Goal: Task Accomplishment & Management: Complete application form

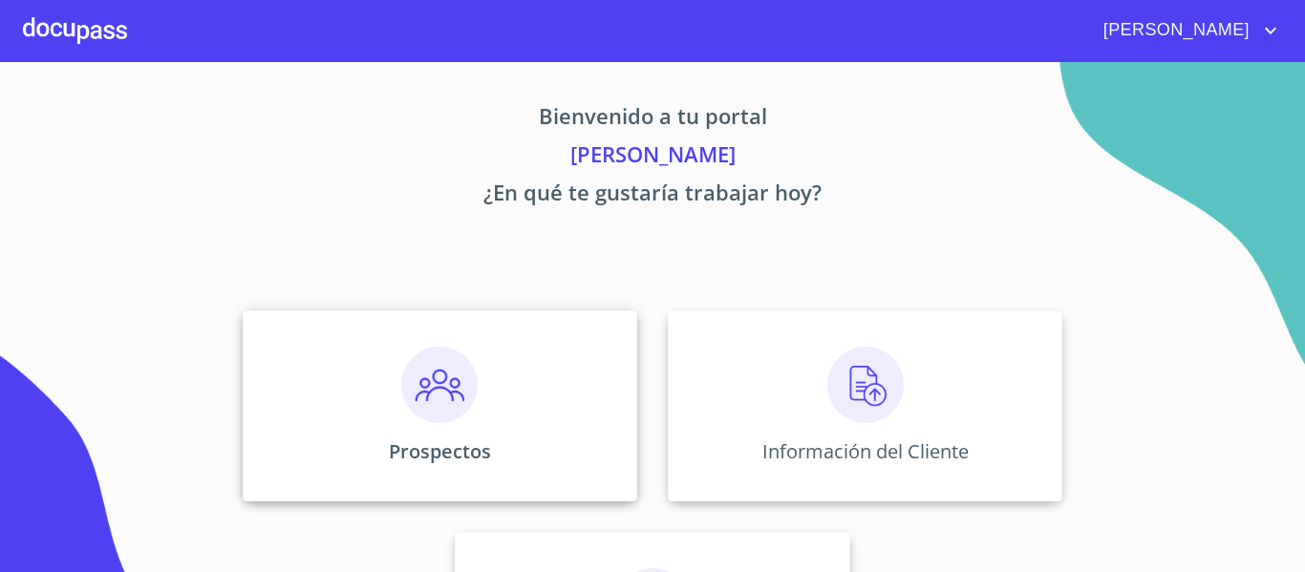
click at [449, 395] on img at bounding box center [439, 385] width 76 height 76
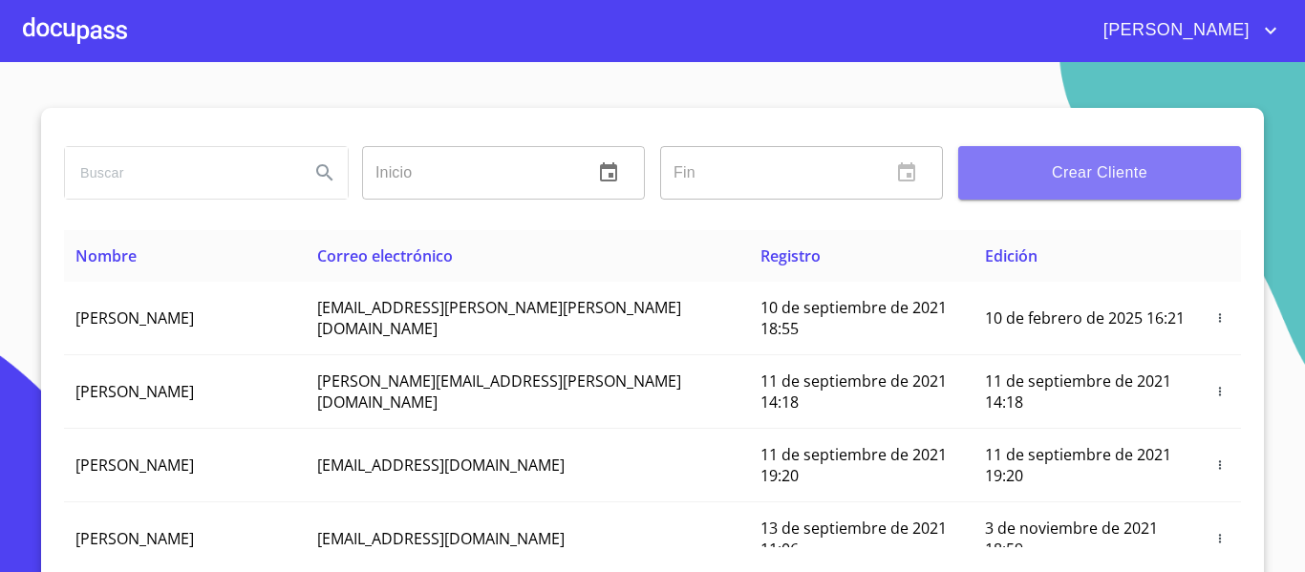
click at [1040, 185] on span "Crear Cliente" at bounding box center [1099, 173] width 252 height 27
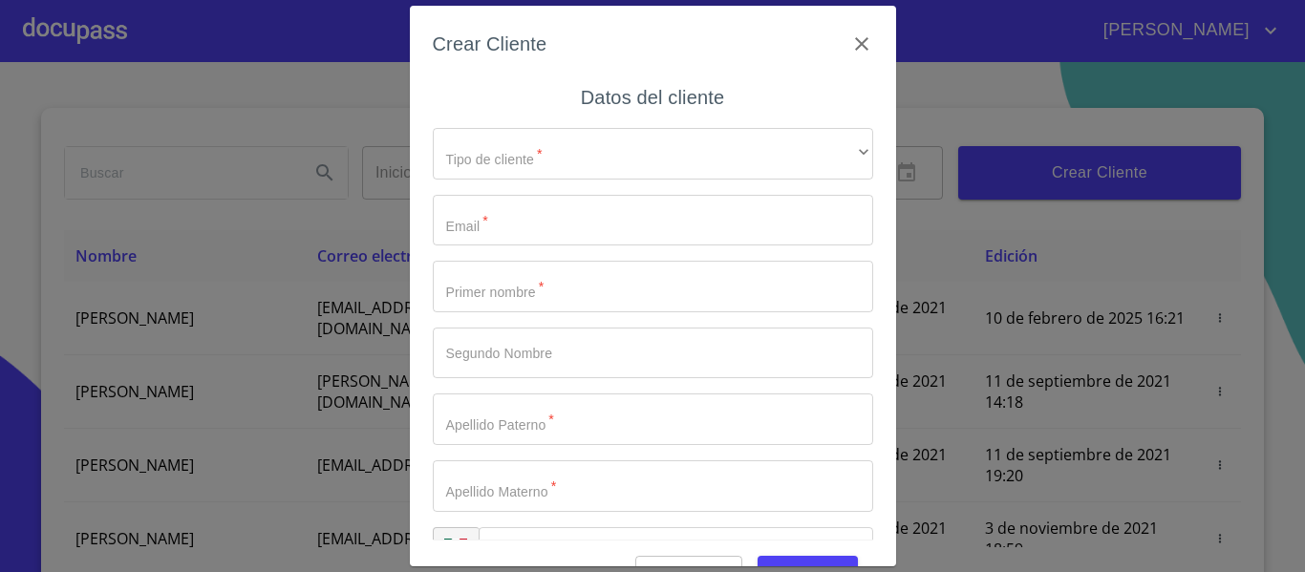
click at [346, 96] on div "Crear Cliente Datos del cliente Tipo de cliente   * ​ ​ Email   * ​ Primer nomb…" at bounding box center [652, 286] width 1305 height 572
click at [365, 45] on div "Crear Cliente Datos del cliente Tipo de cliente   * ​ ​ Email   * ​ Primer nomb…" at bounding box center [652, 286] width 1305 height 572
click at [850, 45] on icon "button" at bounding box center [861, 43] width 23 height 23
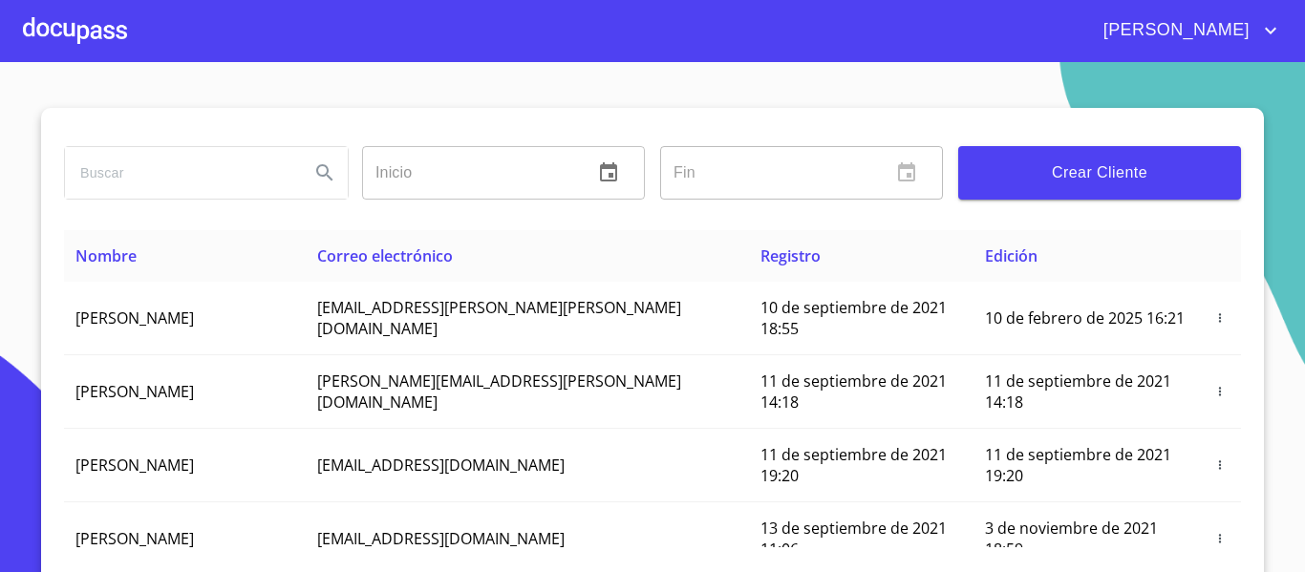
click at [149, 157] on input "search" at bounding box center [179, 173] width 229 height 52
click at [95, 34] on div at bounding box center [75, 30] width 104 height 61
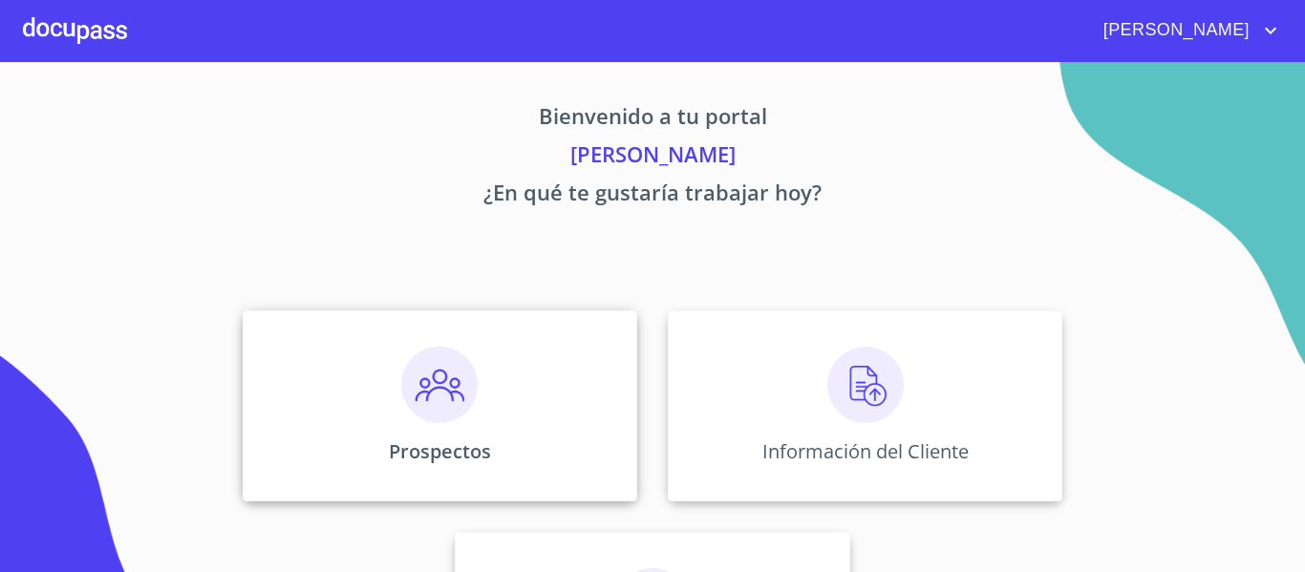
click at [419, 412] on img at bounding box center [439, 385] width 76 height 76
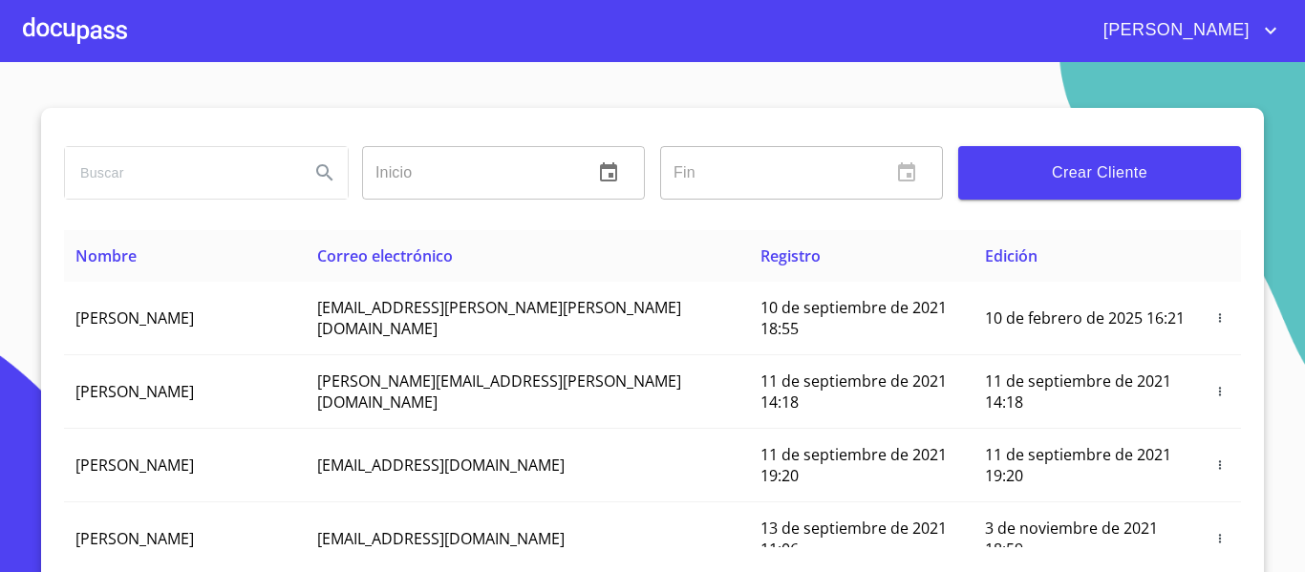
click at [1040, 182] on span "Crear Cliente" at bounding box center [1099, 173] width 252 height 27
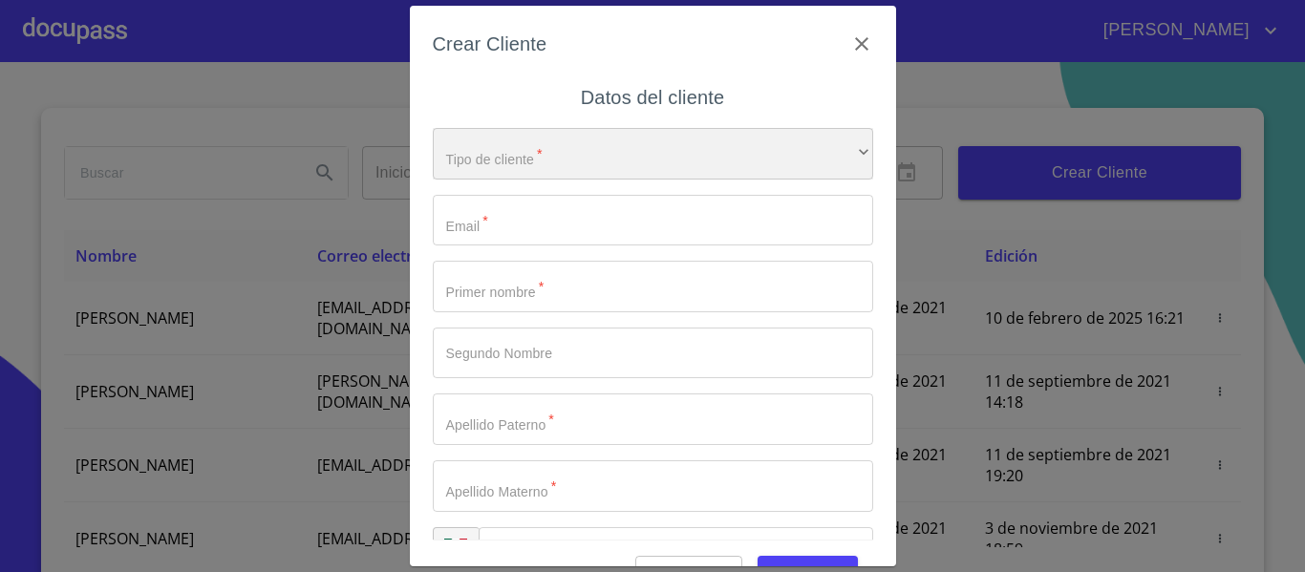
click at [592, 165] on div "​" at bounding box center [653, 154] width 440 height 52
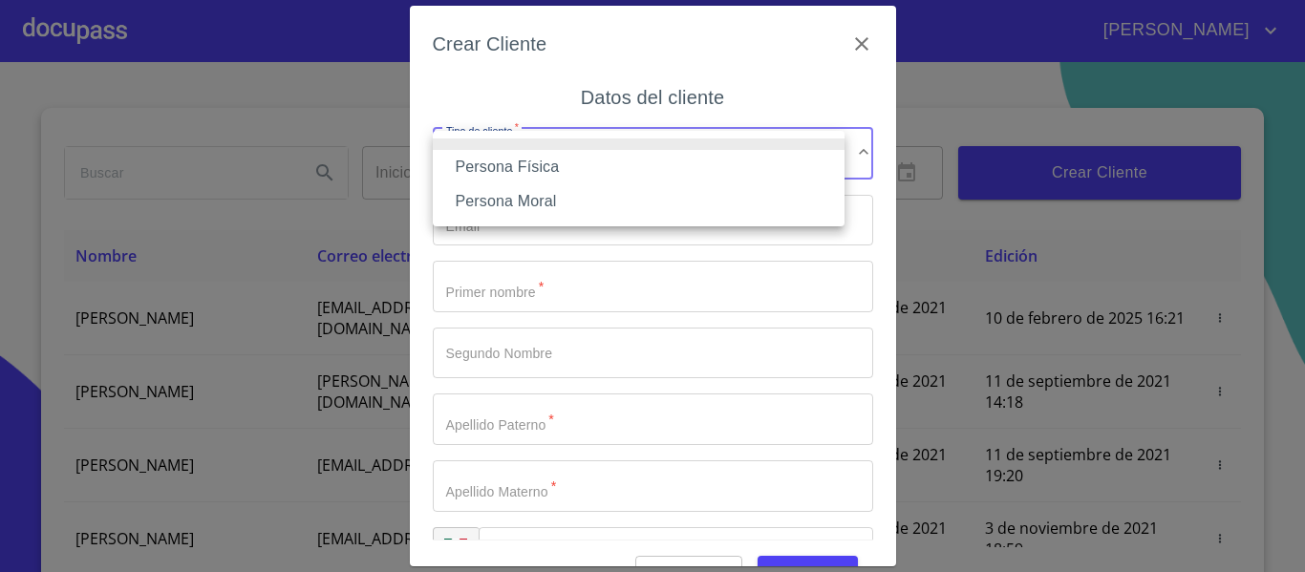
click at [565, 165] on li "Persona Física" at bounding box center [639, 167] width 412 height 34
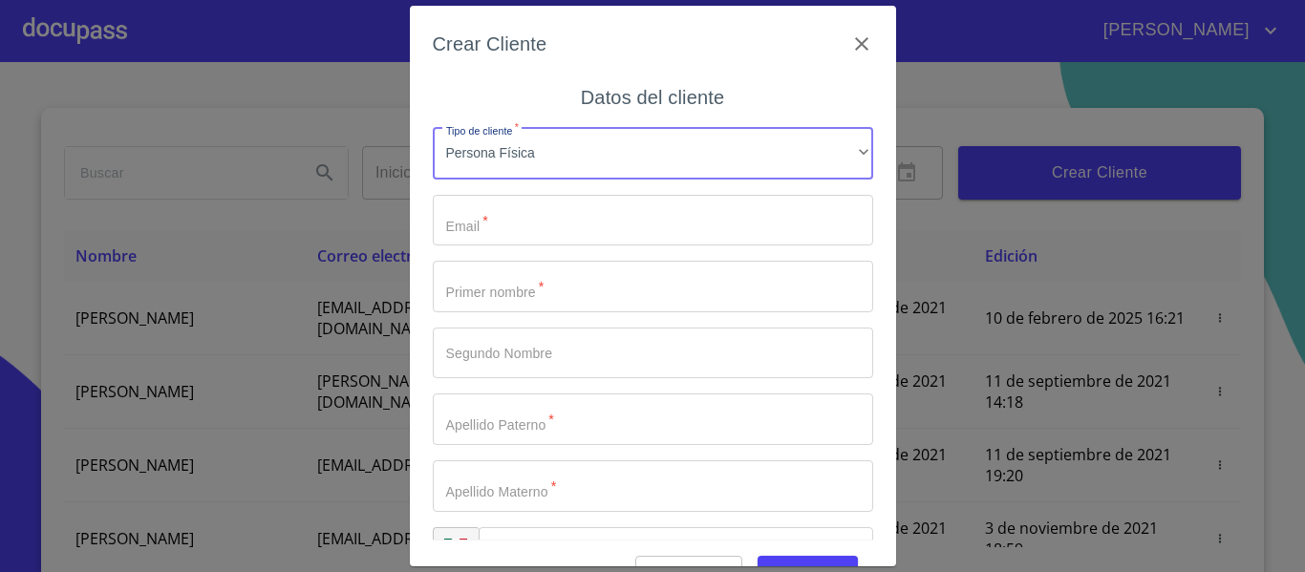
click at [539, 211] on input "Tipo de cliente   *" at bounding box center [653, 221] width 440 height 52
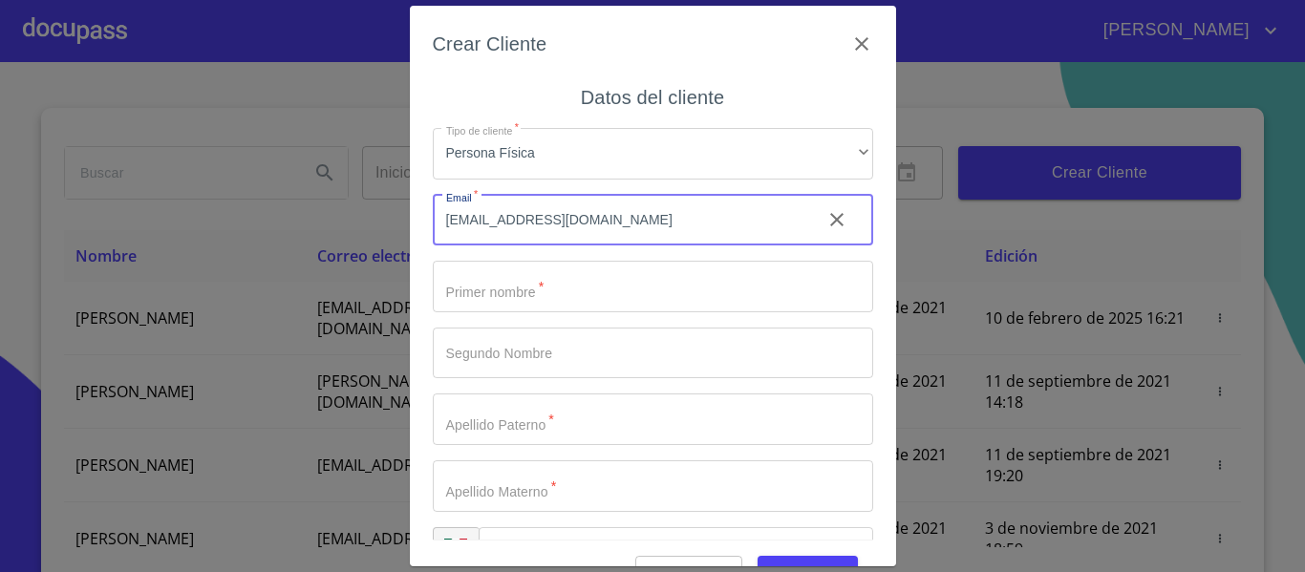
type input "[EMAIL_ADDRESS][DOMAIN_NAME]"
click at [516, 285] on input "Tipo de cliente   *" at bounding box center [653, 287] width 440 height 52
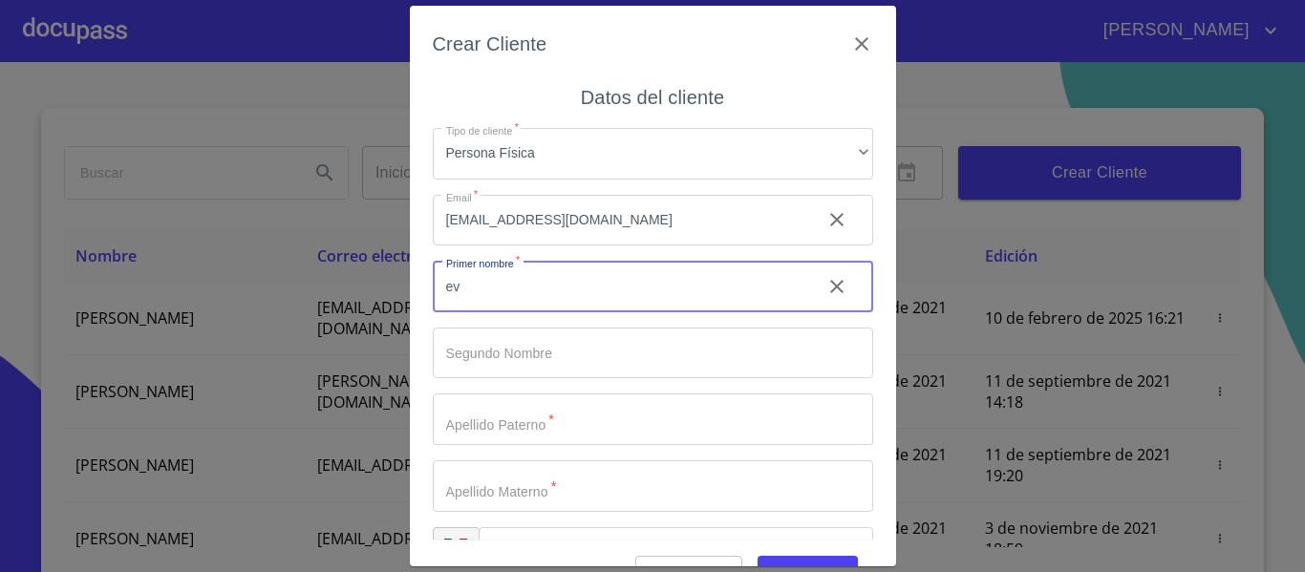
type input "e"
type input "EVA"
click at [500, 355] on input "Tipo de cliente   *" at bounding box center [653, 354] width 440 height 52
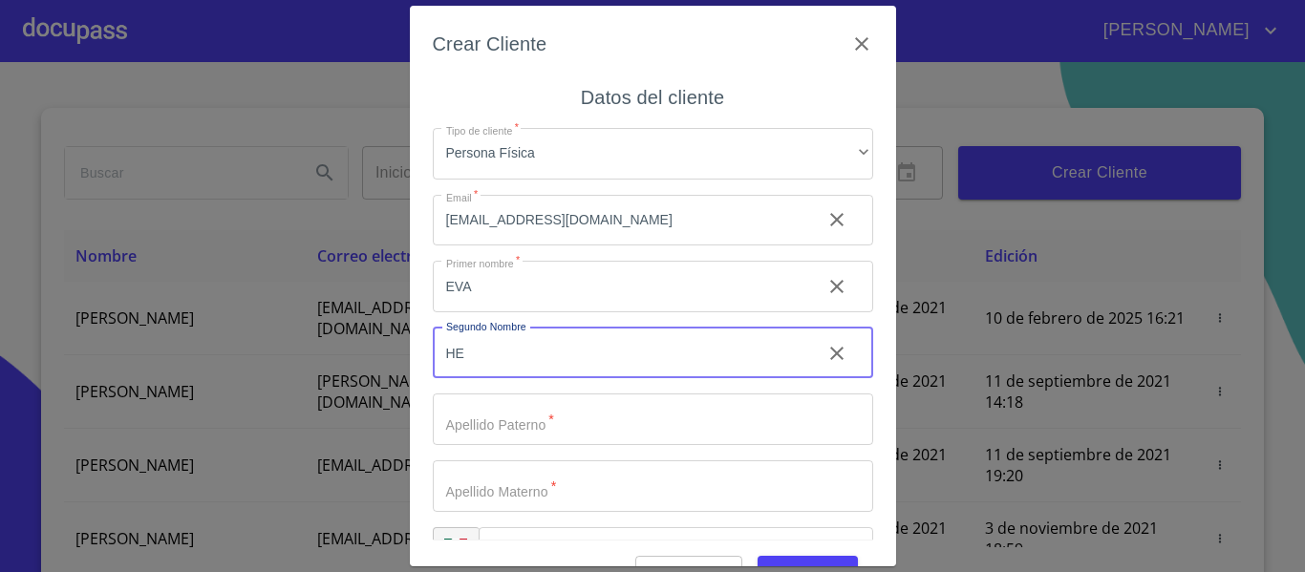
type input "H"
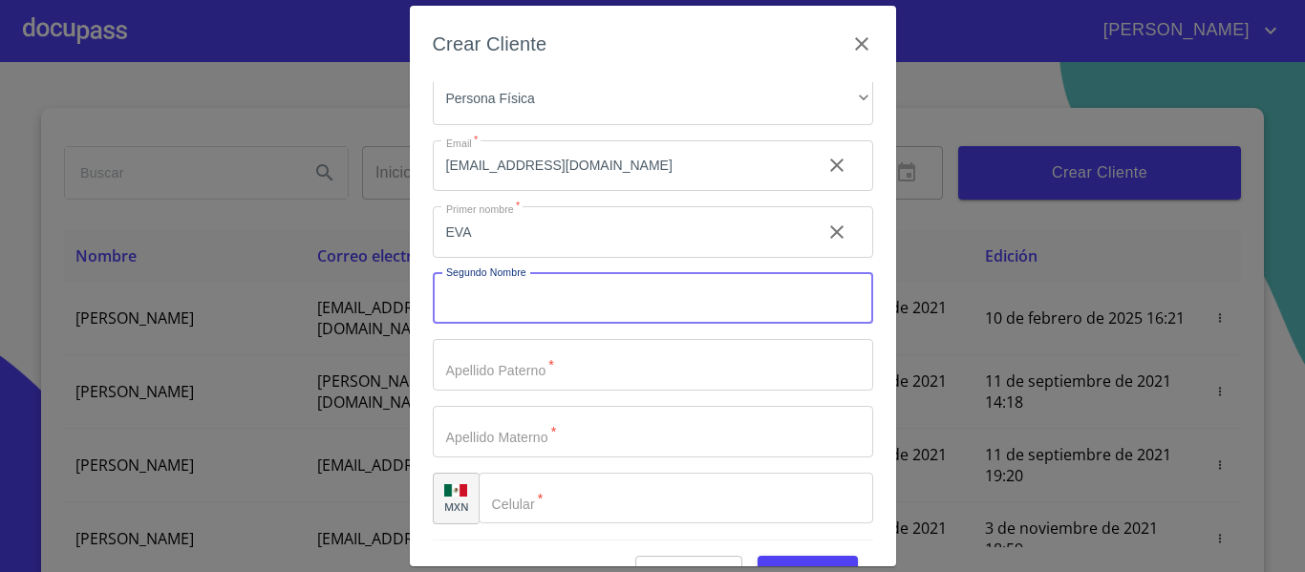
click at [494, 370] on input "Tipo de cliente   *" at bounding box center [653, 365] width 440 height 52
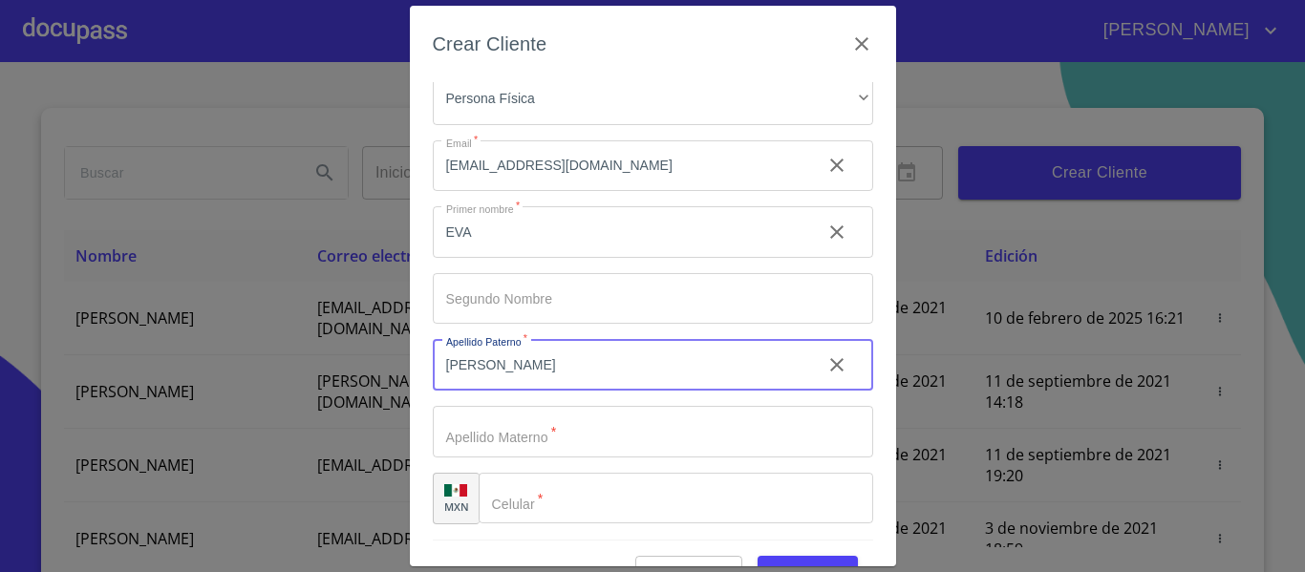
type input "[PERSON_NAME]"
click at [500, 428] on input "Tipo de cliente   *" at bounding box center [653, 432] width 440 height 52
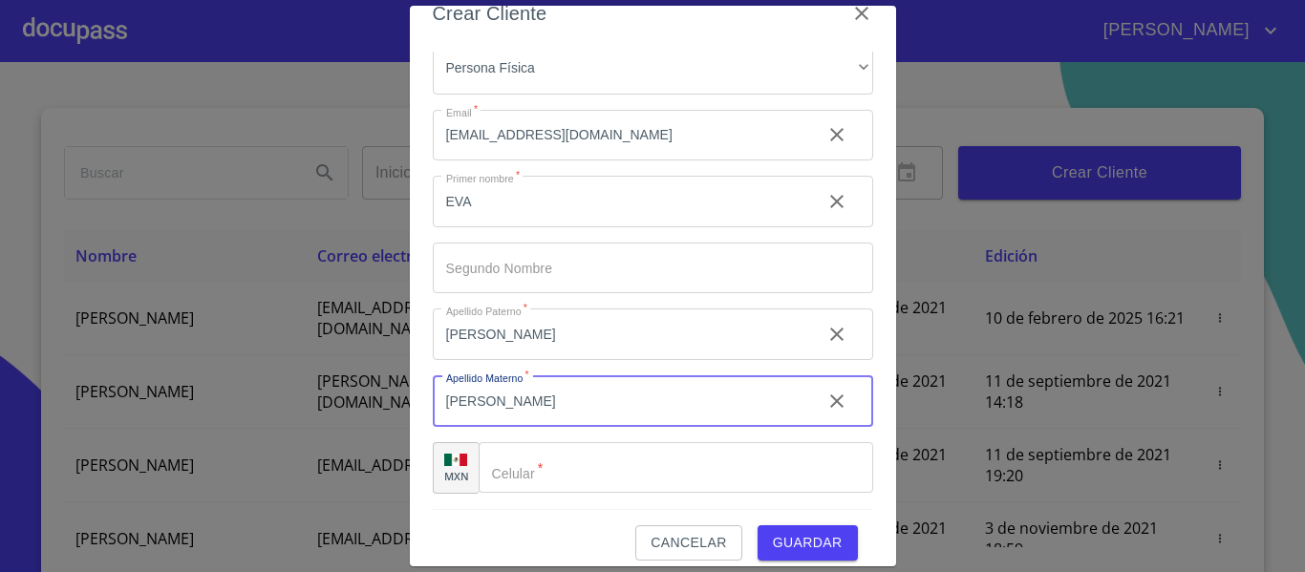
scroll to position [48, 0]
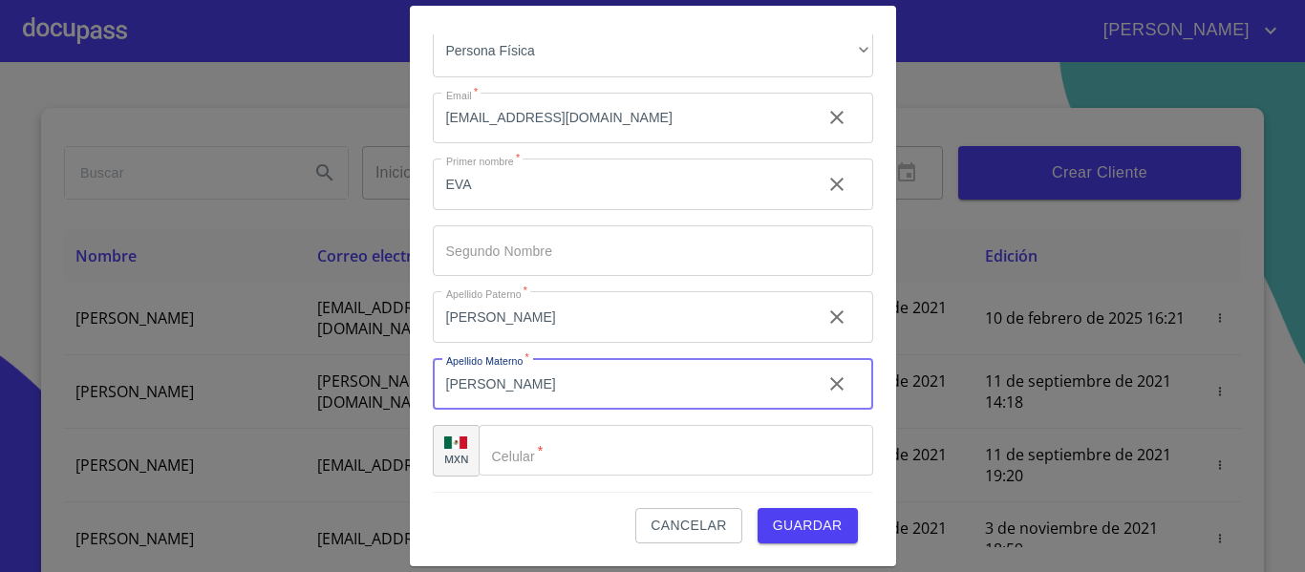
type input "[PERSON_NAME]"
click at [527, 452] on input "Tipo de cliente   *" at bounding box center [676, 451] width 394 height 52
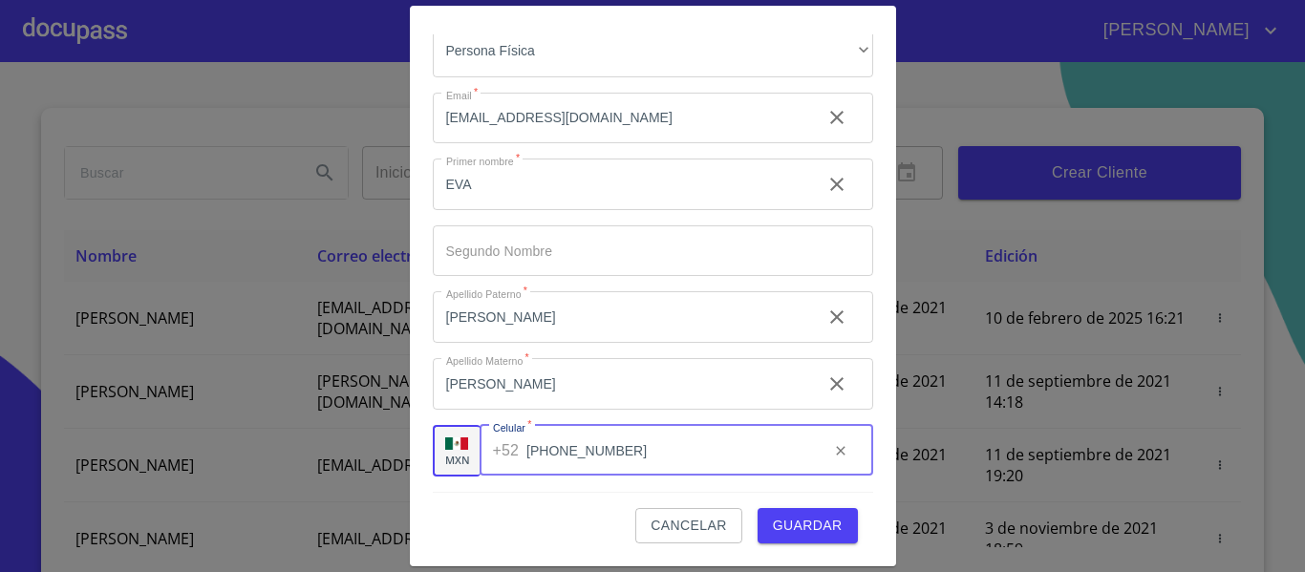
type input "[PHONE_NUMBER]"
click at [807, 520] on span "Guardar" at bounding box center [808, 526] width 70 height 24
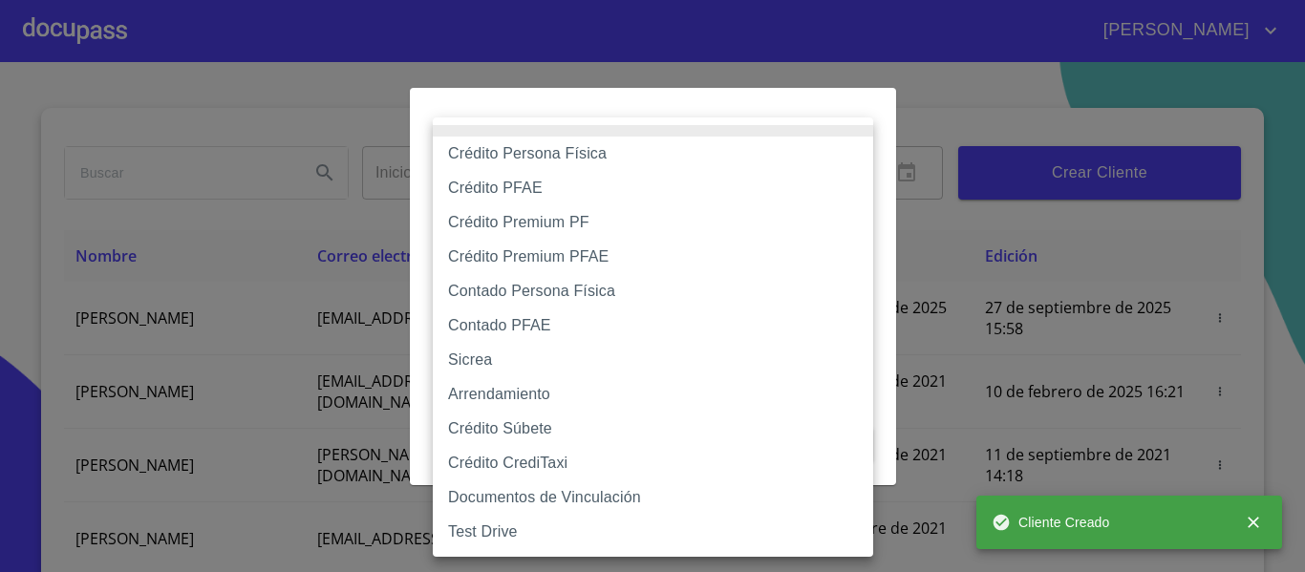
click at [793, 181] on body "[PERSON_NAME] ​ Fin ​ Crear Cliente Nombre Correo electrónico Registro Edición …" at bounding box center [652, 286] width 1305 height 572
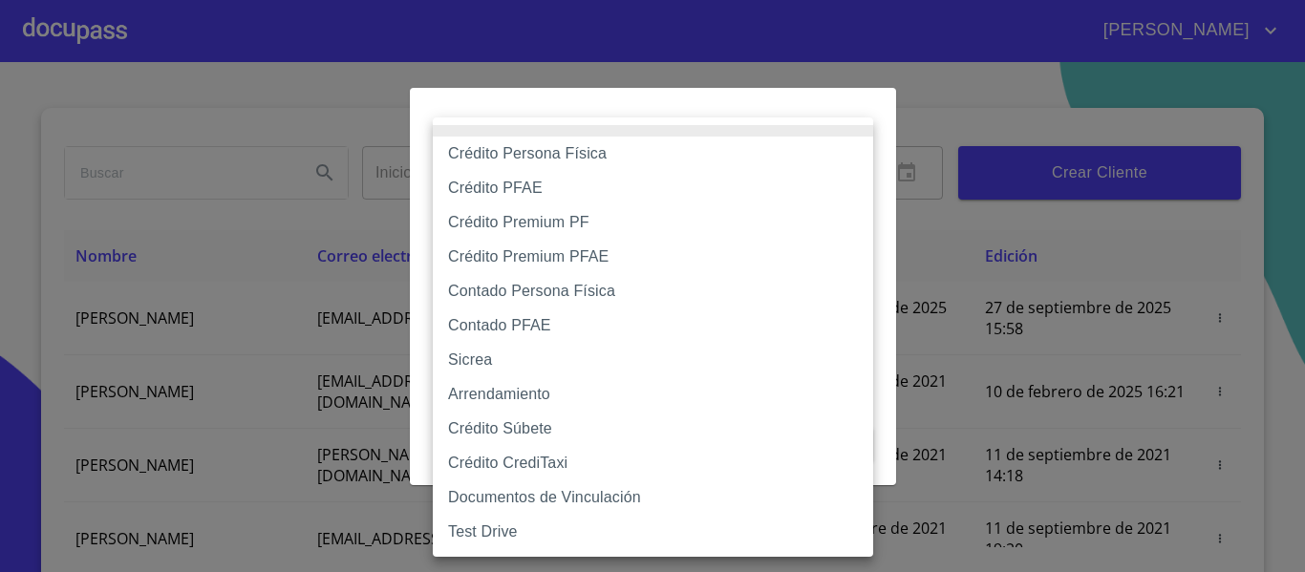
click at [554, 150] on li "Crédito Persona Física" at bounding box center [653, 154] width 440 height 34
type input "6009fb3c7d1714eb8809aa97"
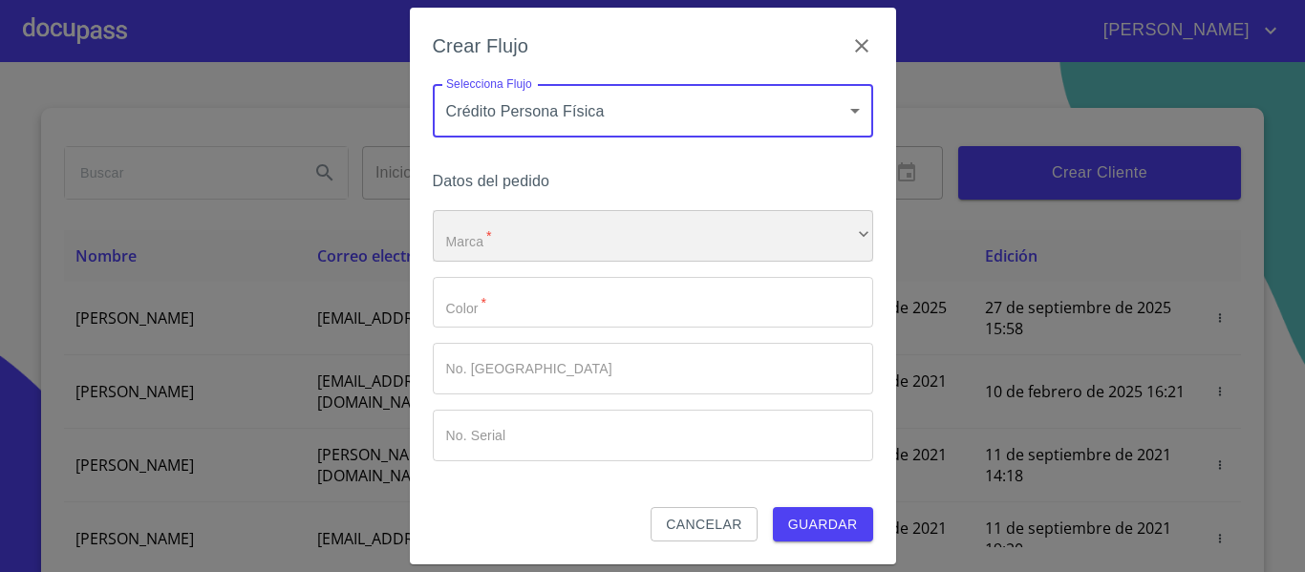
click at [558, 234] on div "​" at bounding box center [653, 236] width 440 height 52
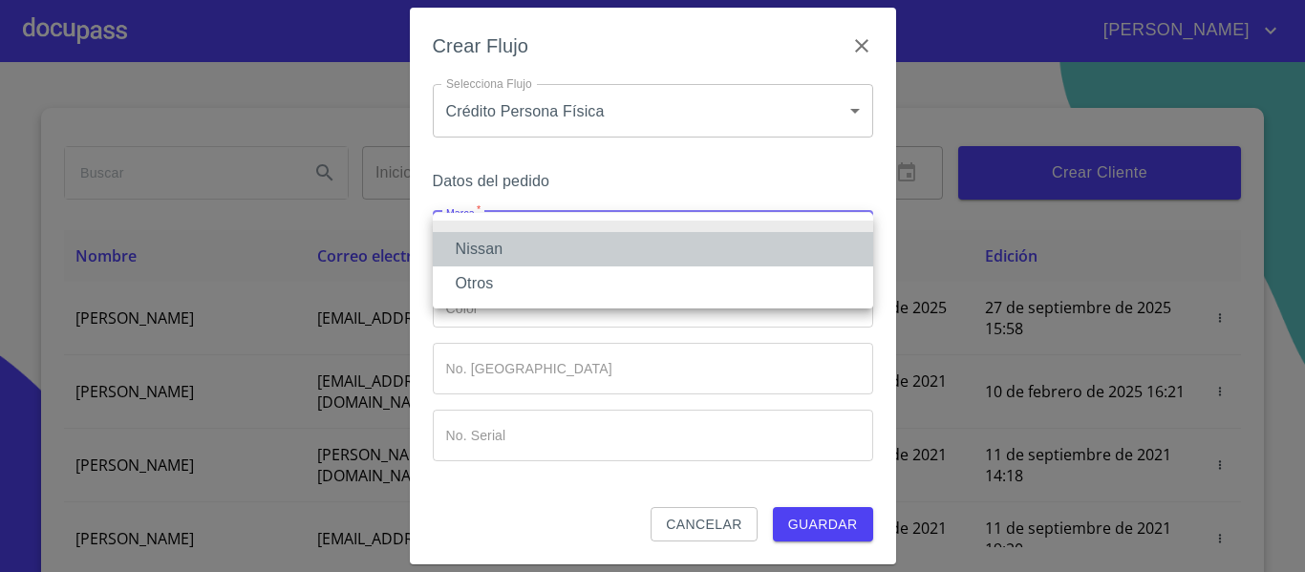
click at [485, 247] on li "Nissan" at bounding box center [653, 249] width 440 height 34
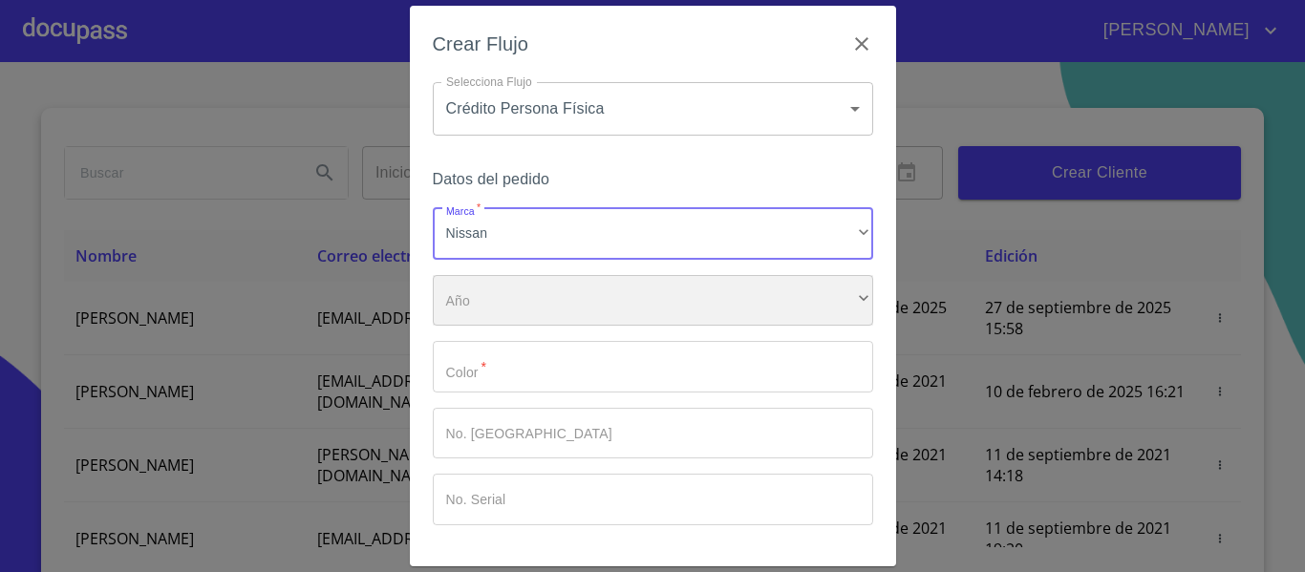
click at [516, 290] on div "​" at bounding box center [653, 301] width 440 height 52
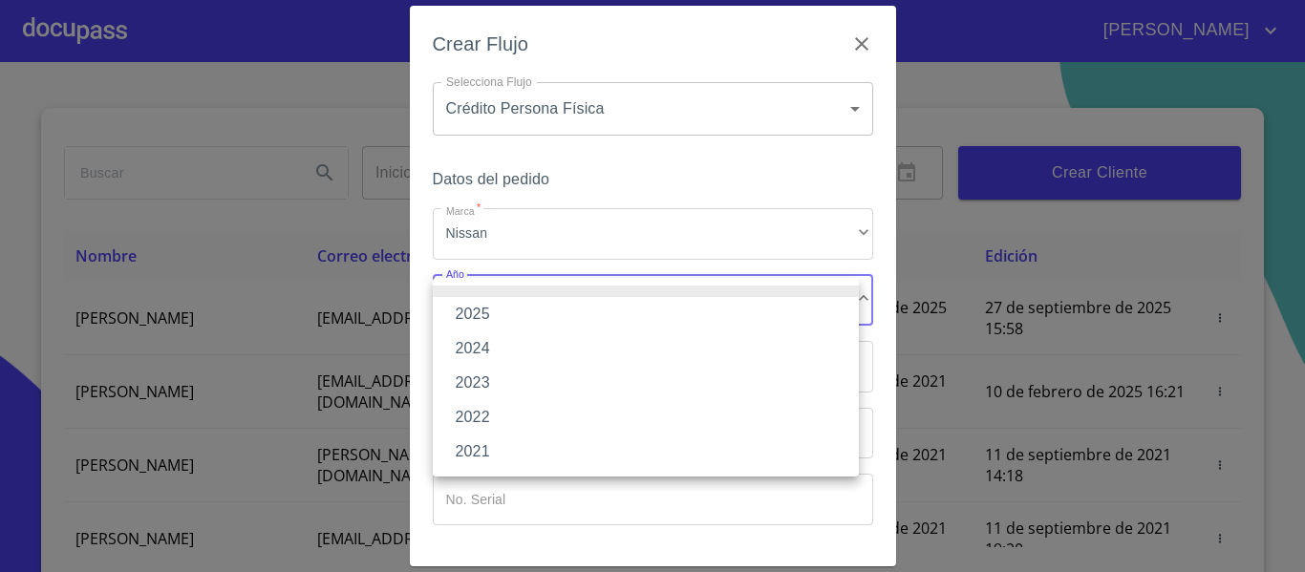
click at [505, 305] on li "2025" at bounding box center [646, 314] width 426 height 34
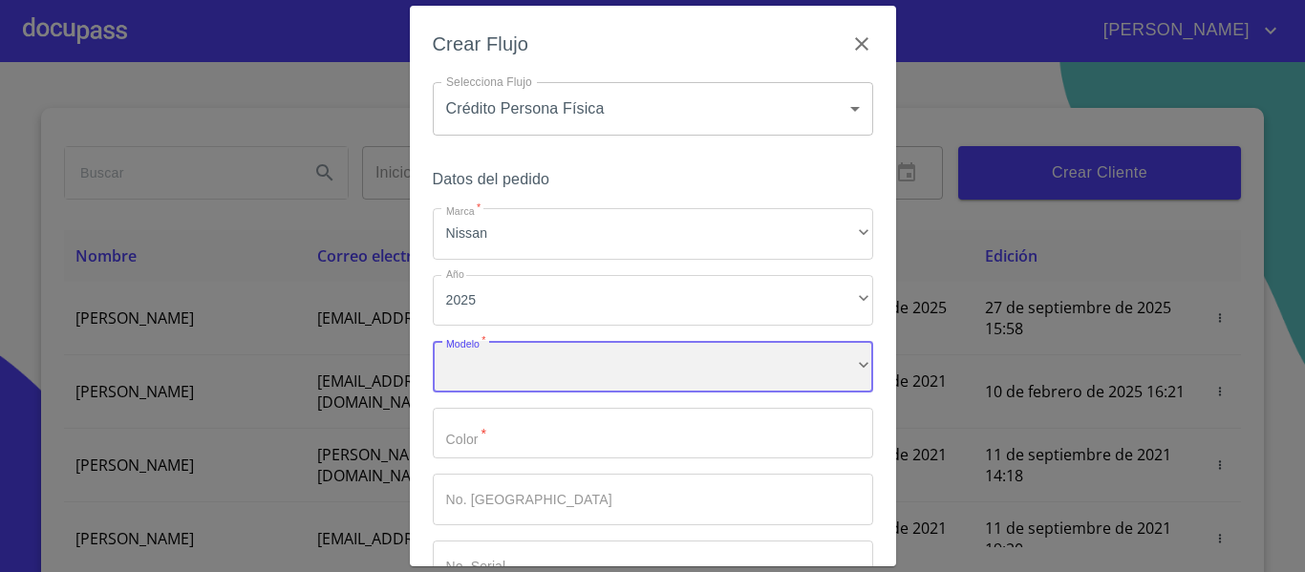
click at [500, 351] on div "​" at bounding box center [653, 367] width 440 height 52
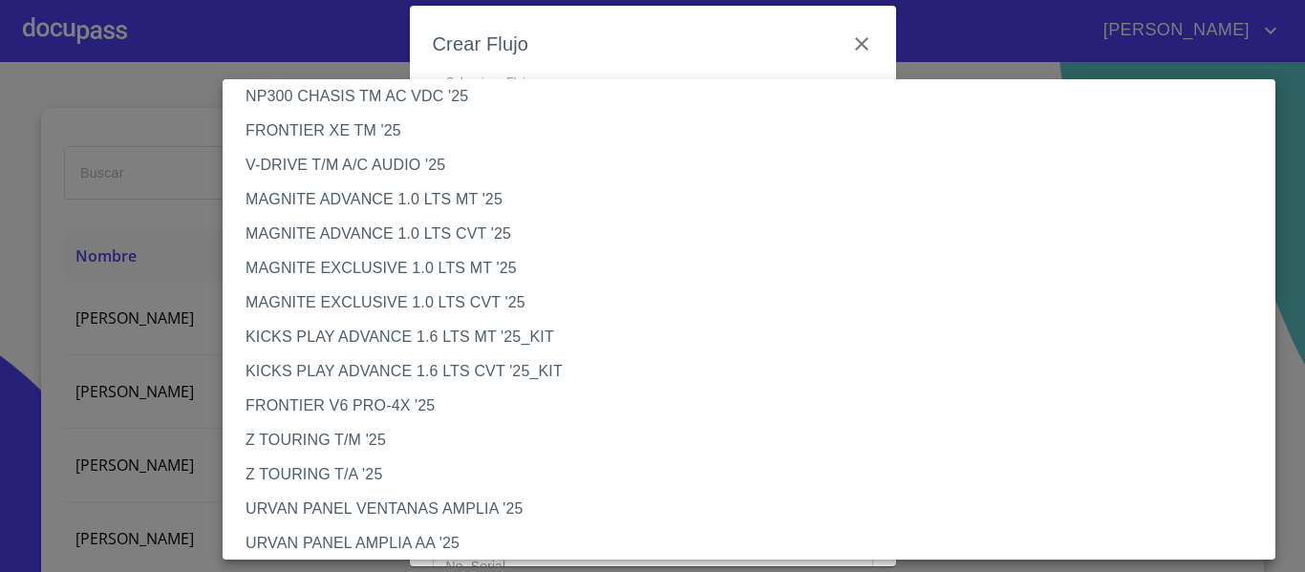
scroll to position [287, 0]
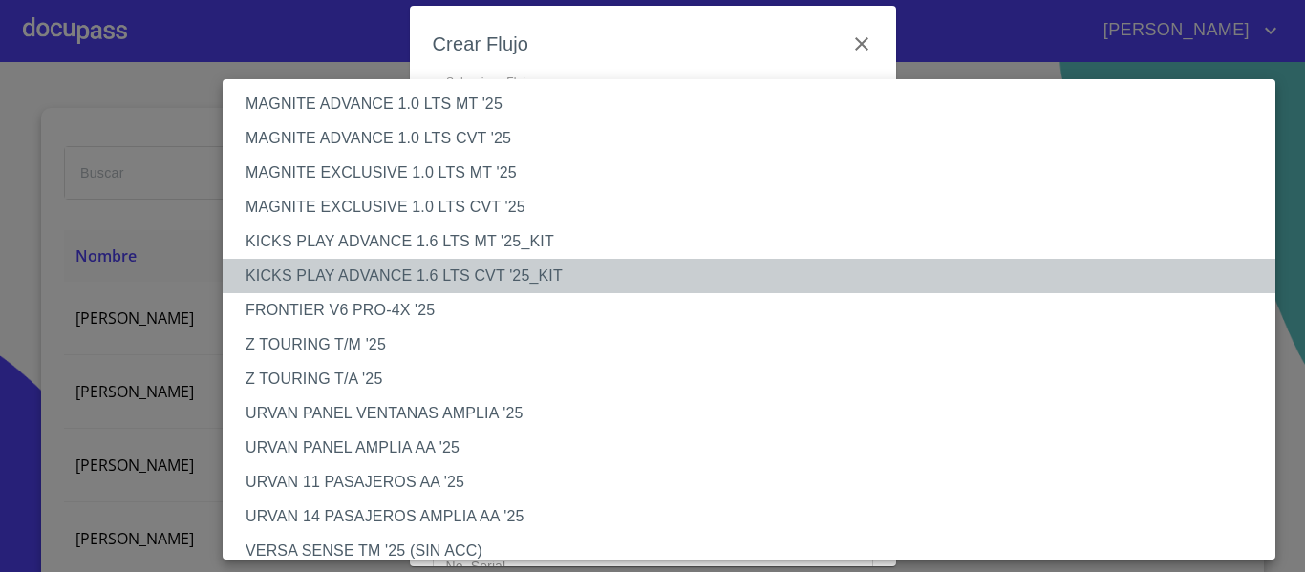
click at [377, 262] on li "KICKS PLAY ADVANCE 1.6 LTS CVT '25_KIT" at bounding box center [756, 276] width 1067 height 34
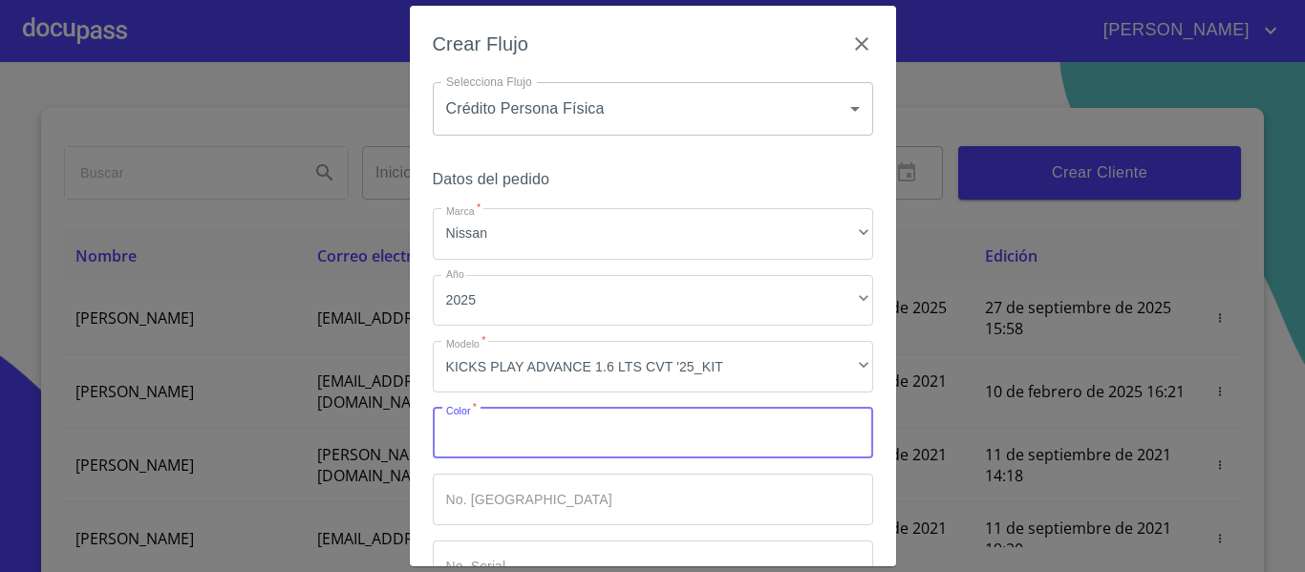
click at [490, 424] on input "Marca   *" at bounding box center [653, 434] width 440 height 52
type input "G"
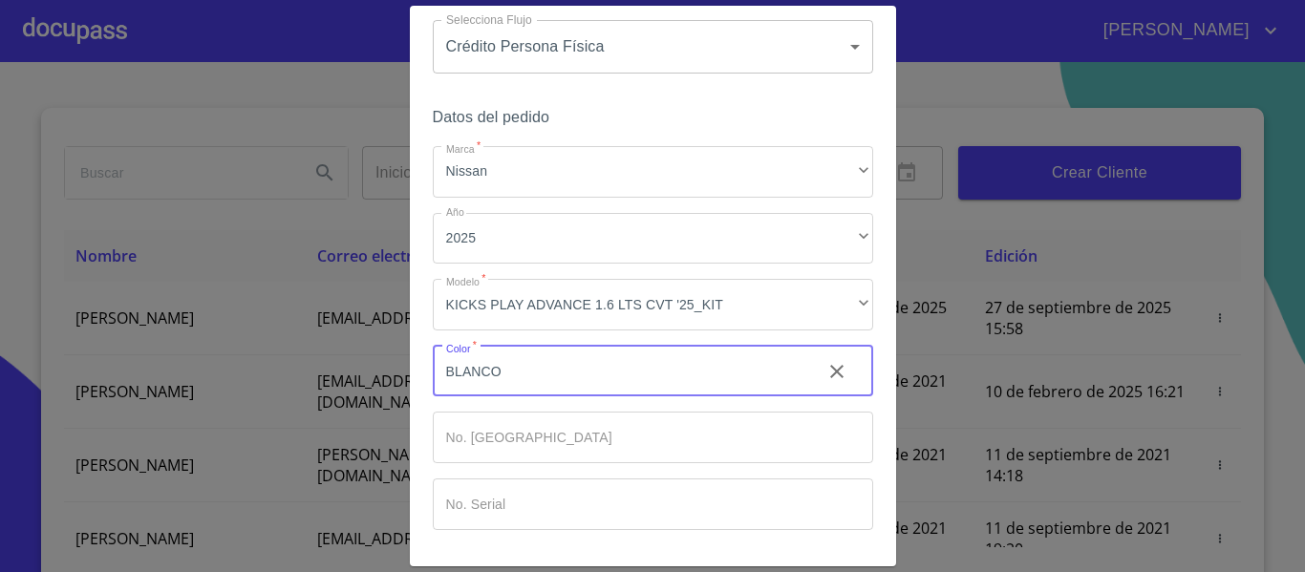
scroll to position [96, 0]
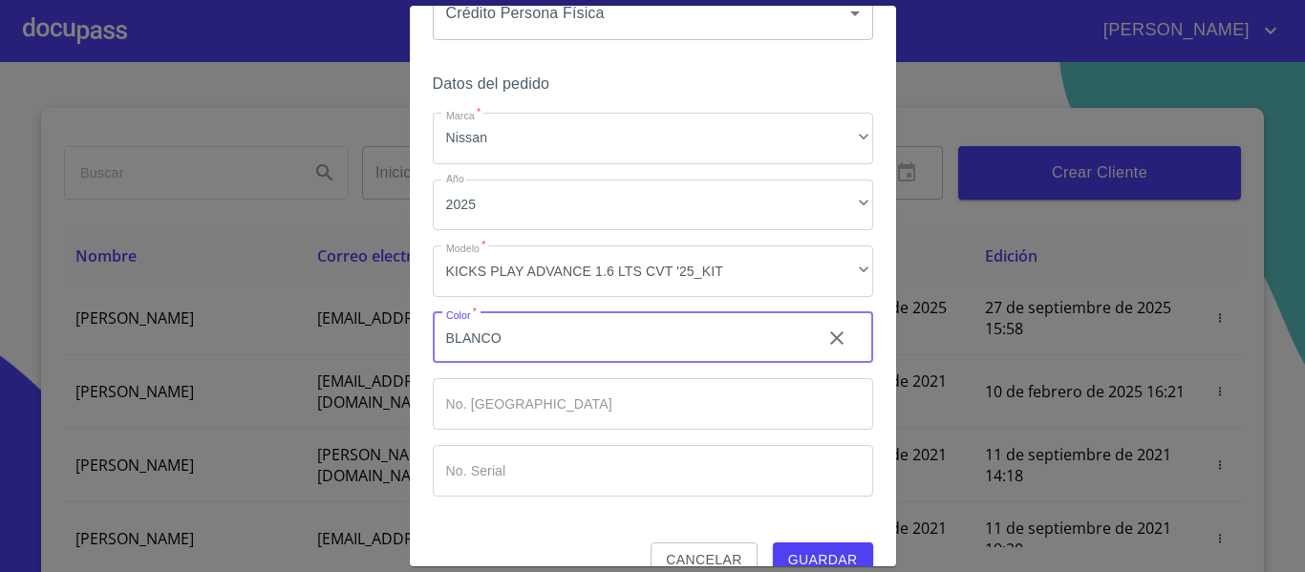
type input "BLANCO"
click at [471, 381] on input "Marca   *" at bounding box center [653, 404] width 440 height 52
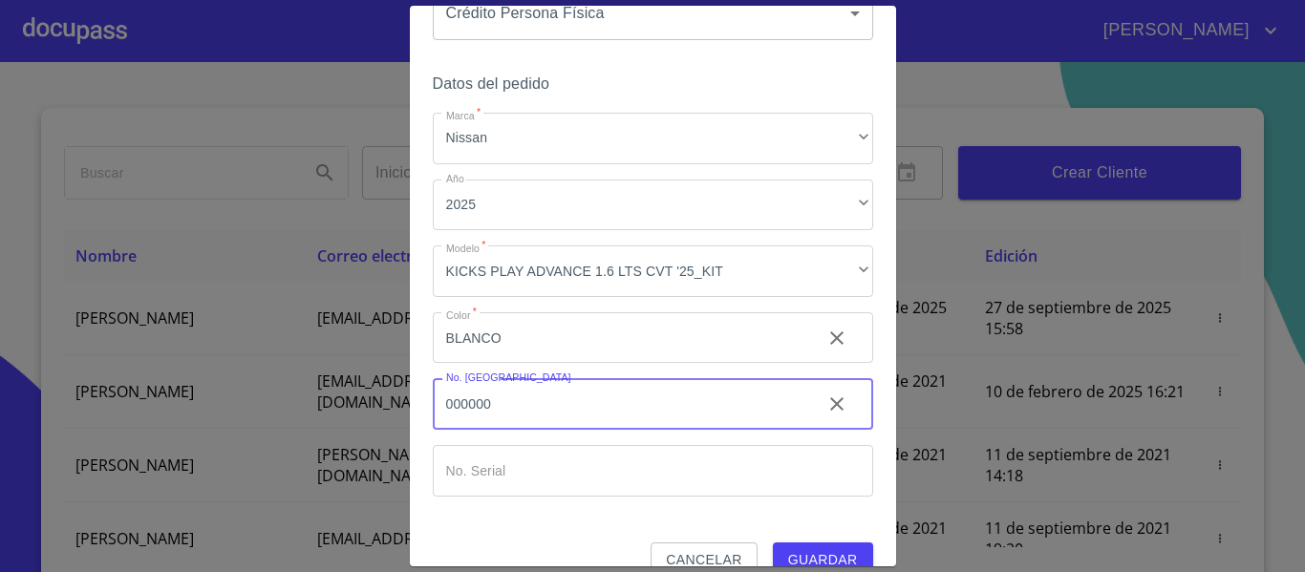
type input "000000"
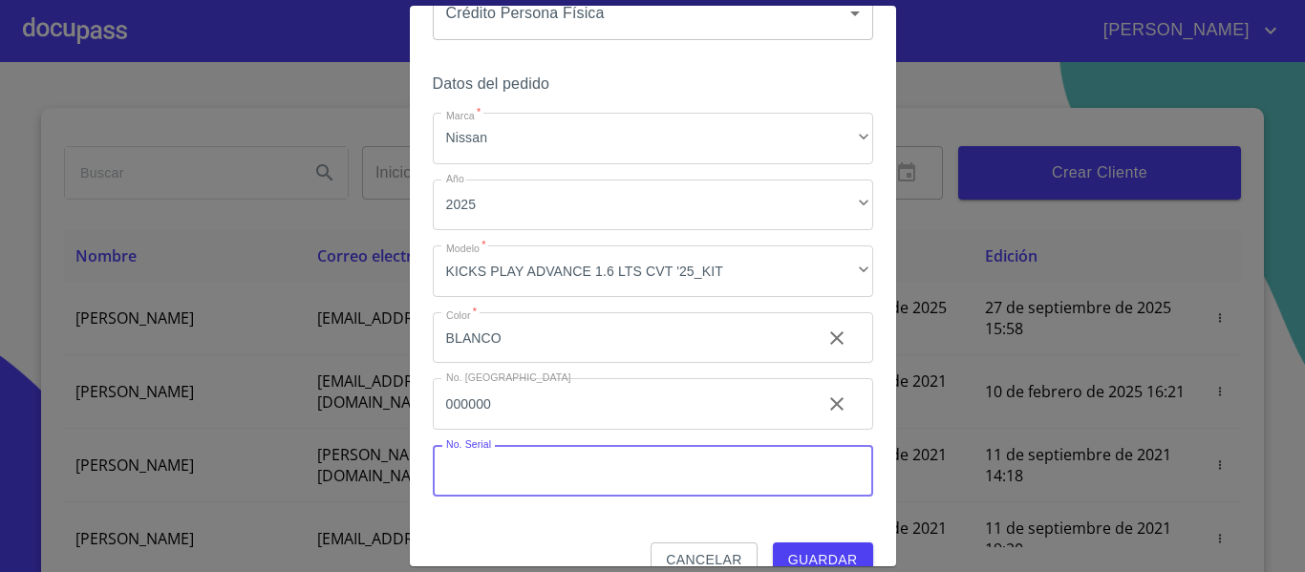
click at [451, 465] on input "Marca   *" at bounding box center [653, 471] width 440 height 52
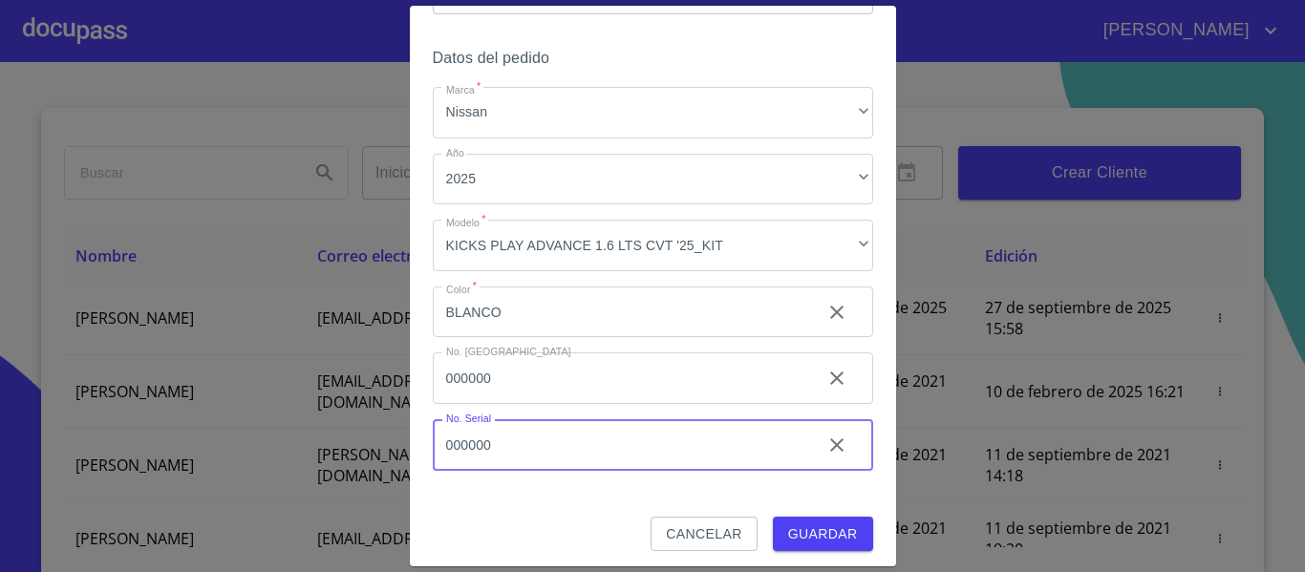
scroll to position [129, 0]
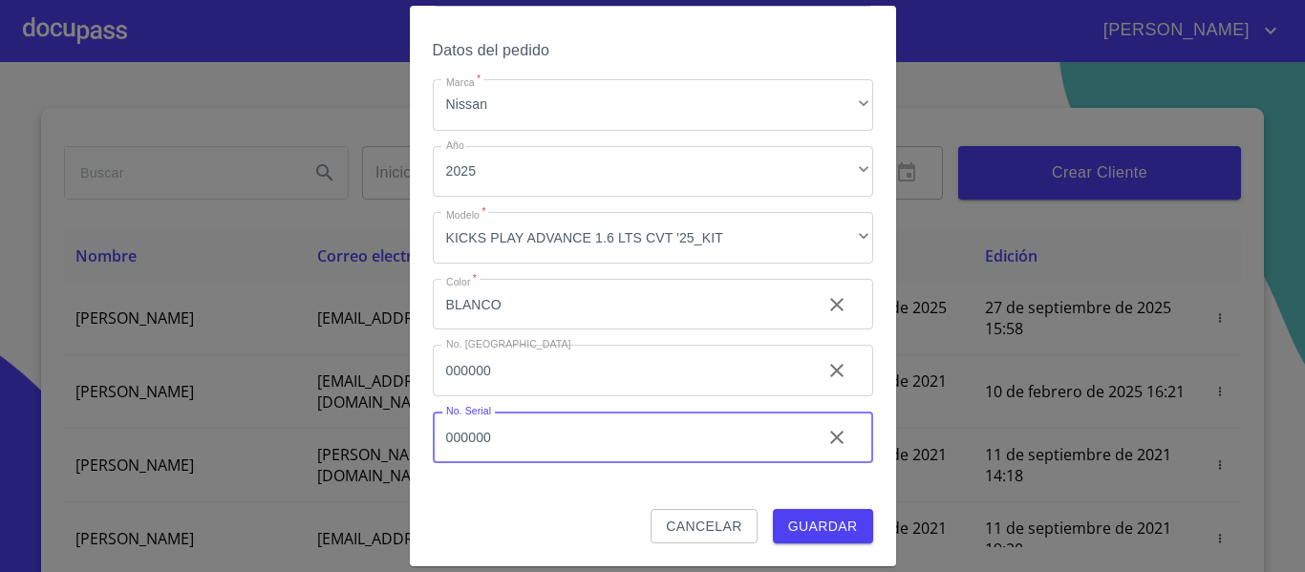
type input "000000"
click at [828, 518] on span "Guardar" at bounding box center [823, 527] width 70 height 24
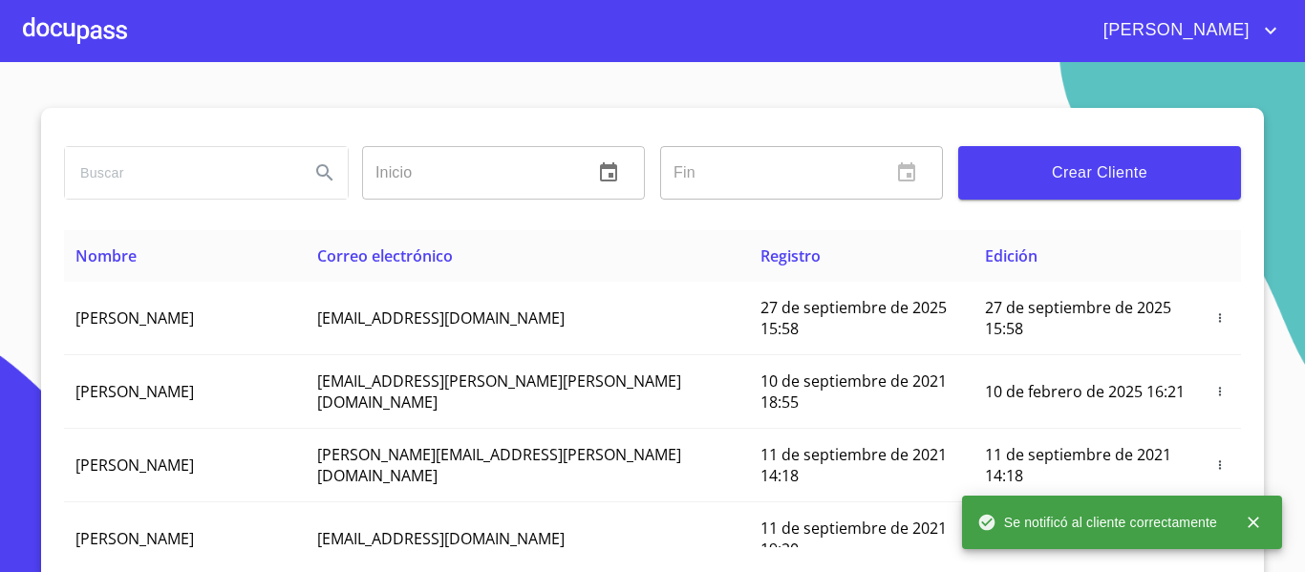
click at [77, 29] on div at bounding box center [75, 30] width 104 height 61
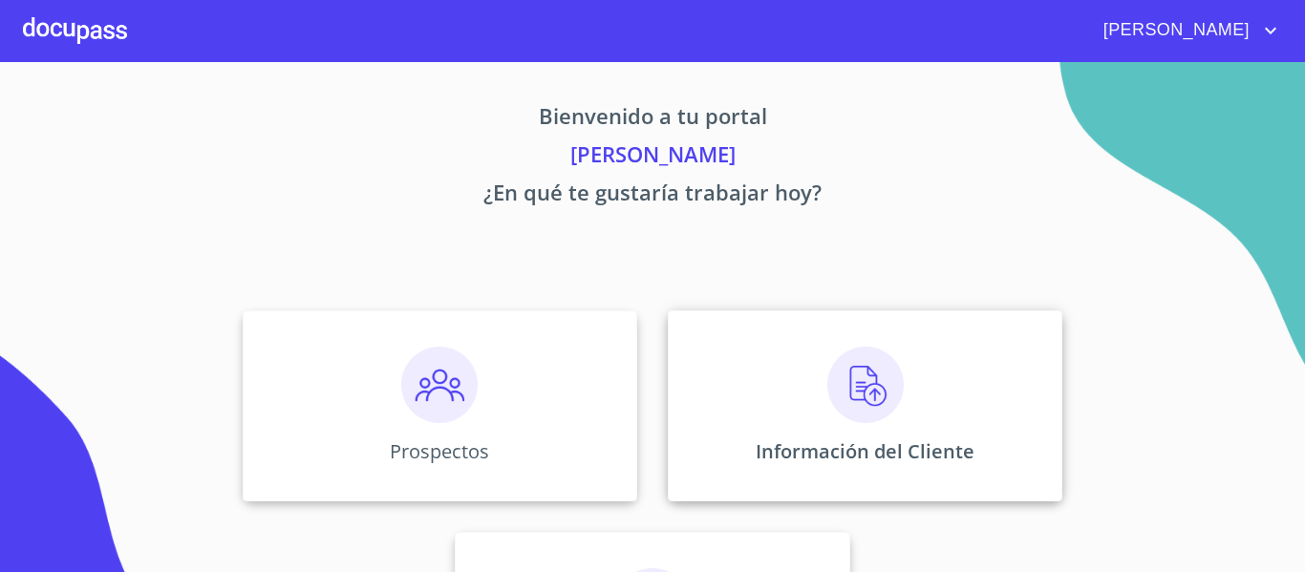
click at [849, 389] on img at bounding box center [865, 385] width 76 height 76
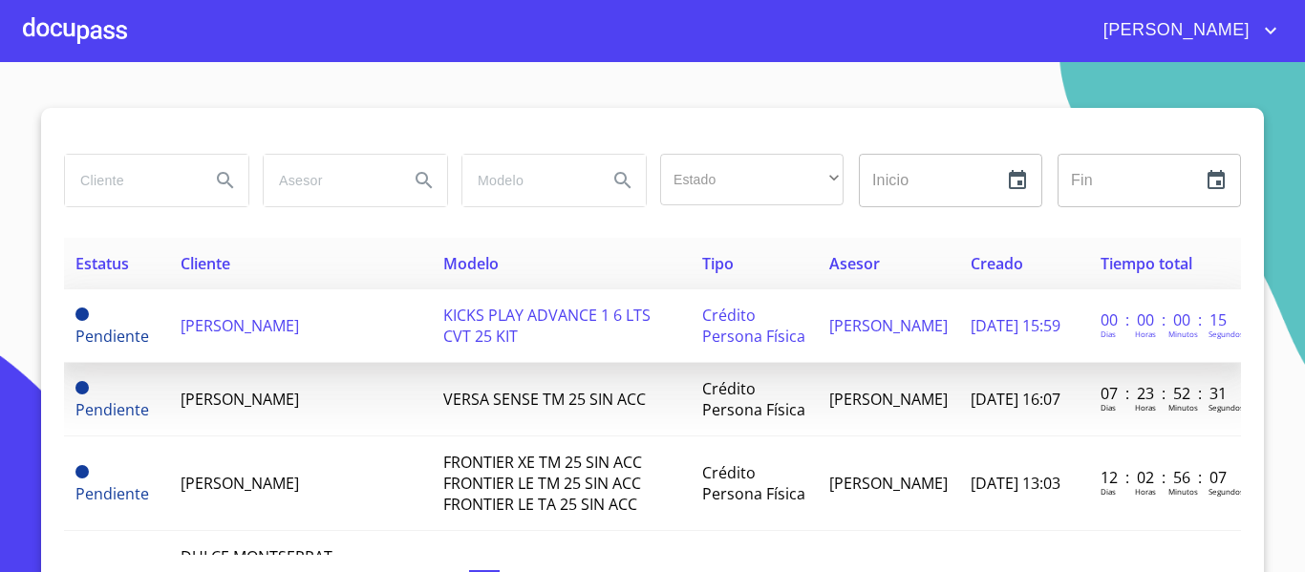
click at [299, 318] on span "[PERSON_NAME]" at bounding box center [240, 325] width 118 height 21
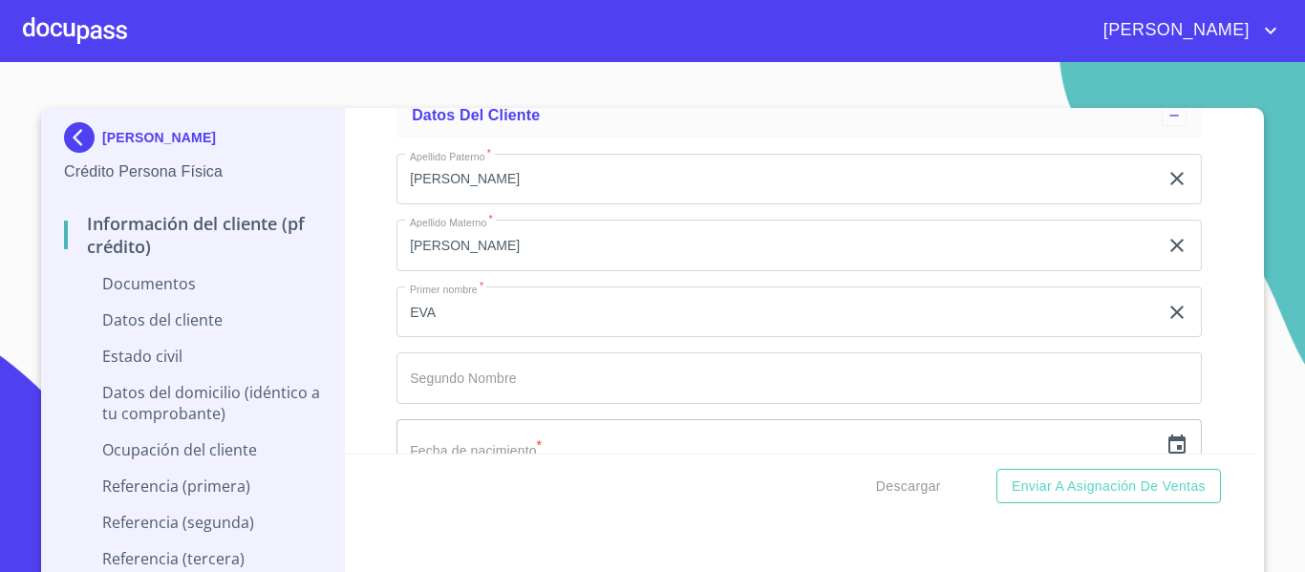
scroll to position [2379, 0]
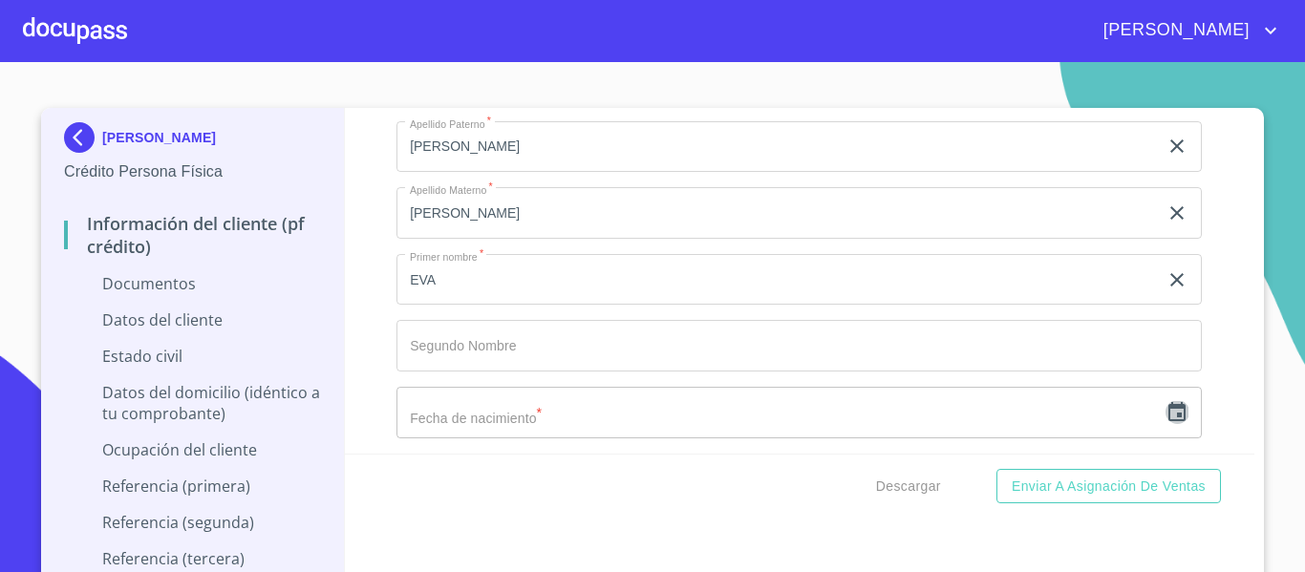
click at [1168, 420] on icon "button" at bounding box center [1176, 411] width 17 height 19
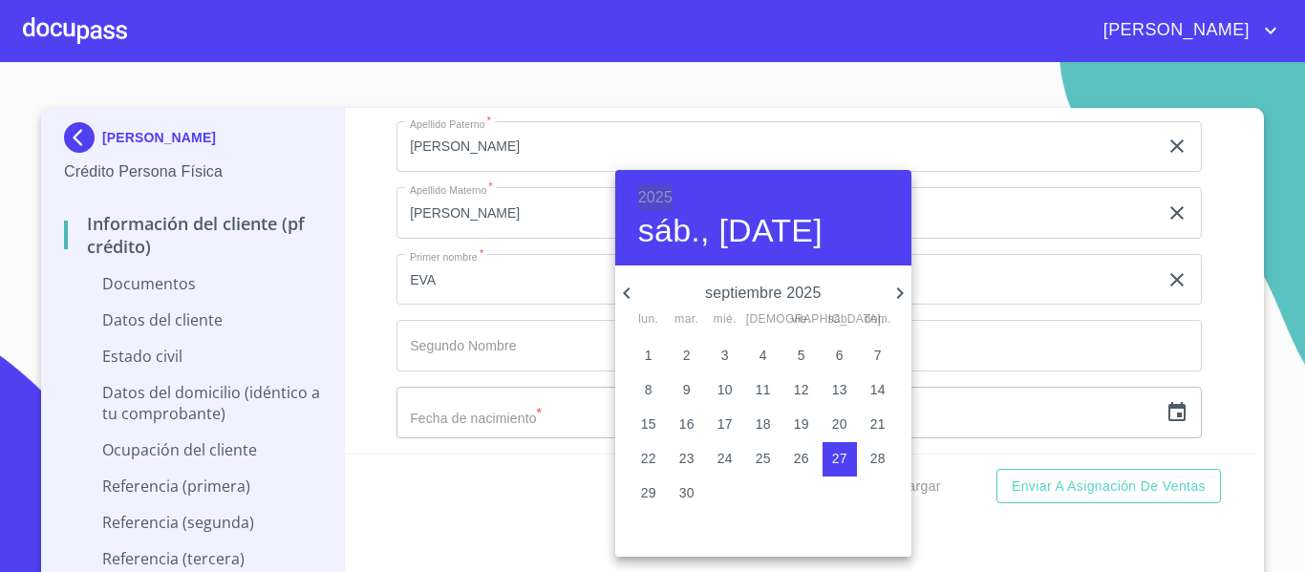
click at [640, 196] on h6 "2025" at bounding box center [655, 197] width 34 height 27
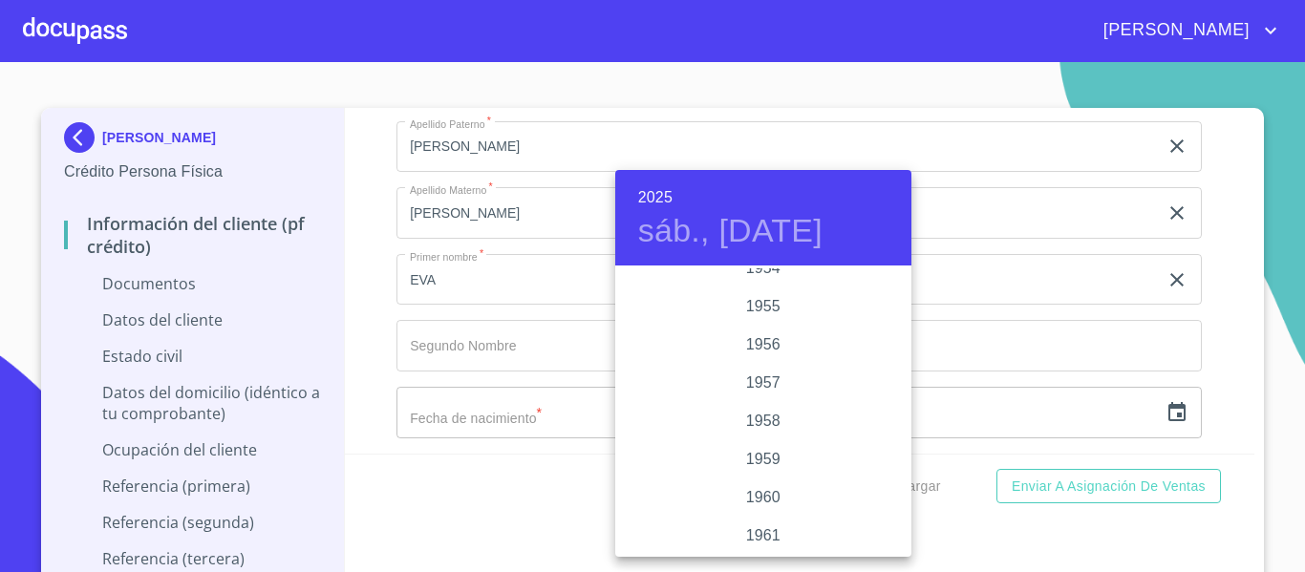
scroll to position [1223, 0]
click at [747, 329] on div "1958" at bounding box center [763, 326] width 296 height 38
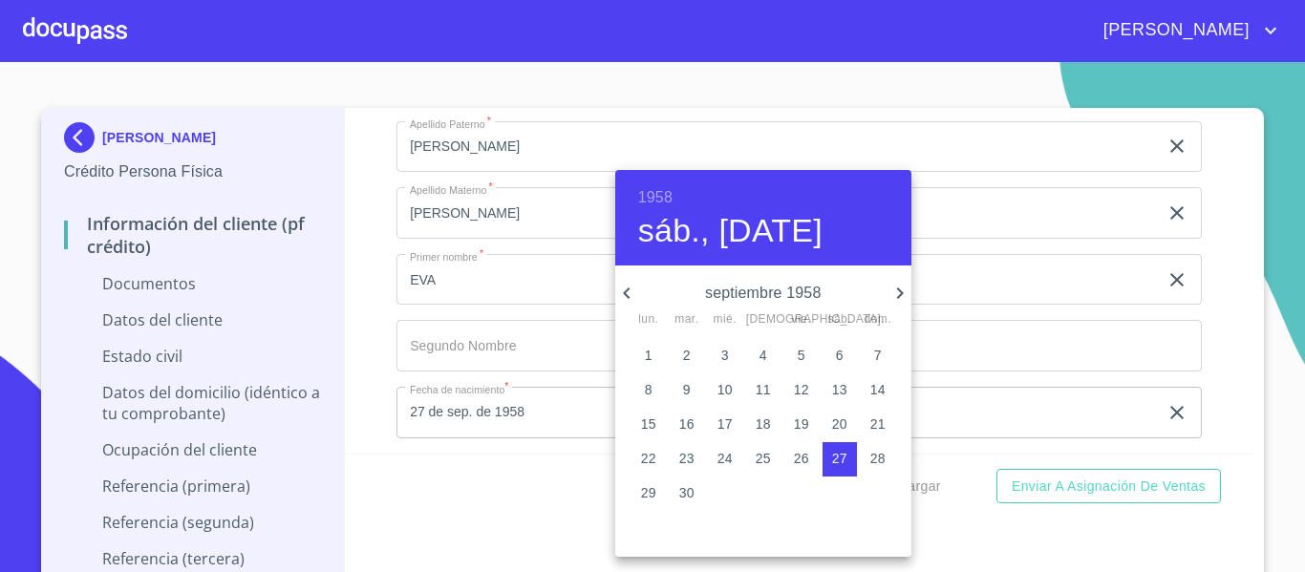
click at [632, 288] on icon "button" at bounding box center [626, 293] width 23 height 23
click at [768, 453] on p "19" at bounding box center [763, 458] width 15 height 19
type input "19 de jun. de 1958"
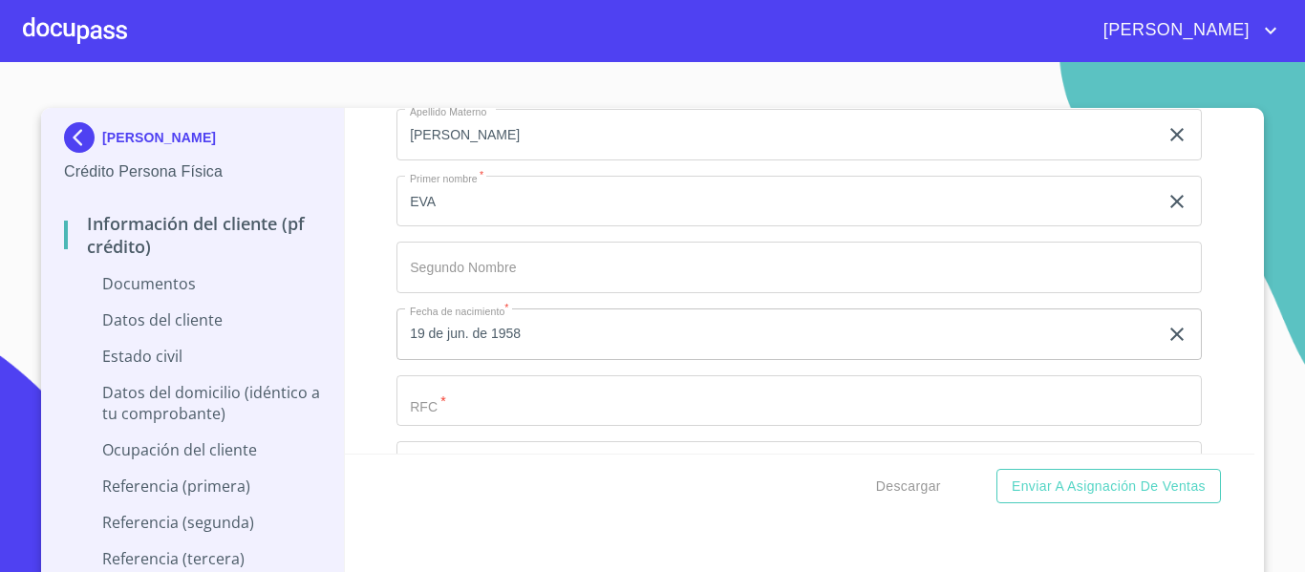
scroll to position [2570, 0]
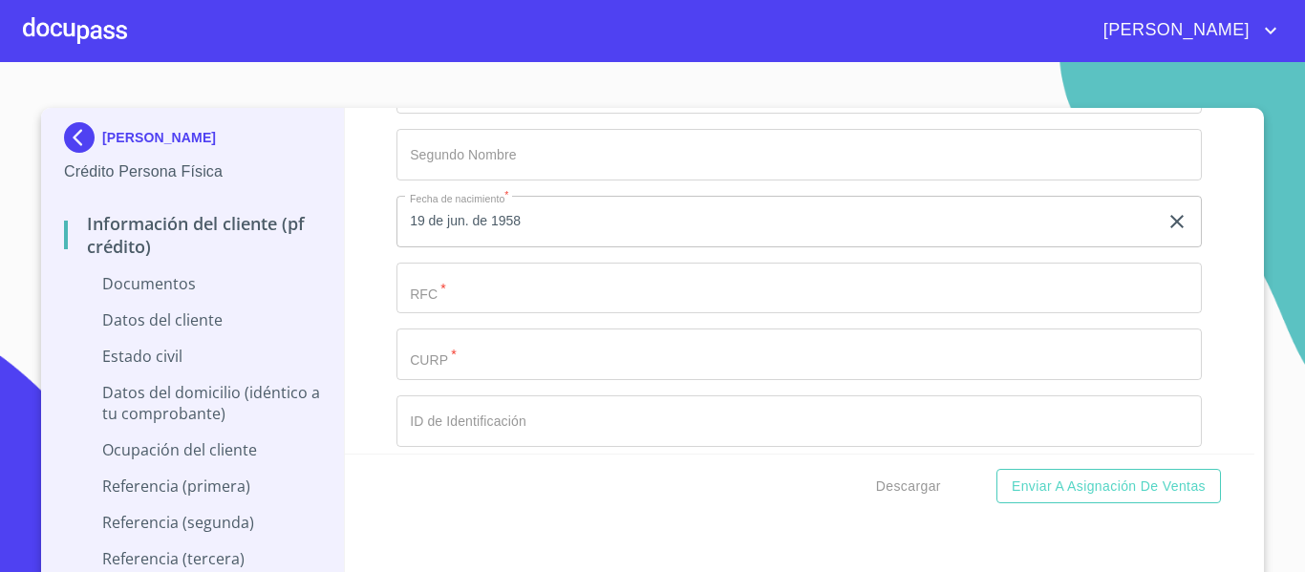
click at [1089, 23] on div "[PERSON_NAME]" at bounding box center [704, 30] width 1155 height 31
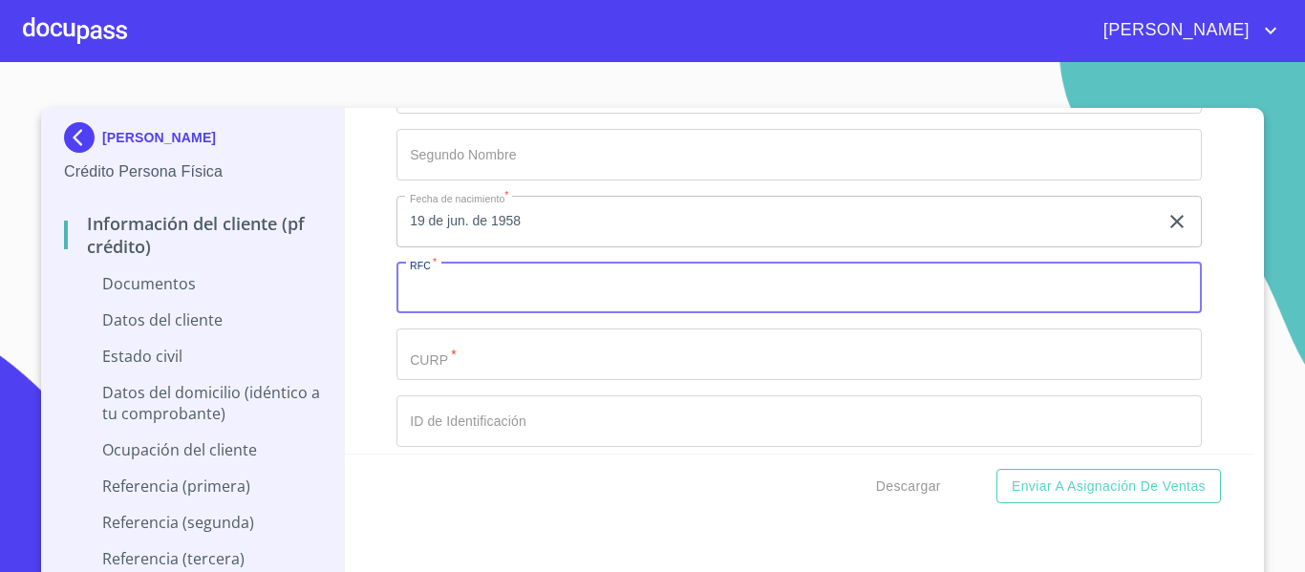
click at [538, 290] on input "Documento de identificación.   *" at bounding box center [798, 289] width 805 height 52
click at [449, 299] on input "HEME580619HR3" at bounding box center [776, 289] width 761 height 52
type input "HEME580619HR3"
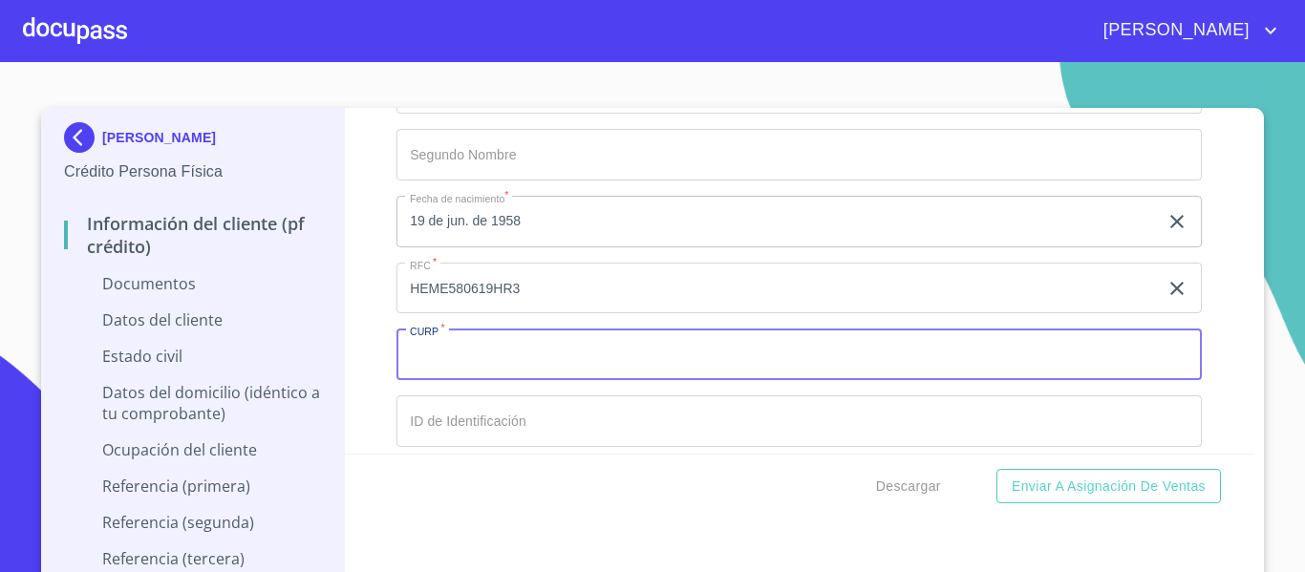
click at [437, 353] on input "Documento de identificación.   *" at bounding box center [798, 355] width 805 height 52
paste input "HEME580619HR3"
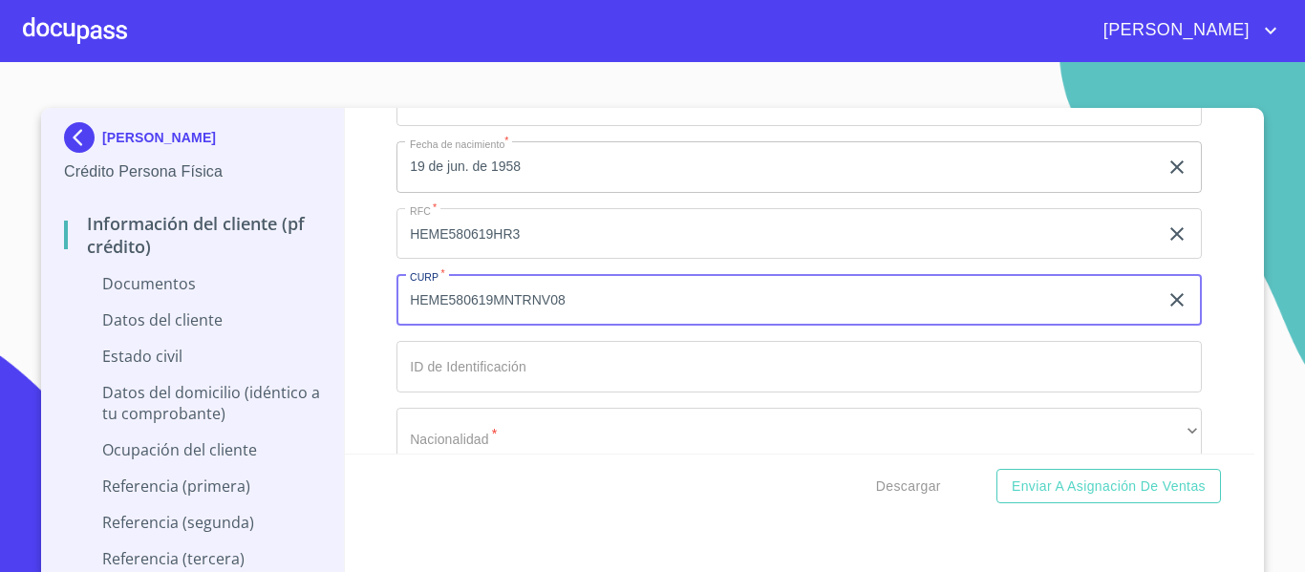
scroll to position [2666, 0]
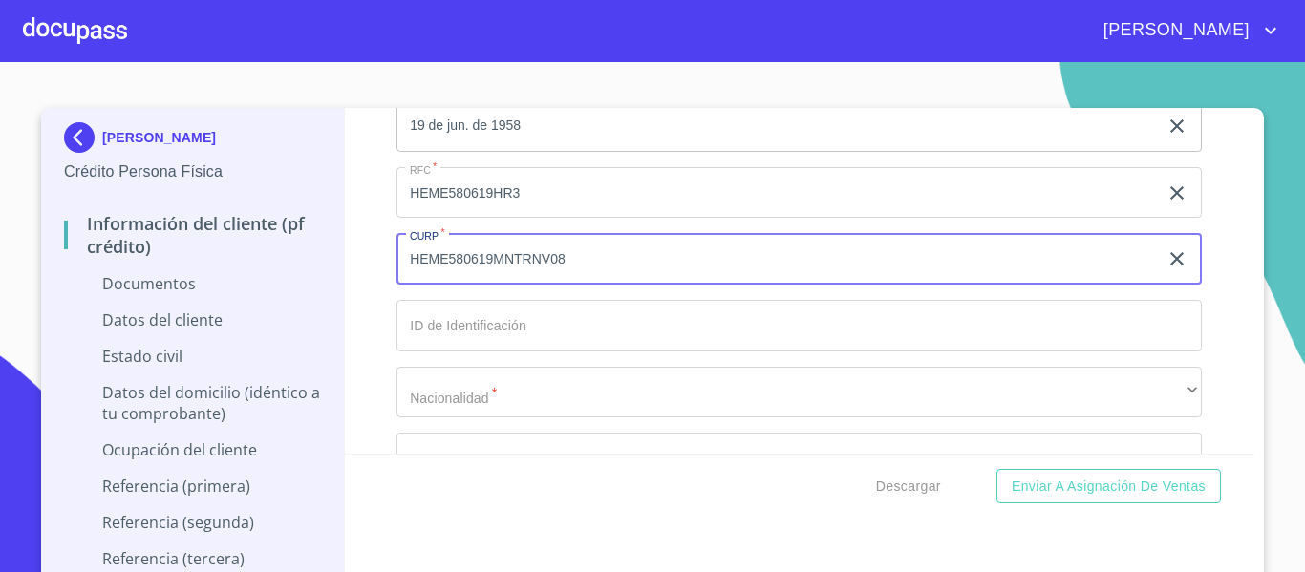
type input "HEME580619MNTRNV08"
click at [434, 339] on input "Documento de identificación.   *" at bounding box center [798, 326] width 805 height 52
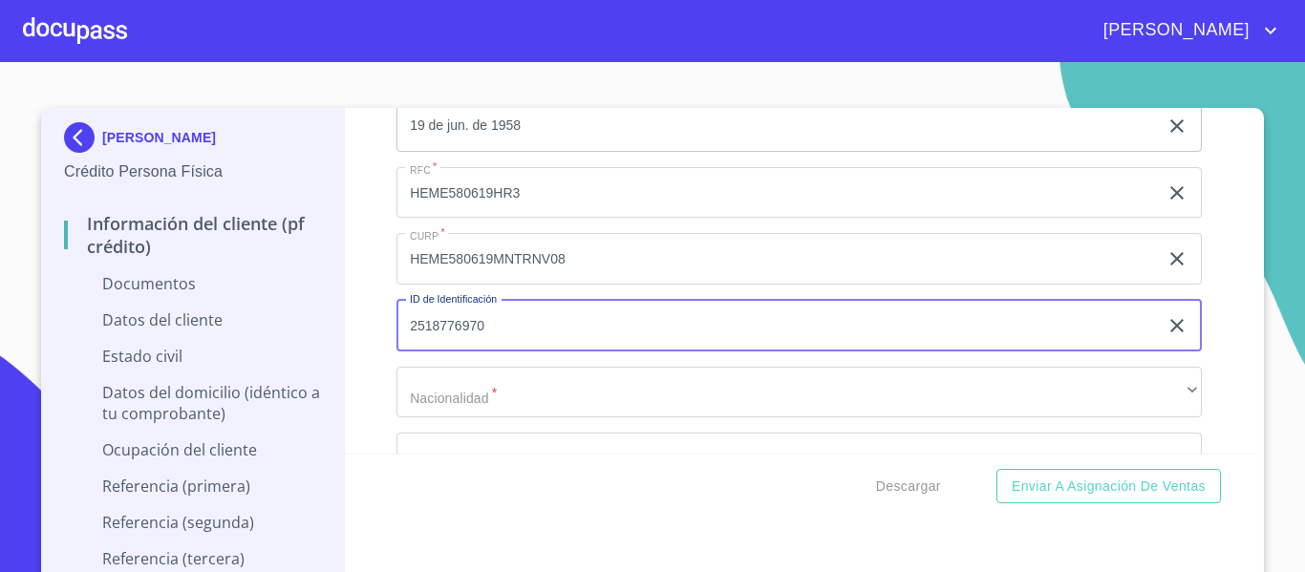
scroll to position [2761, 0]
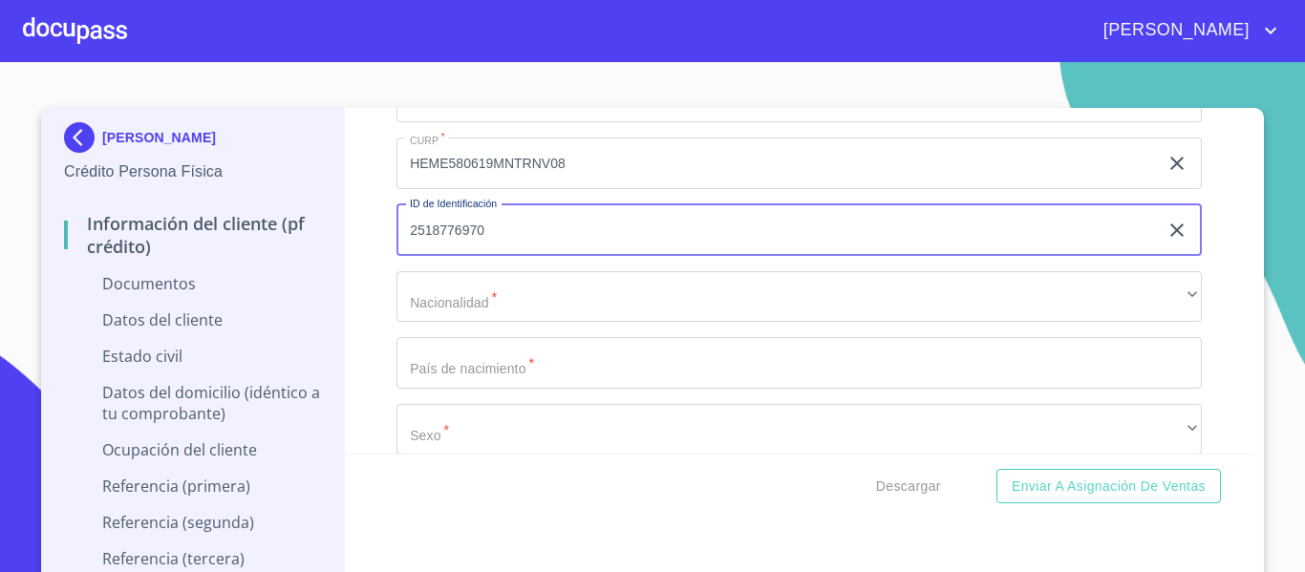
type input "2518776970"
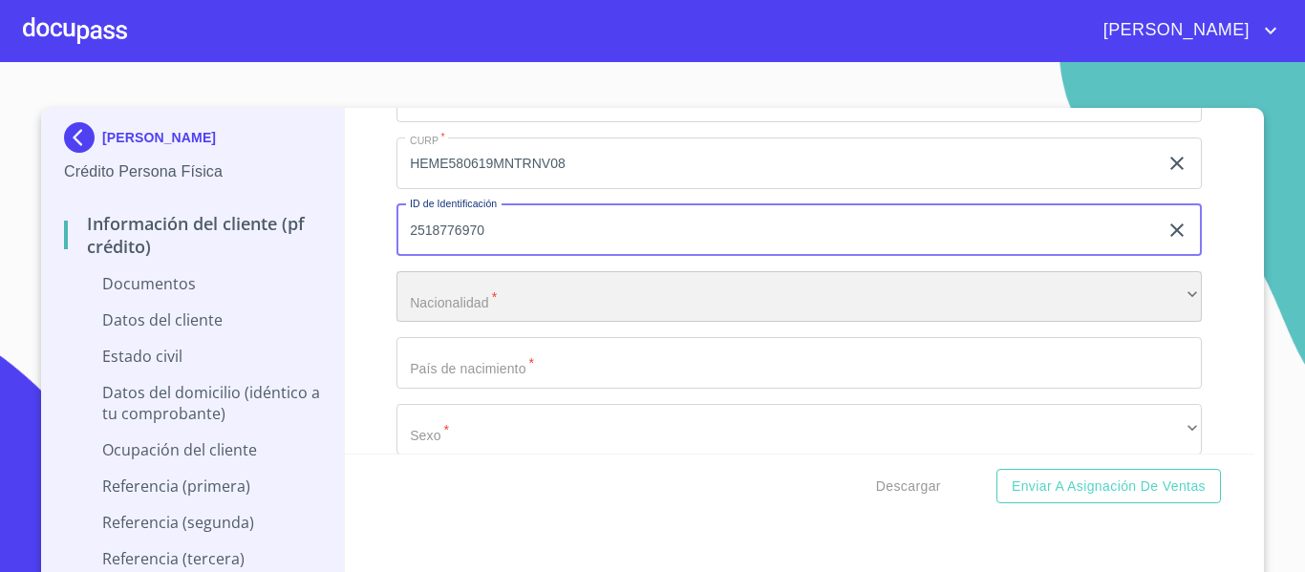
click at [433, 320] on div "​" at bounding box center [798, 297] width 805 height 52
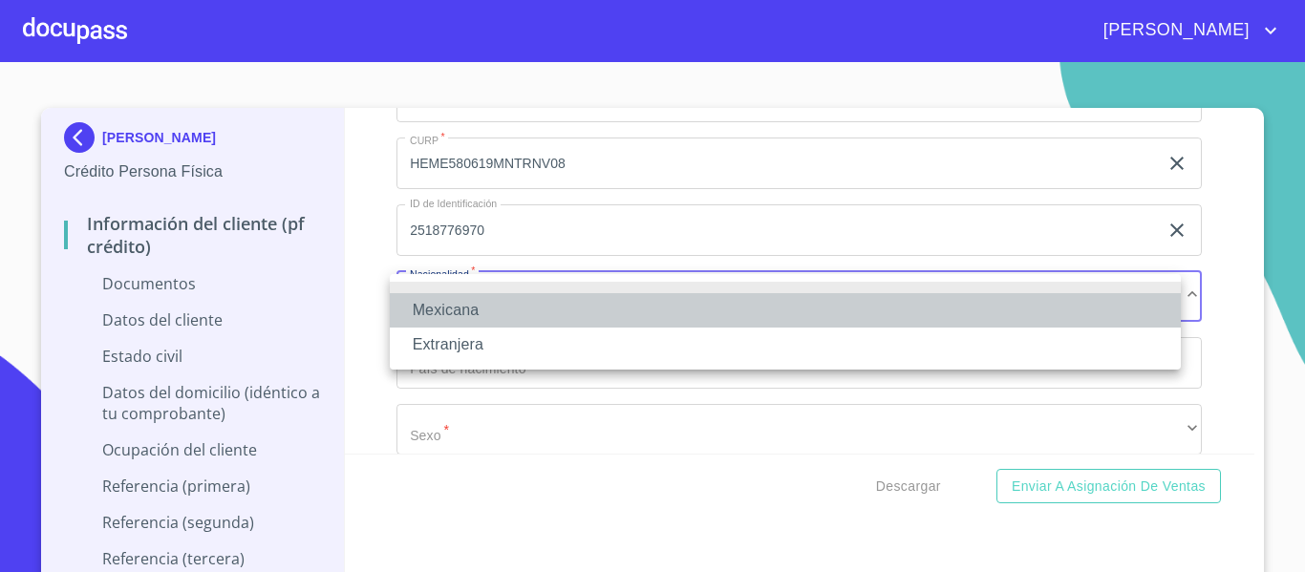
click at [431, 308] on li "Mexicana" at bounding box center [785, 310] width 791 height 34
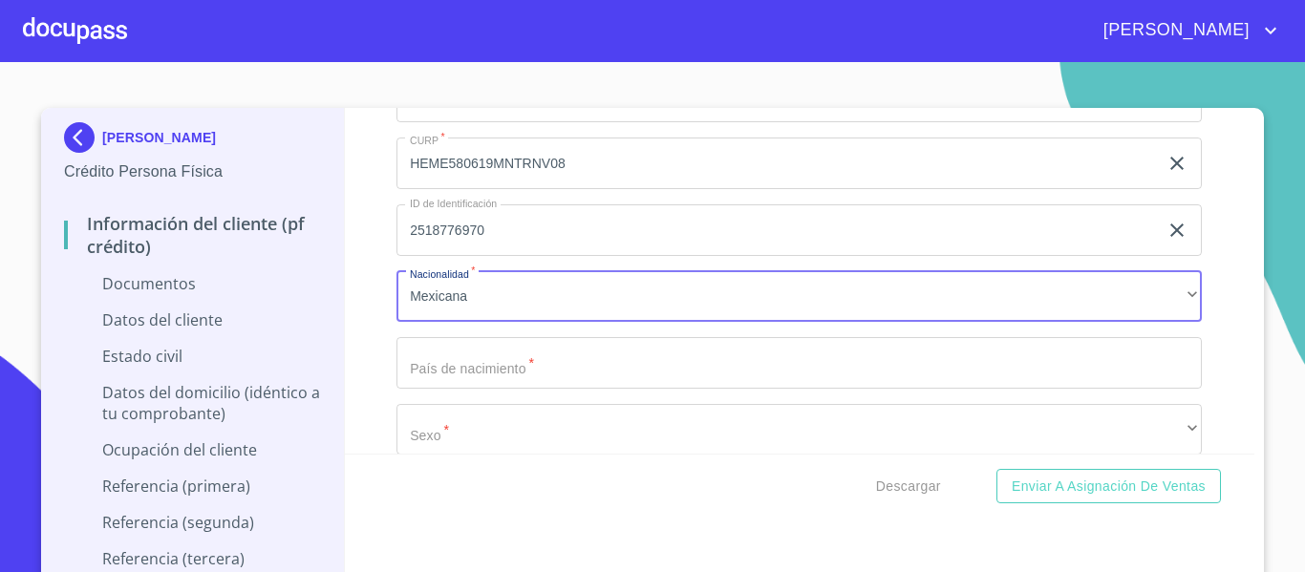
click at [437, 362] on input "Documento de identificación.   *" at bounding box center [798, 363] width 805 height 52
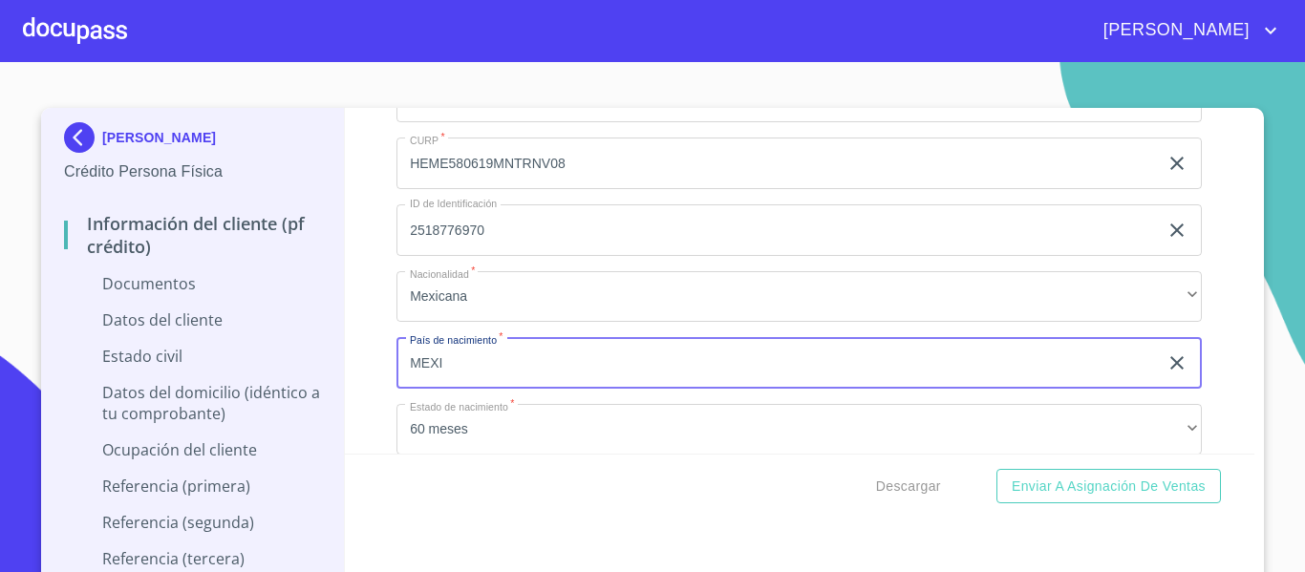
type input "[GEOGRAPHIC_DATA]"
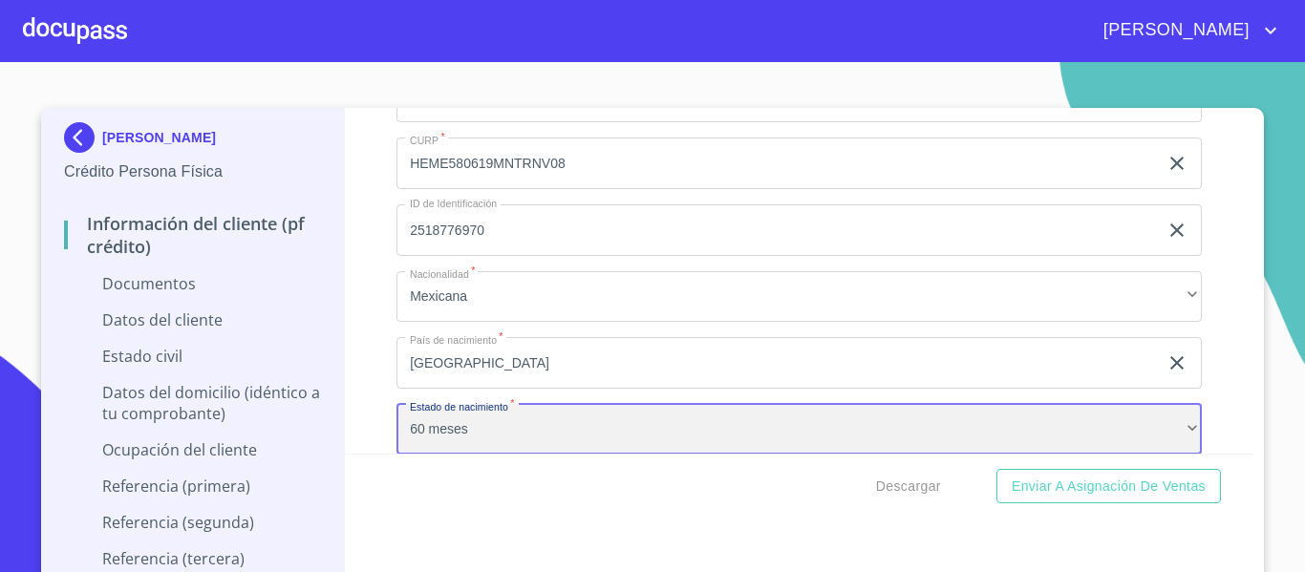
click at [465, 426] on div "60 meses" at bounding box center [798, 430] width 805 height 52
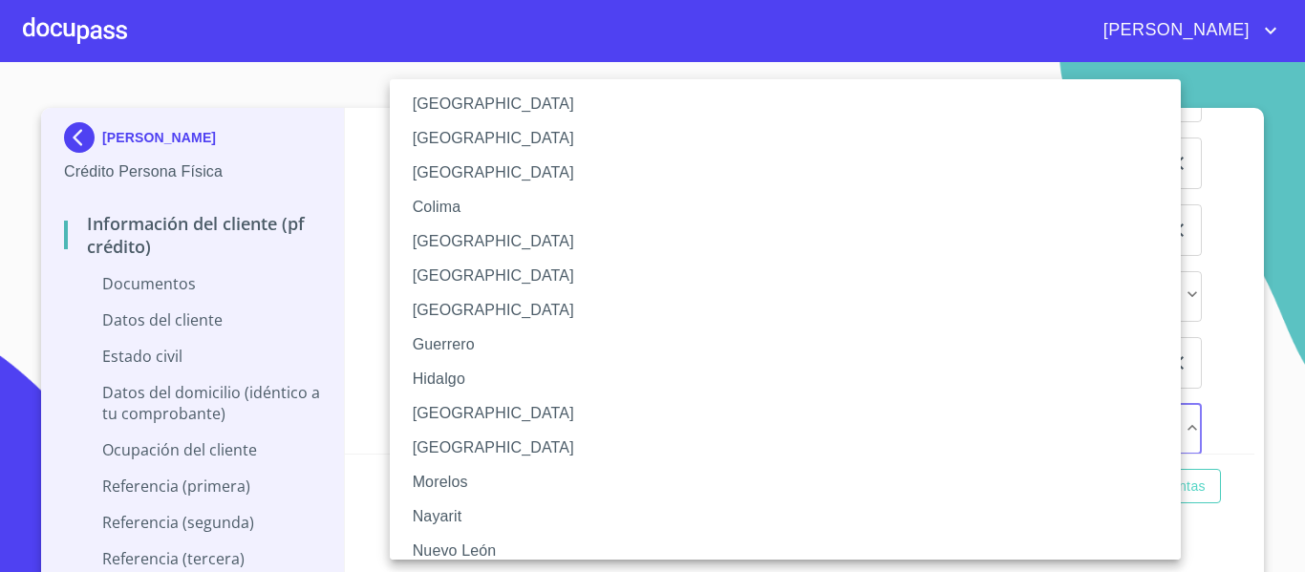
scroll to position [191, 0]
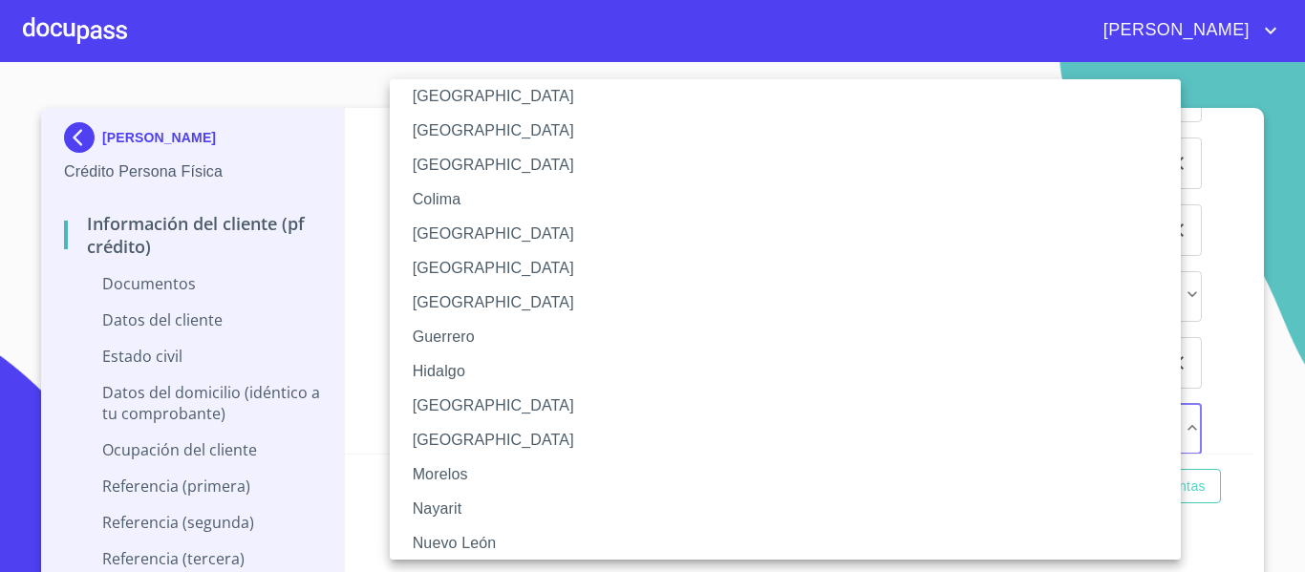
click at [437, 507] on li "Nayarit" at bounding box center [792, 509] width 805 height 34
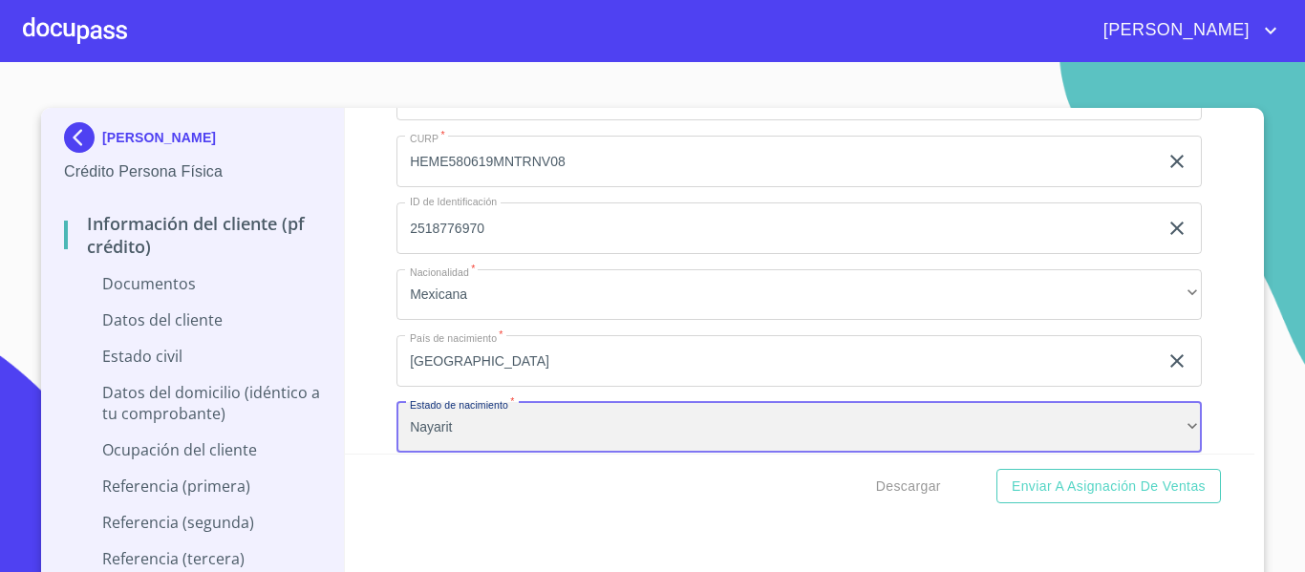
scroll to position [2954, 0]
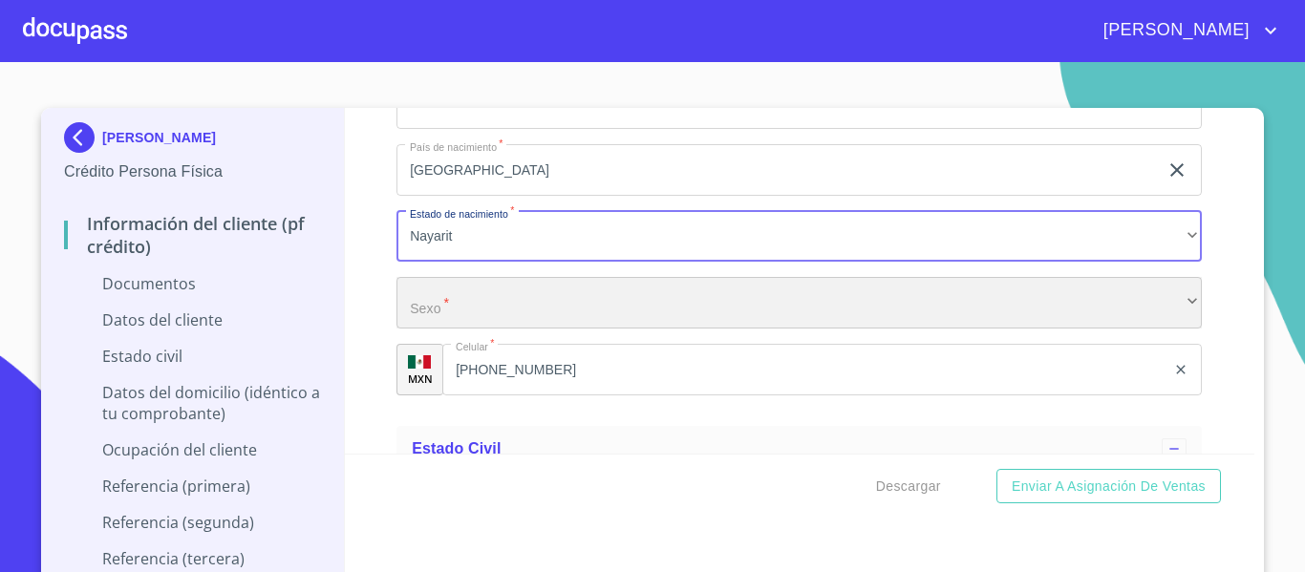
click at [416, 315] on div "​" at bounding box center [798, 303] width 805 height 52
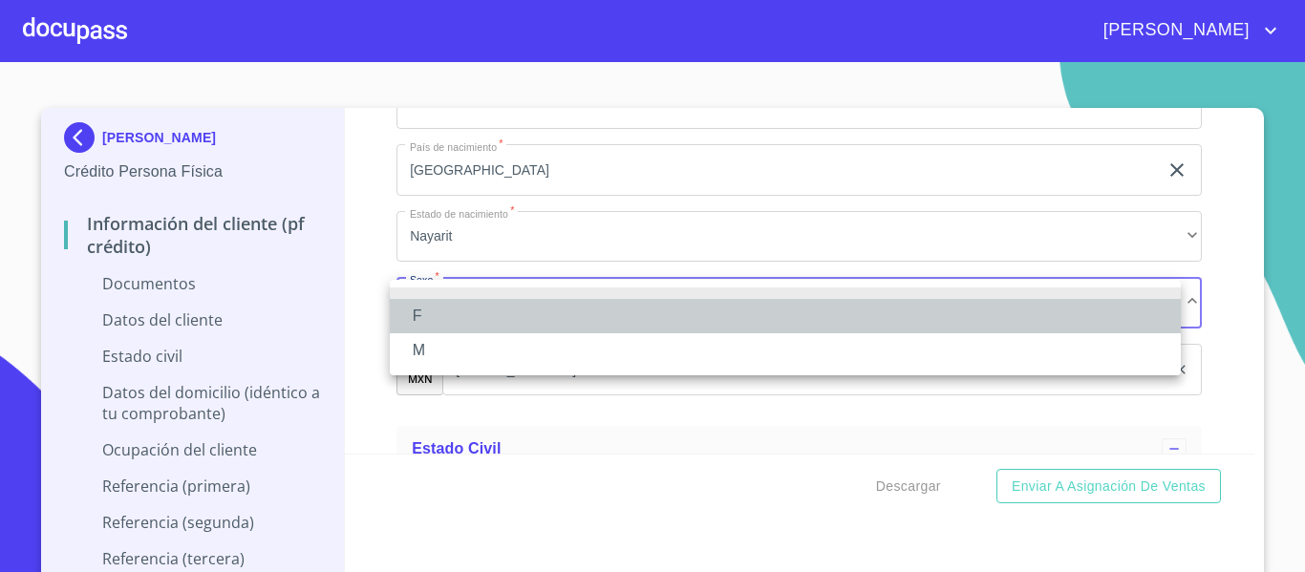
click at [418, 315] on li "F" at bounding box center [785, 316] width 791 height 34
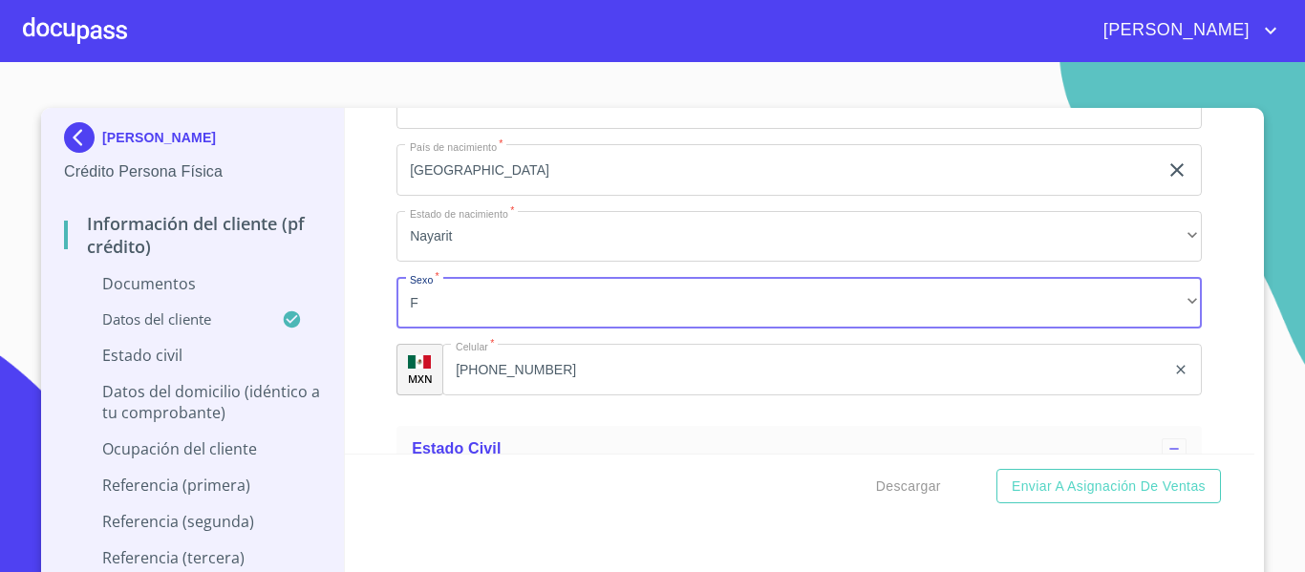
click at [490, 371] on input "[PHONE_NUMBER]" at bounding box center [803, 370] width 723 height 52
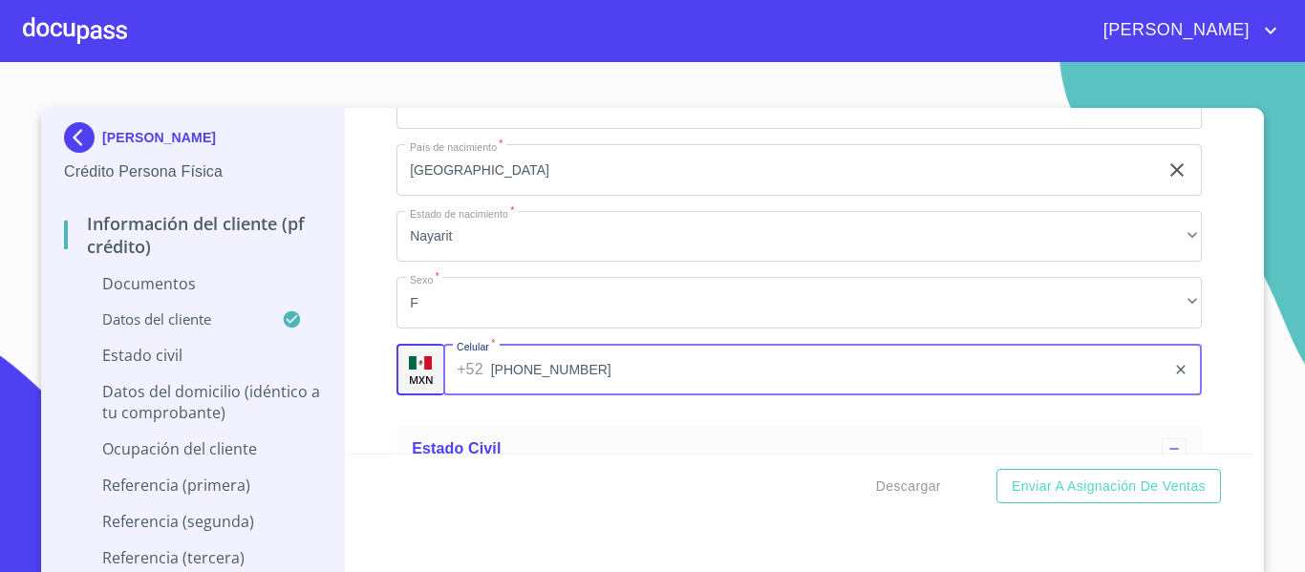
click at [310, 379] on div "[PERSON_NAME] Persona Física Información del cliente (PF crédito) Documentos Da…" at bounding box center [193, 351] width 304 height 486
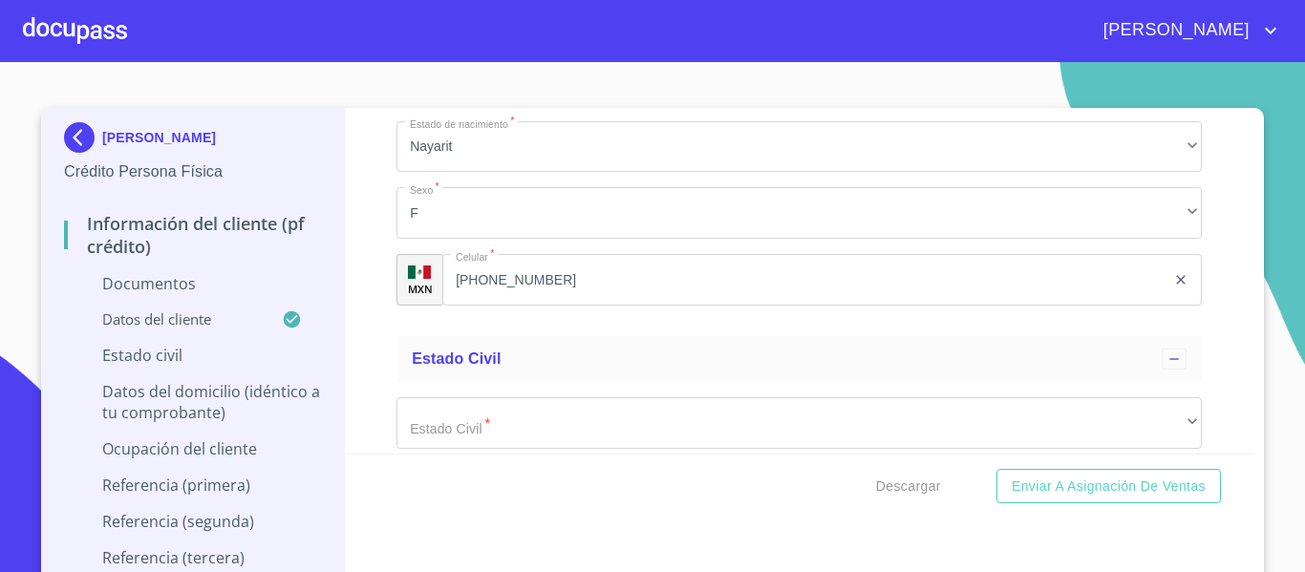
scroll to position [3145, 0]
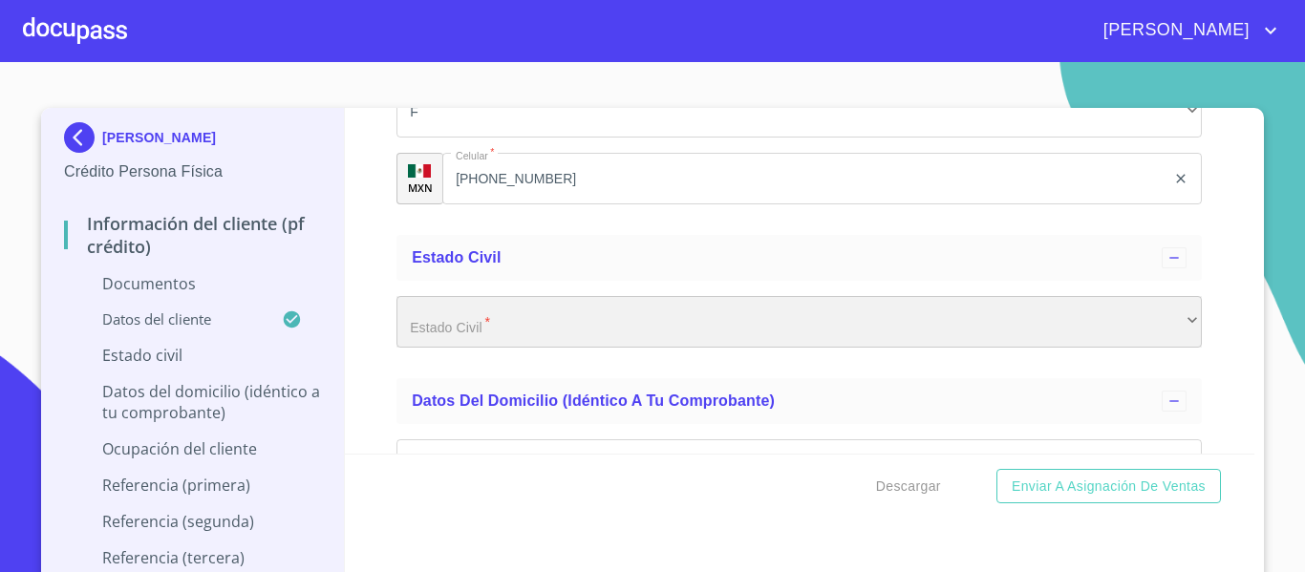
click at [427, 333] on div "​" at bounding box center [798, 322] width 805 height 52
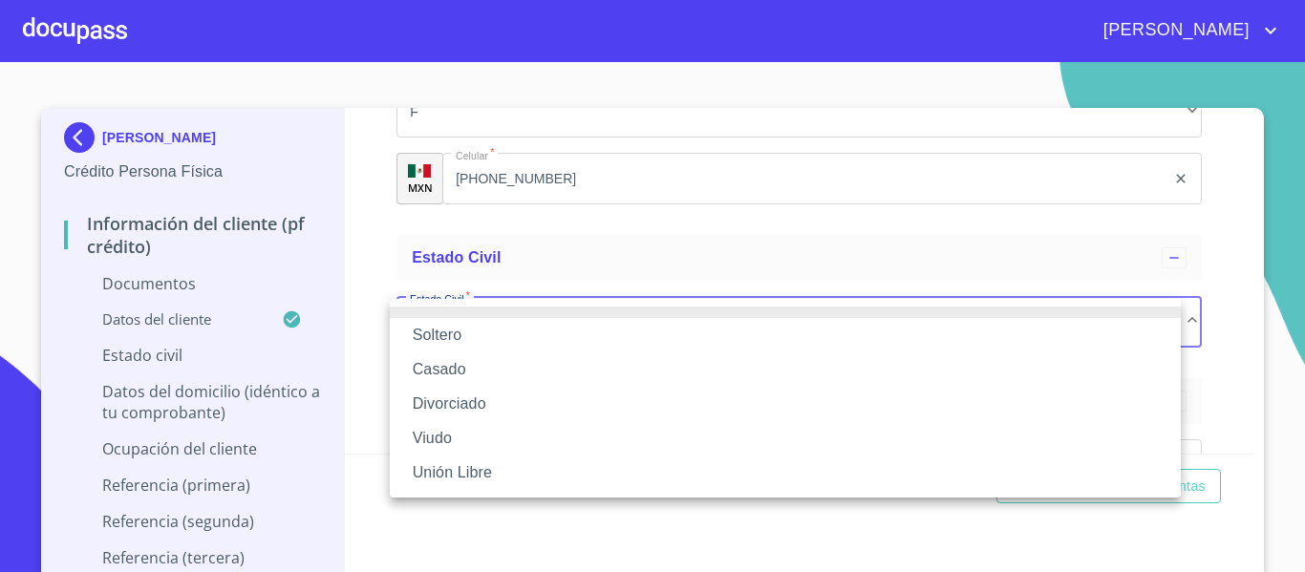
click at [367, 356] on div at bounding box center [652, 286] width 1305 height 572
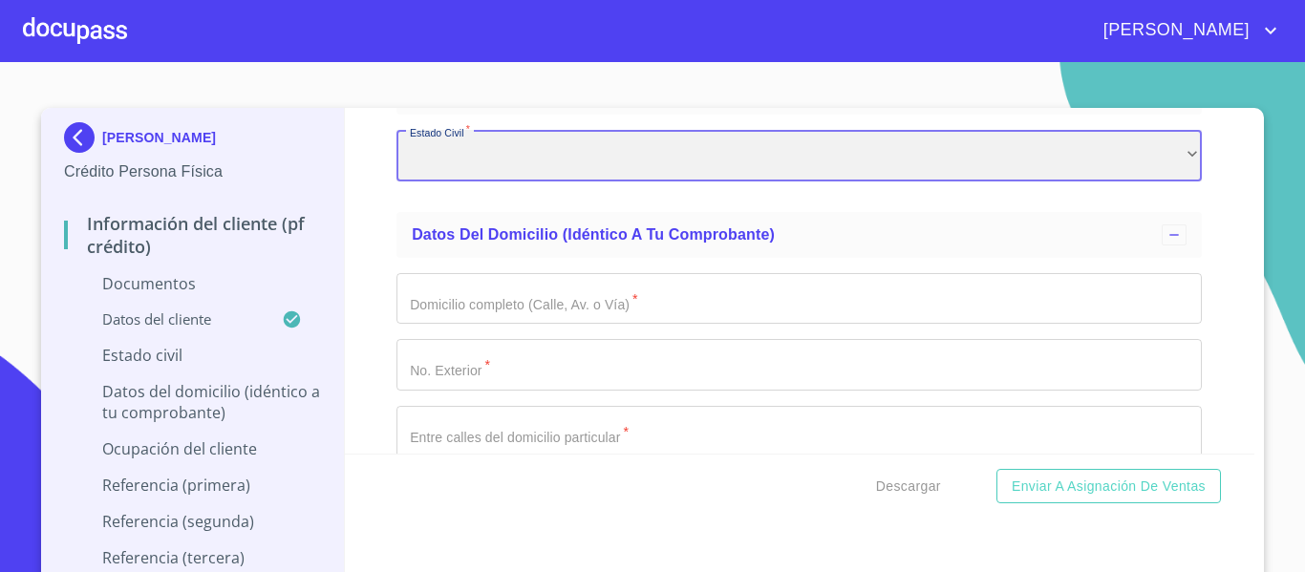
scroll to position [3336, 0]
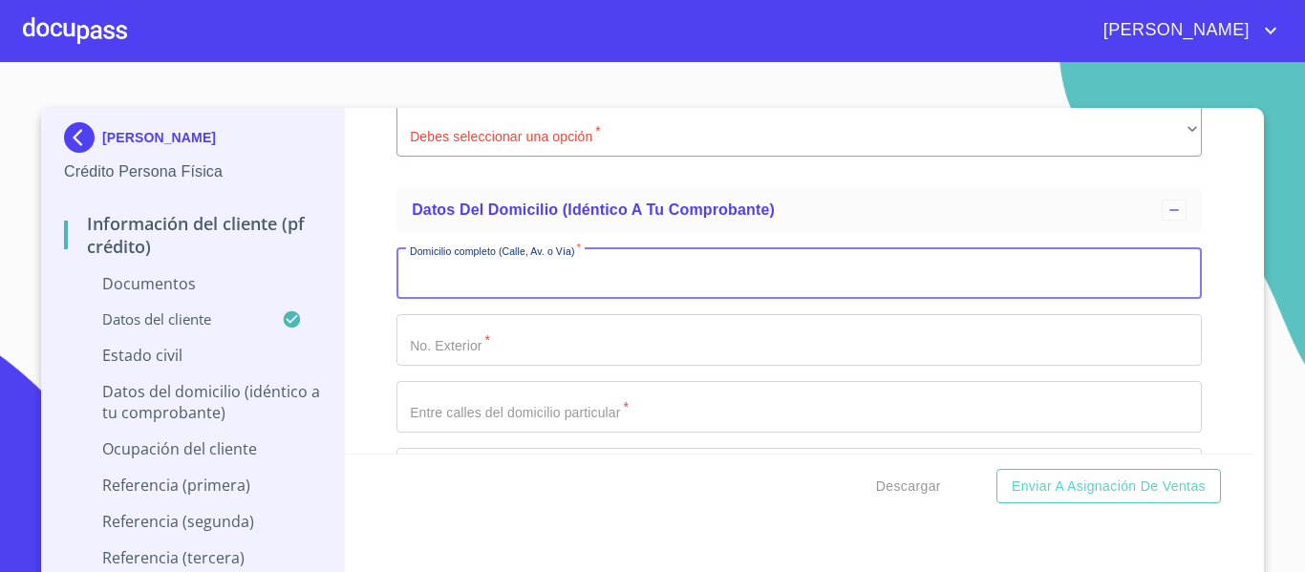
click at [470, 282] on input "Documento de identificación.   *" at bounding box center [798, 274] width 805 height 52
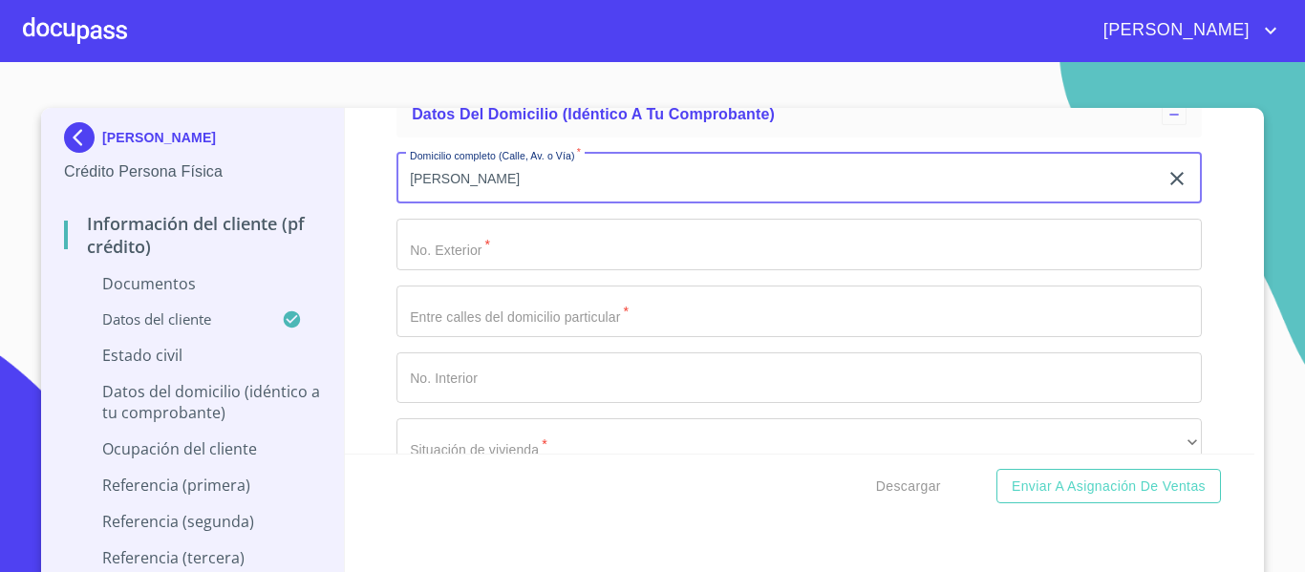
type input "[PERSON_NAME]"
click at [493, 257] on input "Documento de identificación.   *" at bounding box center [798, 245] width 805 height 52
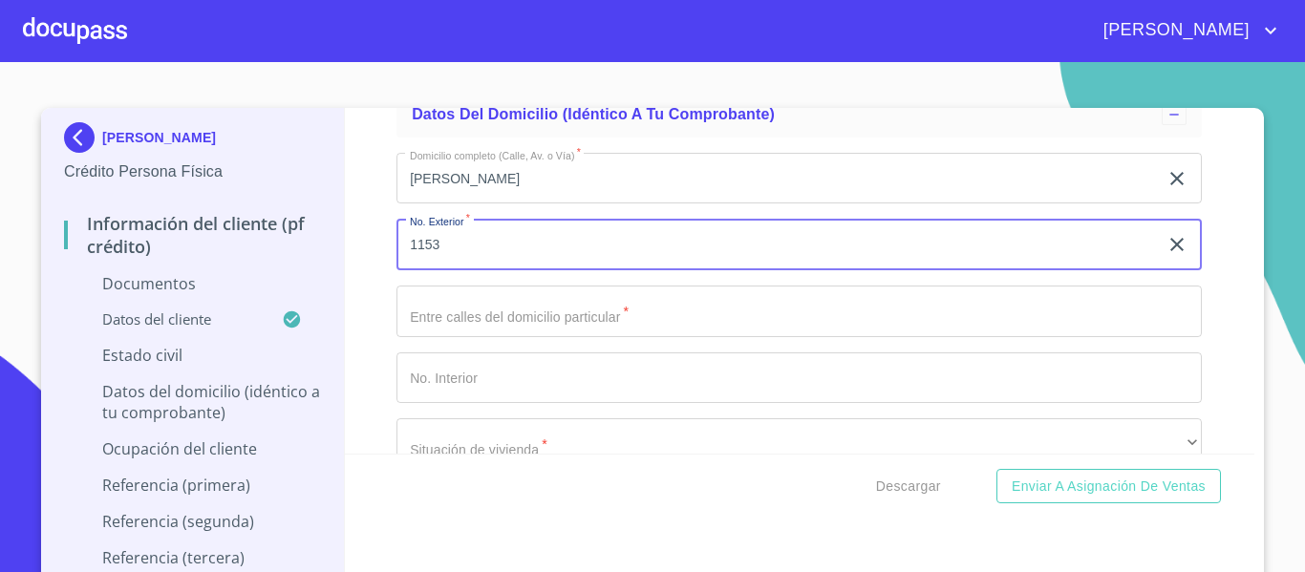
type input "1153"
click at [473, 305] on input "Documento de identificación.   *" at bounding box center [798, 312] width 805 height 52
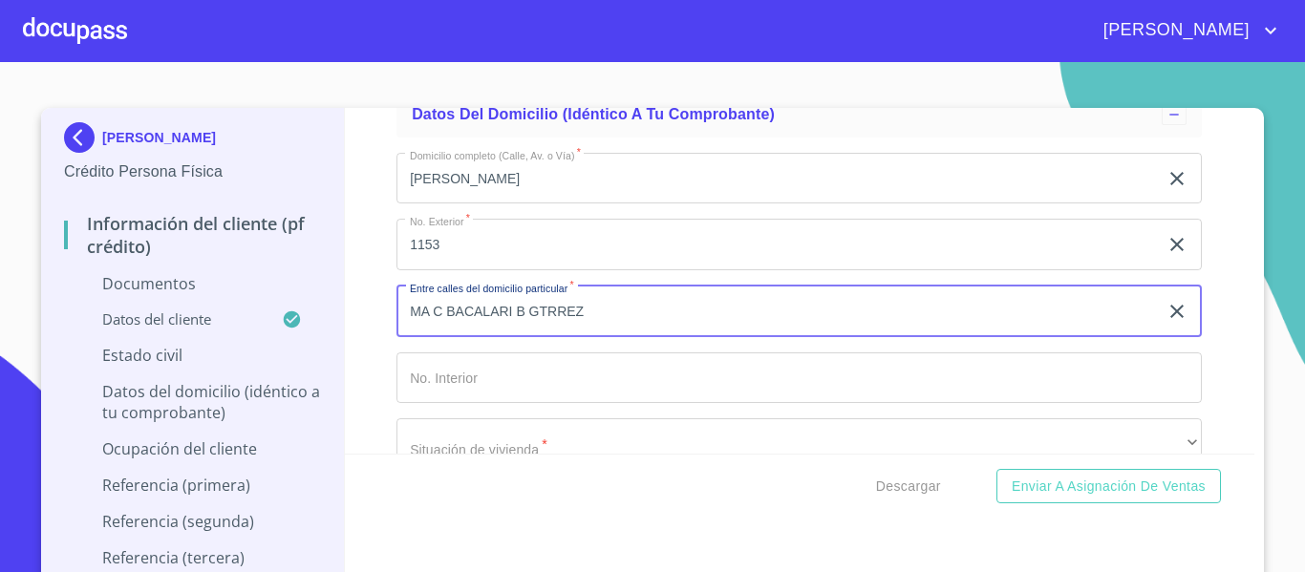
type input "MA C BACALARI B GTRREZ"
click at [351, 389] on div "Información del cliente (PF crédito) Documentos Documento de identificación.   …" at bounding box center [800, 281] width 910 height 346
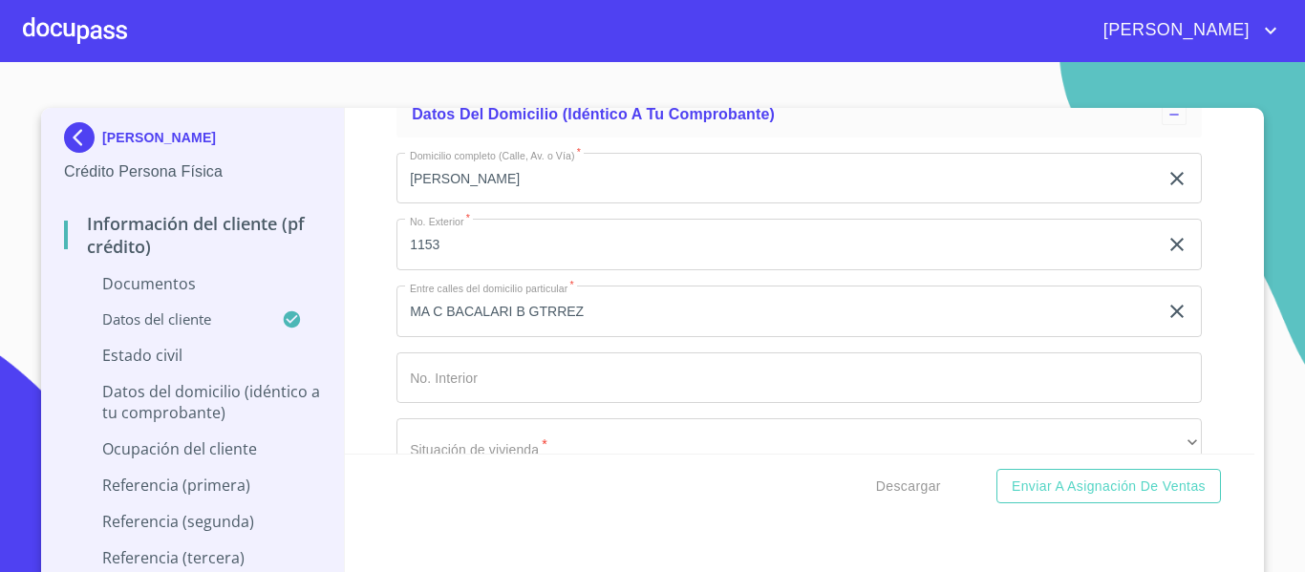
click at [415, 373] on input "Documento de identificación.   *" at bounding box center [798, 378] width 805 height 52
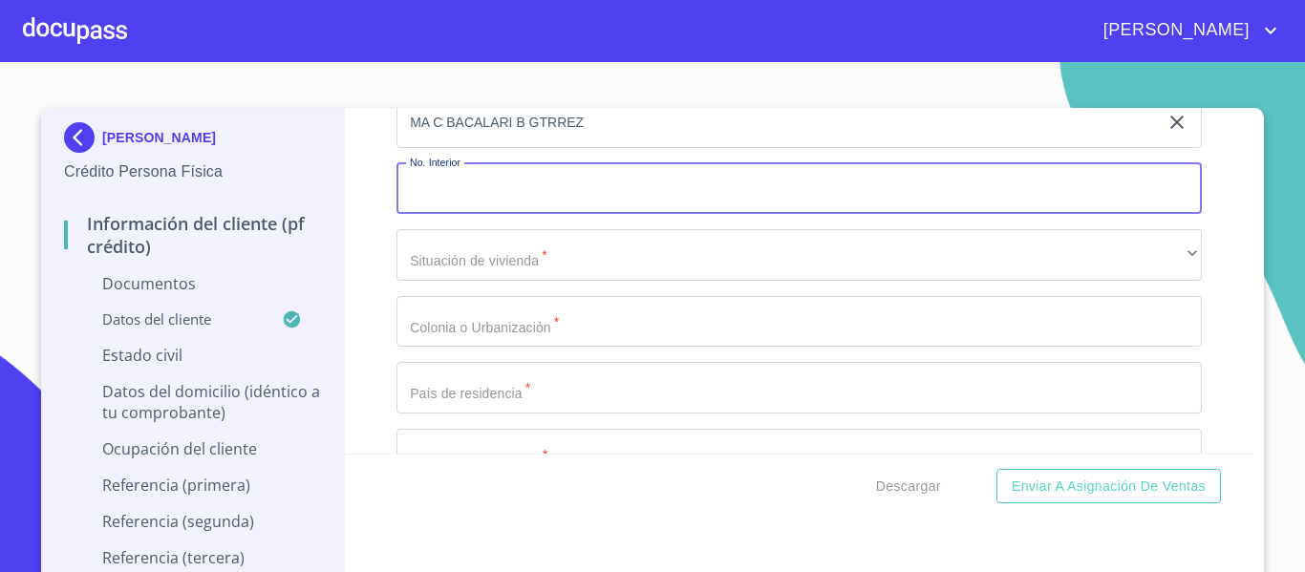
scroll to position [3623, 0]
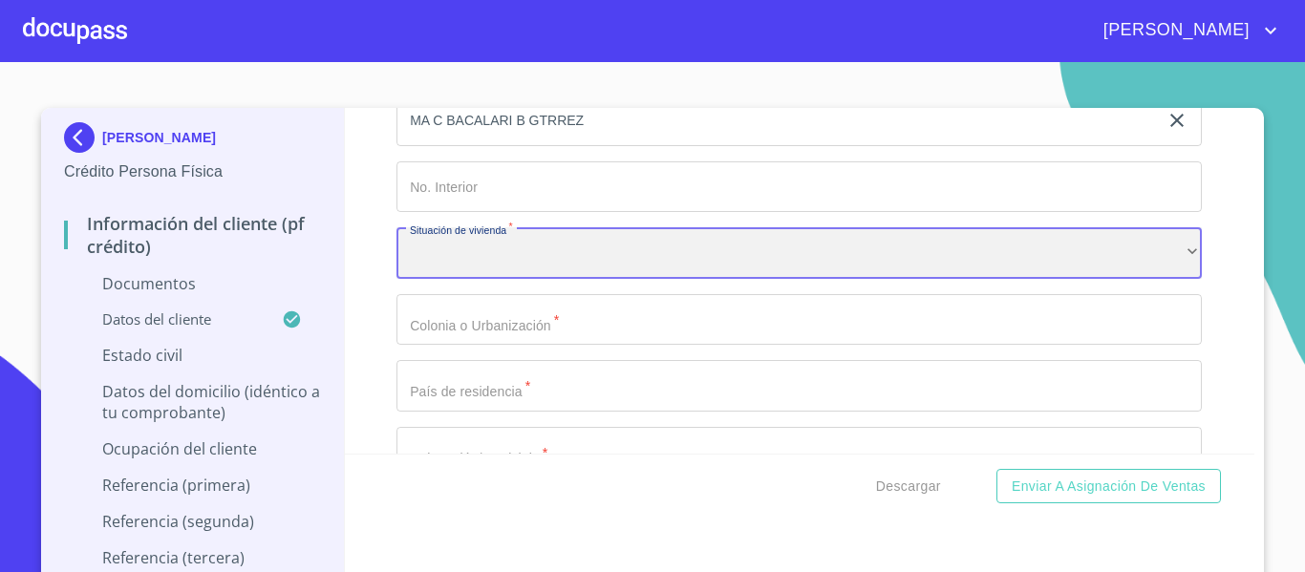
click at [446, 261] on div "​" at bounding box center [798, 253] width 805 height 52
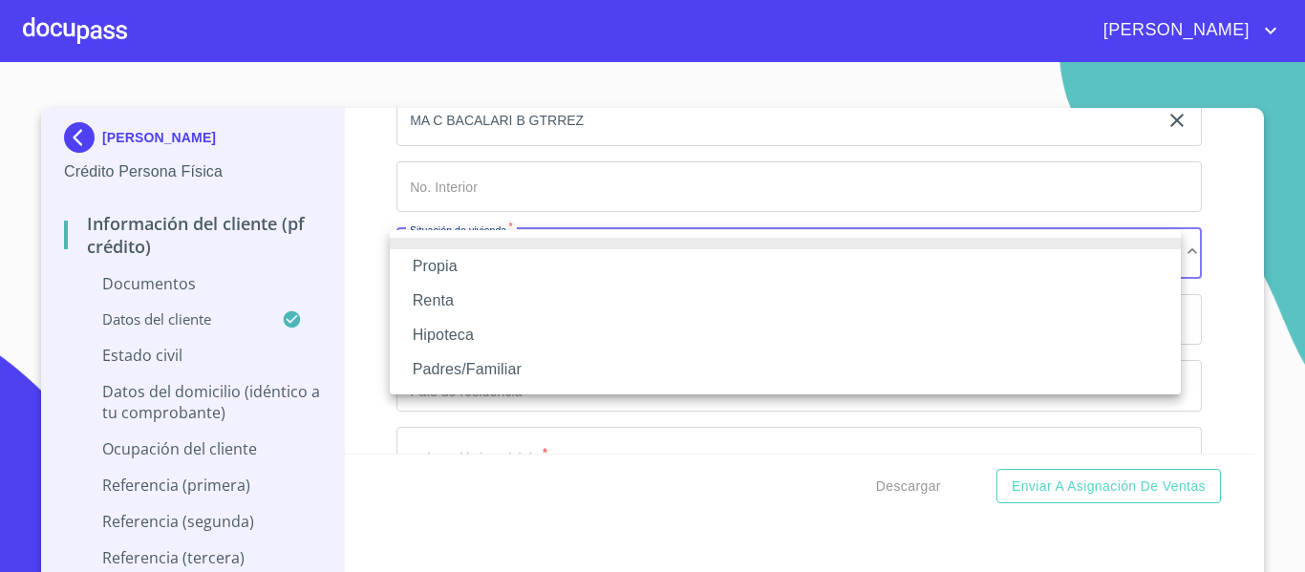
click at [446, 261] on li "Propia" at bounding box center [785, 266] width 791 height 34
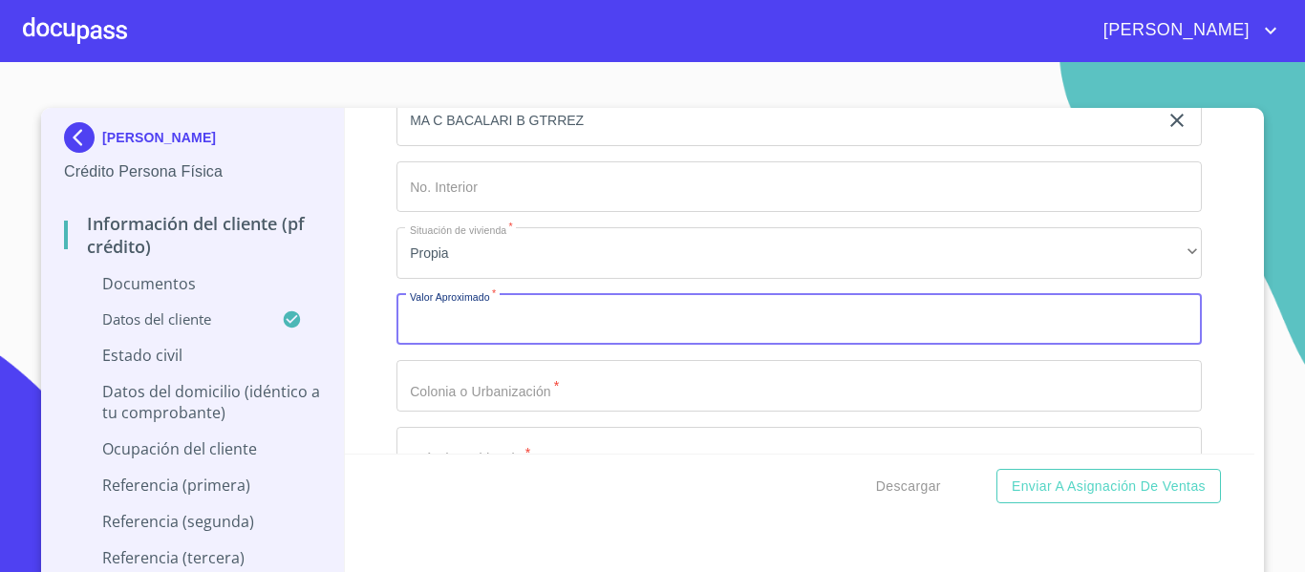
click at [433, 326] on input "Documento de identificación.   *" at bounding box center [798, 320] width 805 height 52
type input "$1,500,000"
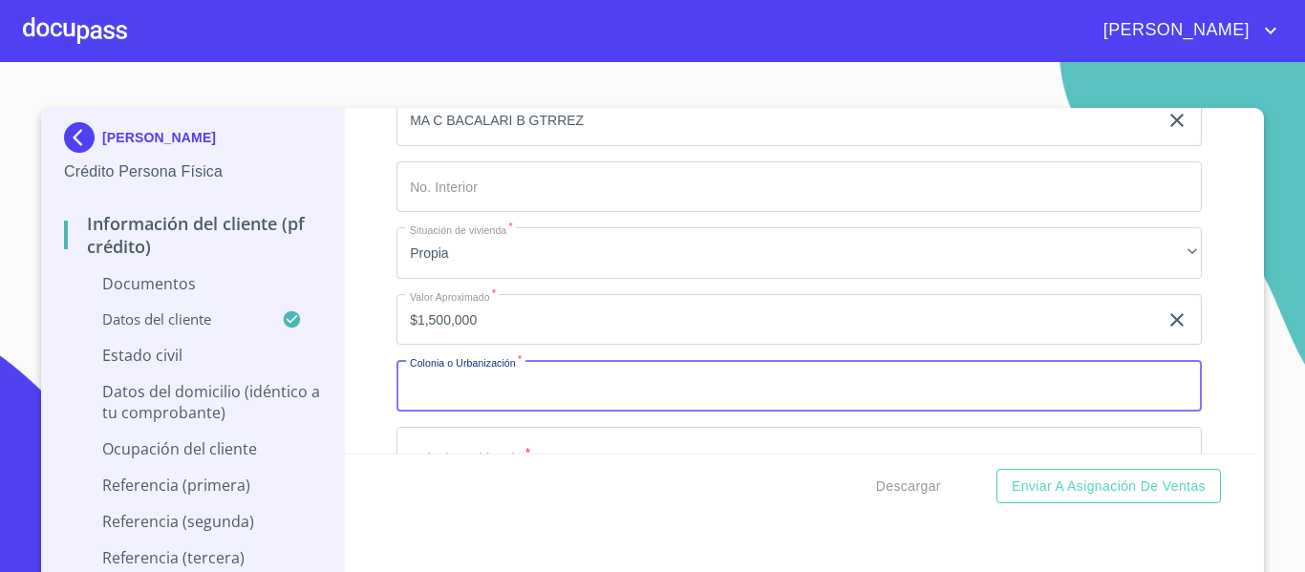
click at [443, 399] on input "Documento de identificación.   *" at bounding box center [798, 386] width 805 height 52
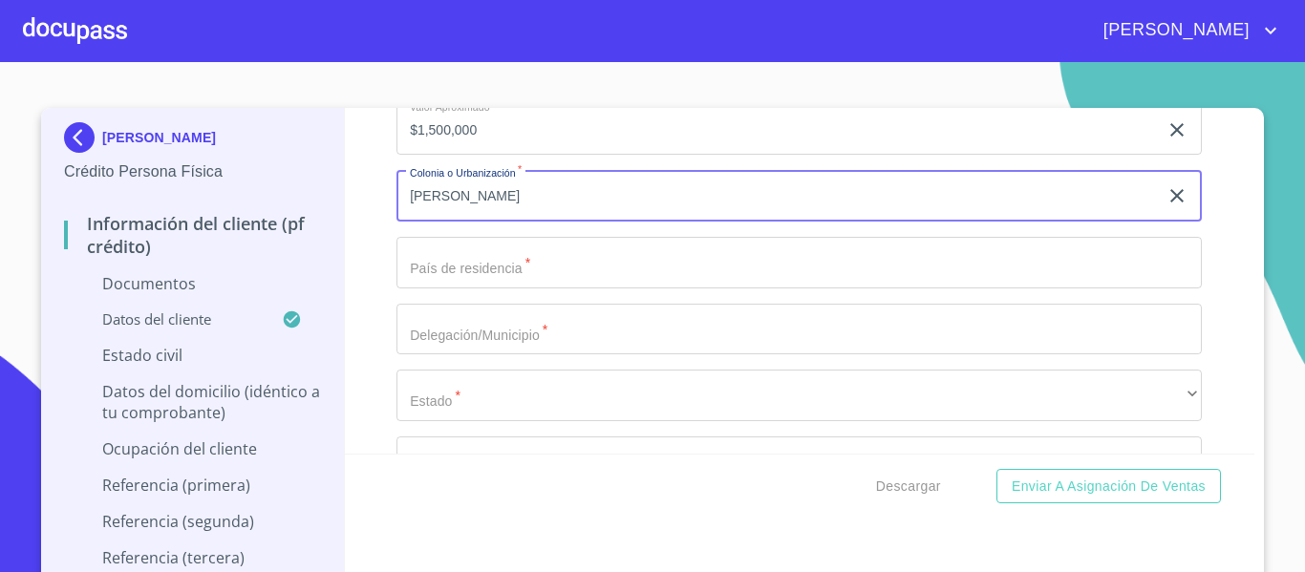
scroll to position [3814, 0]
type input "[PERSON_NAME]"
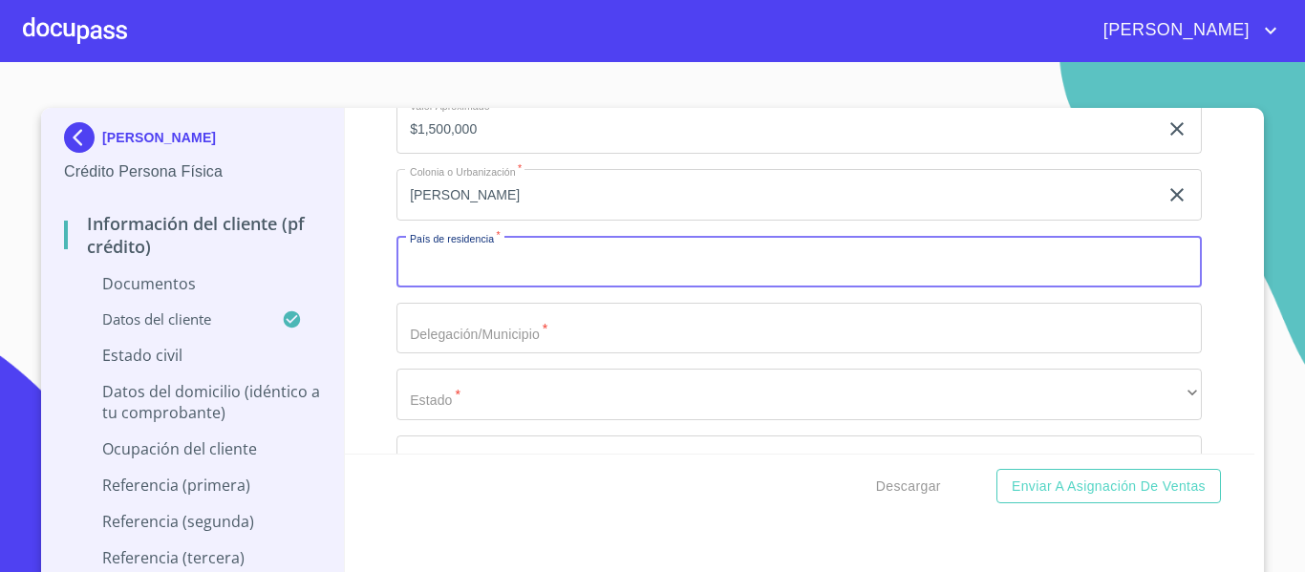
click at [471, 259] on input "Documento de identificación.   *" at bounding box center [798, 262] width 805 height 52
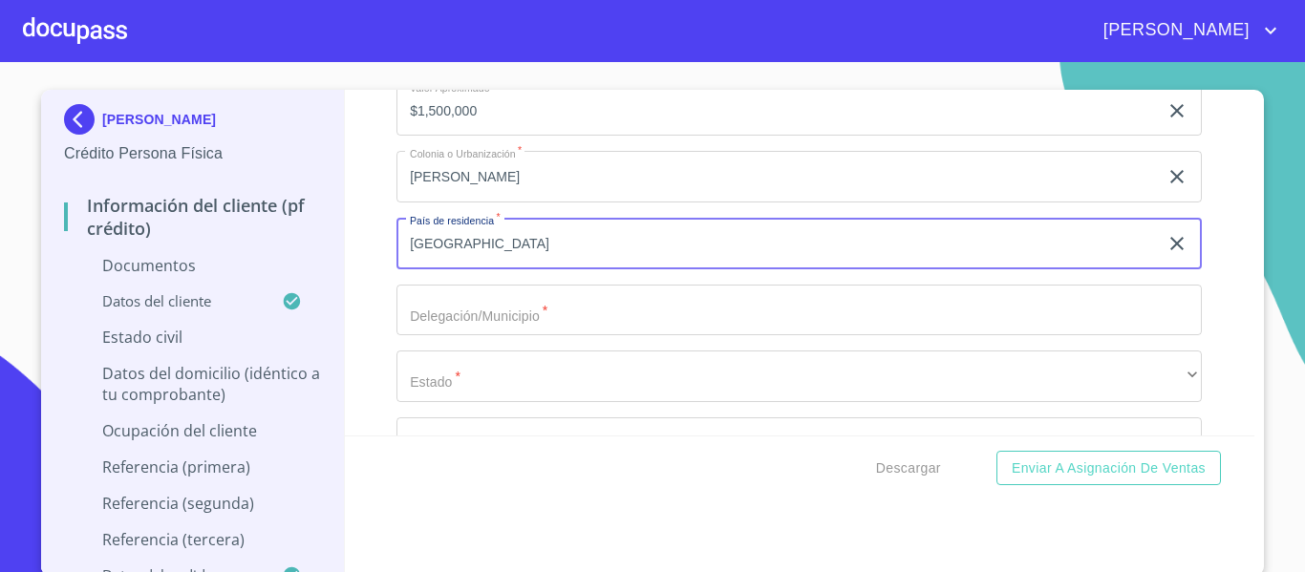
scroll to position [22, 0]
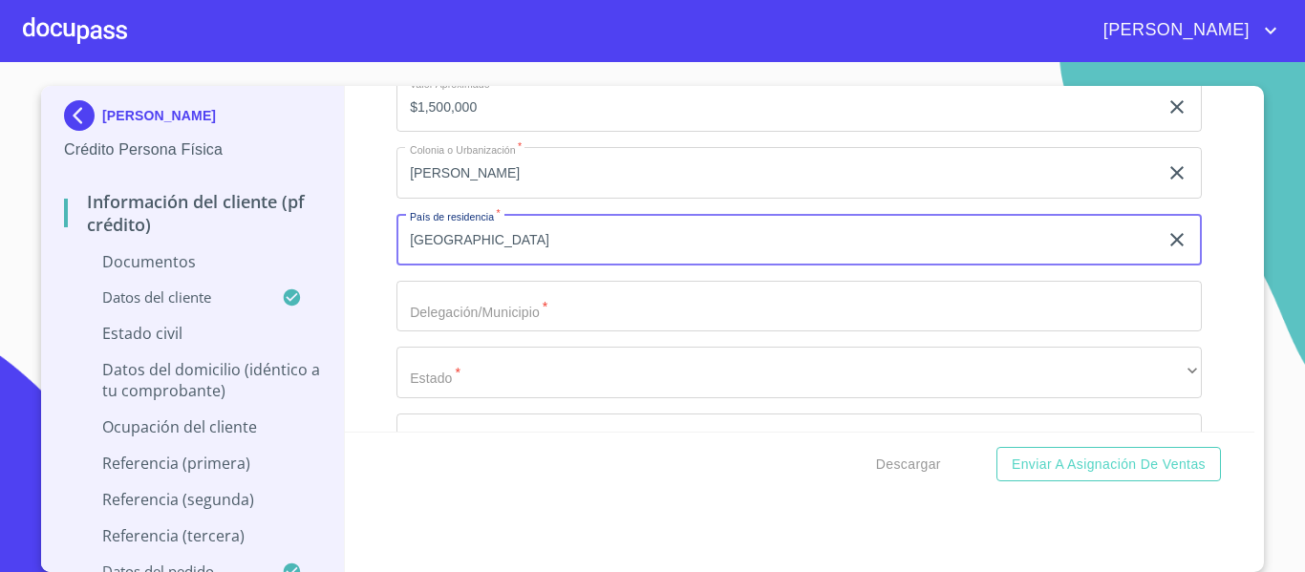
type input "[GEOGRAPHIC_DATA]"
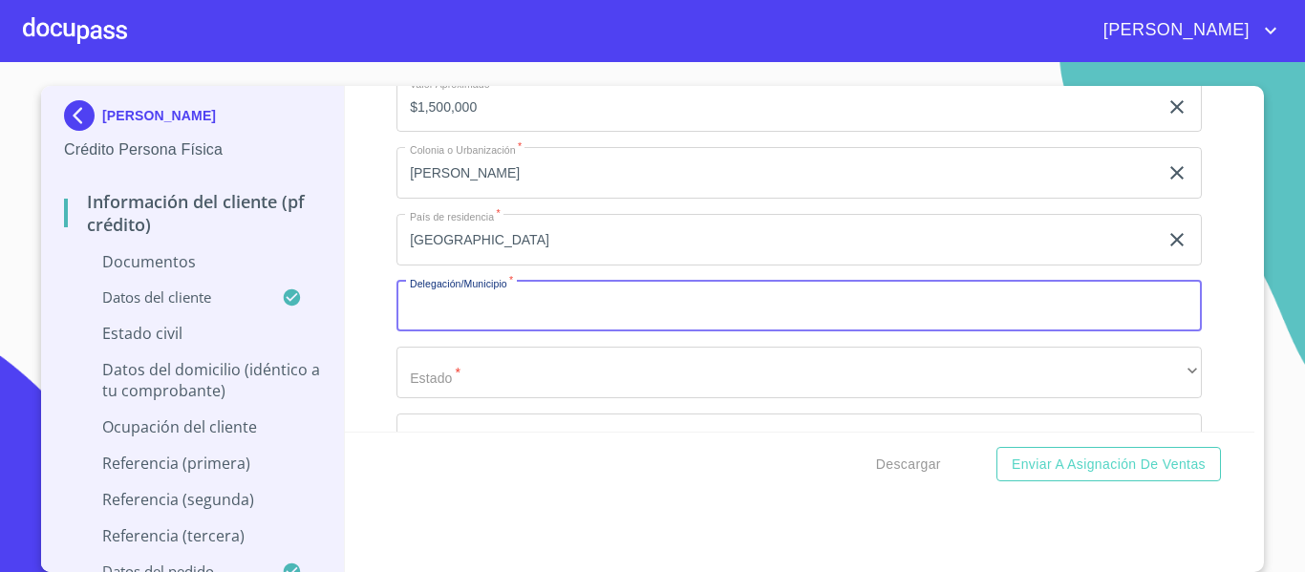
click at [466, 312] on input "Documento de identificación.   *" at bounding box center [798, 307] width 805 height 52
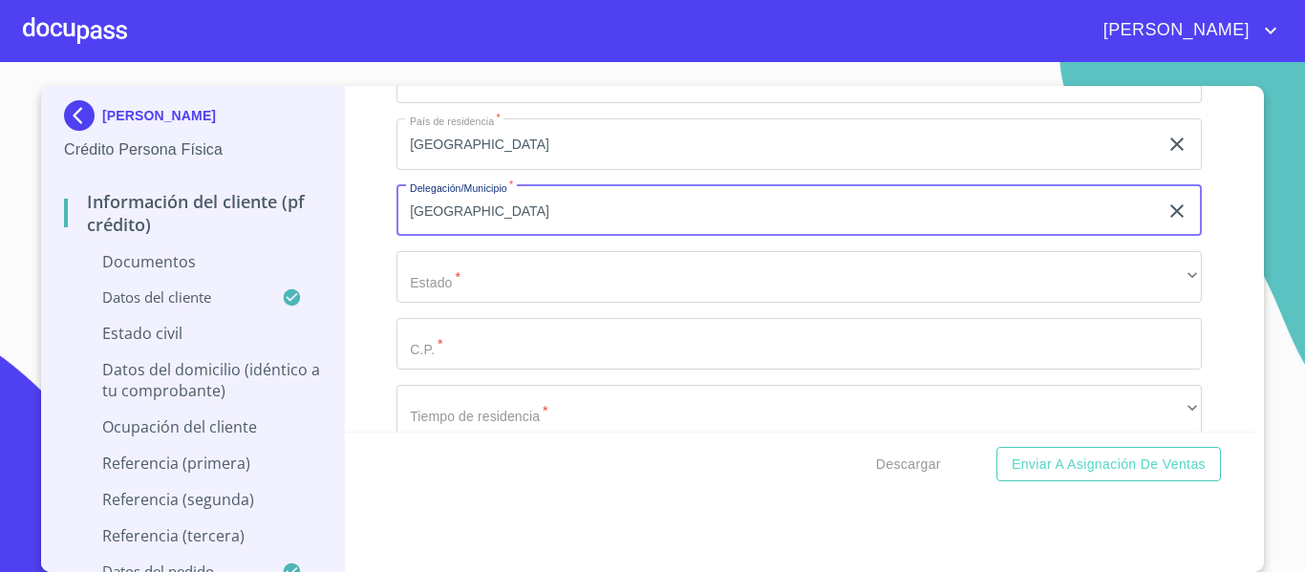
type input "[GEOGRAPHIC_DATA]"
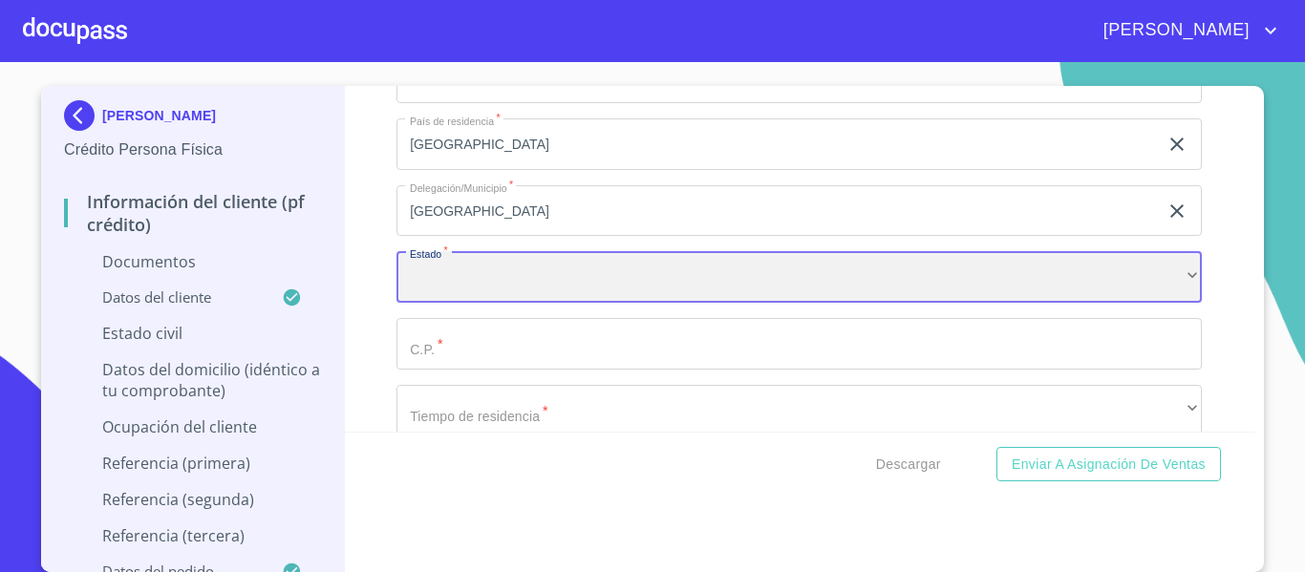
click at [428, 294] on div "​" at bounding box center [798, 277] width 805 height 52
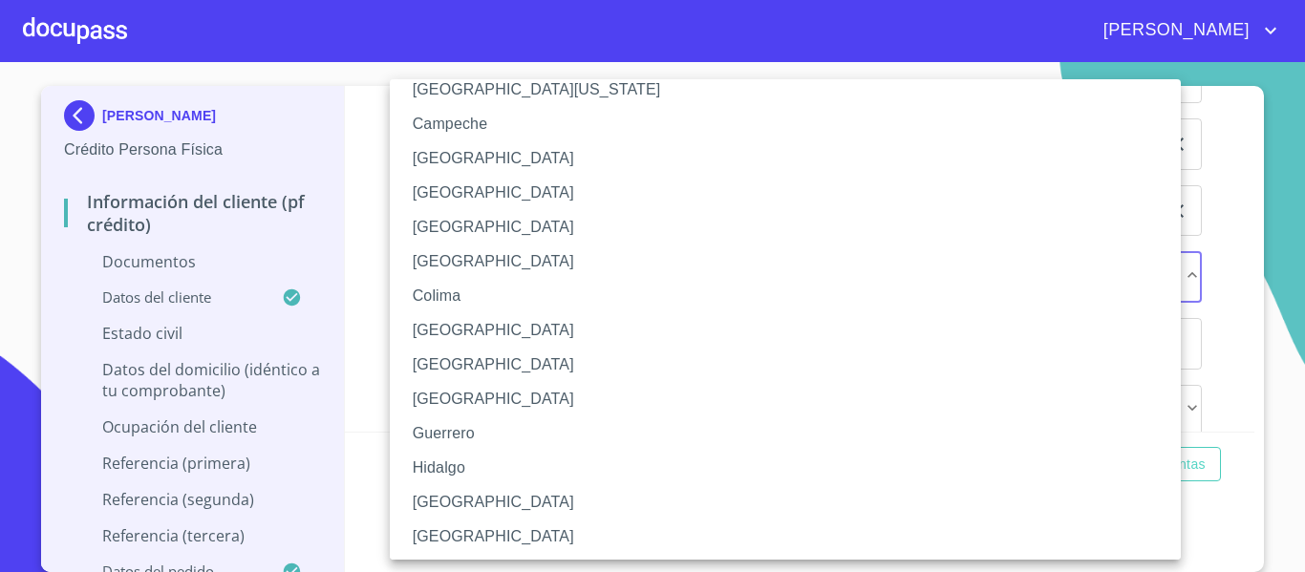
scroll to position [96, 0]
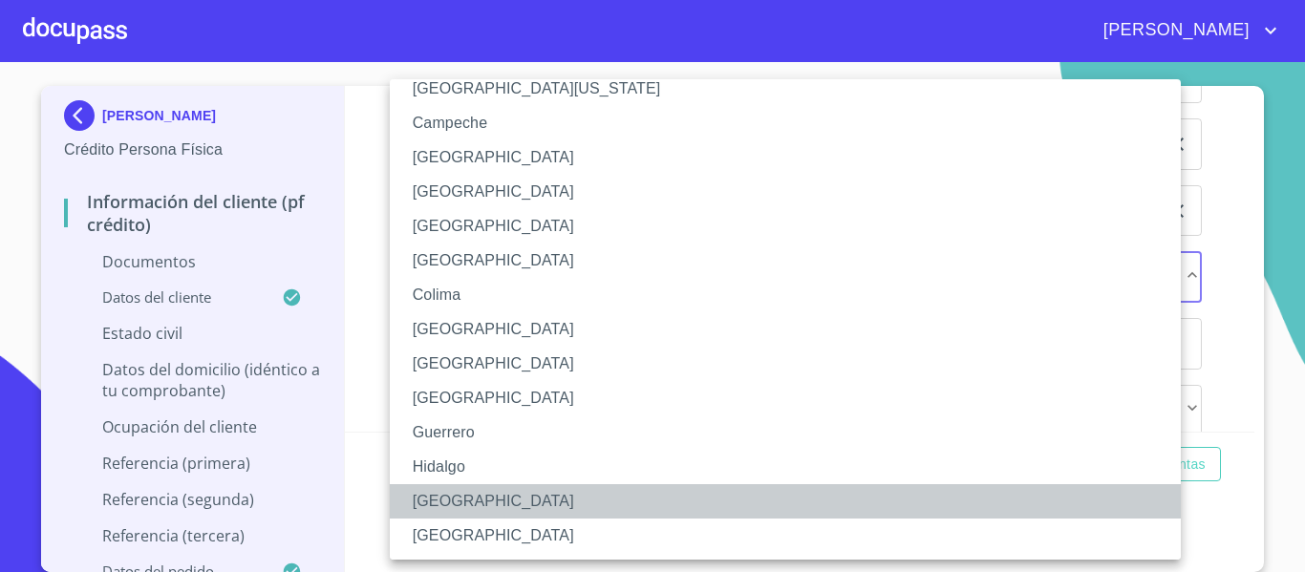
click at [426, 501] on li "[GEOGRAPHIC_DATA]" at bounding box center [792, 501] width 805 height 34
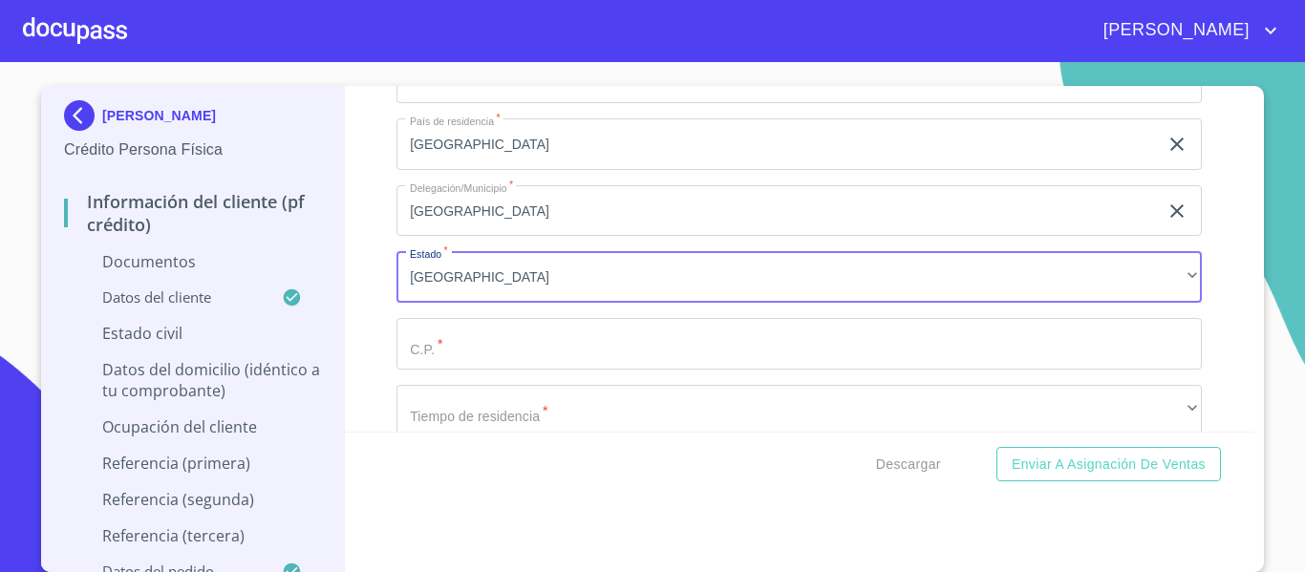
click at [406, 344] on input "Documento de identificación.   *" at bounding box center [798, 344] width 805 height 52
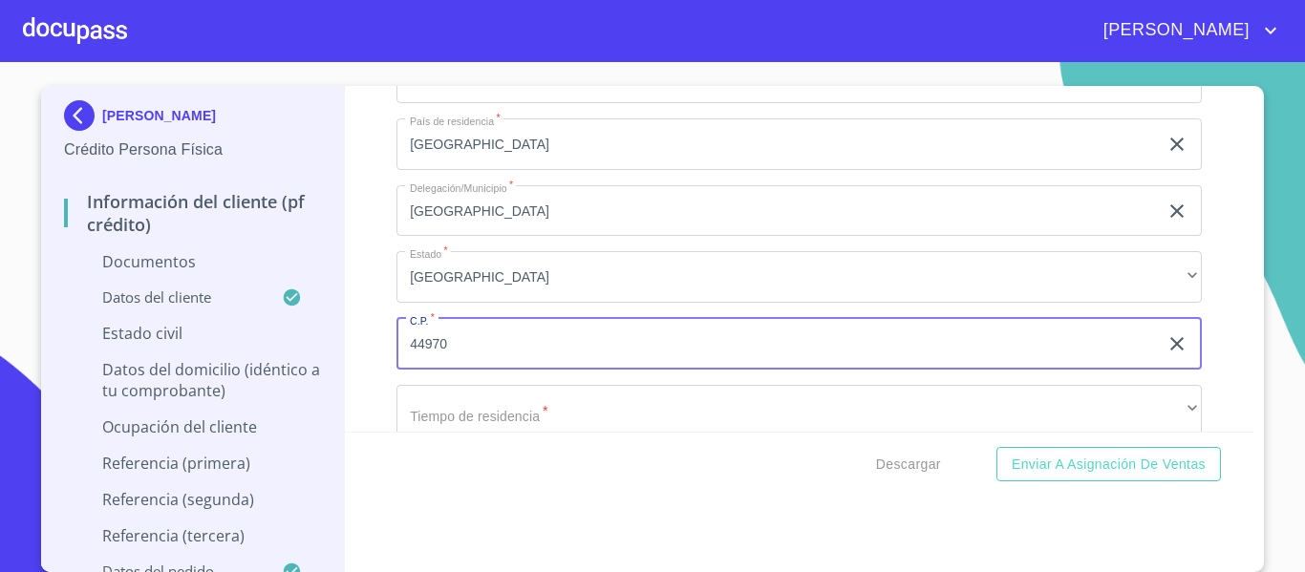
type input "44970"
click at [335, 358] on div "[PERSON_NAME] Persona Física Información del cliente (PF crédito) Documentos Da…" at bounding box center [193, 329] width 304 height 486
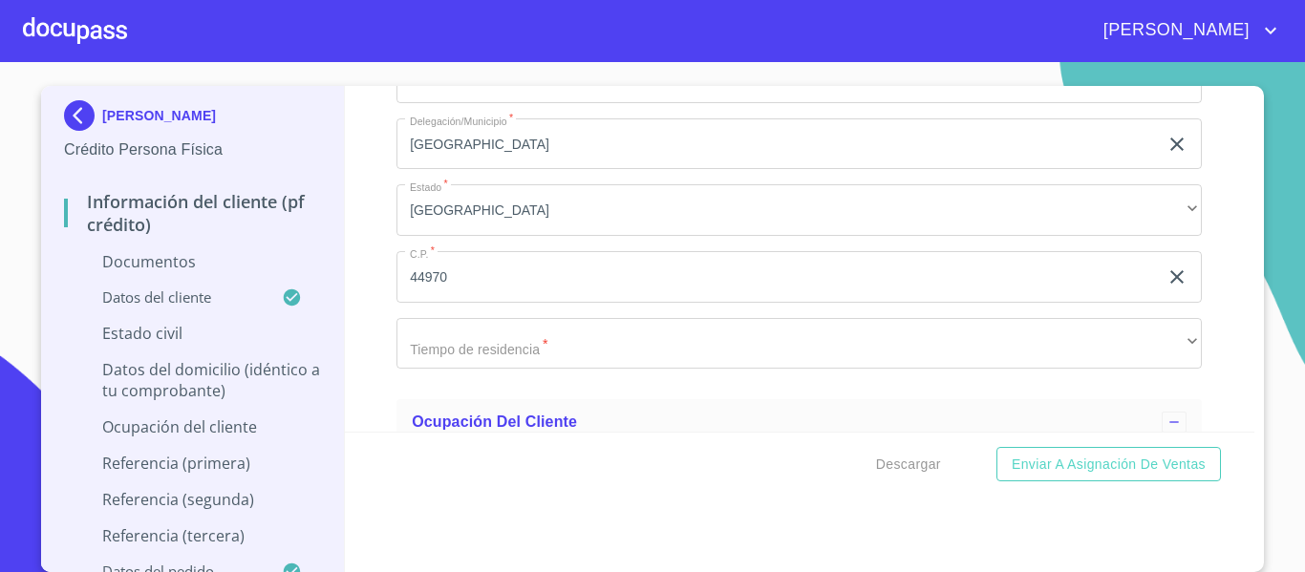
scroll to position [4005, 0]
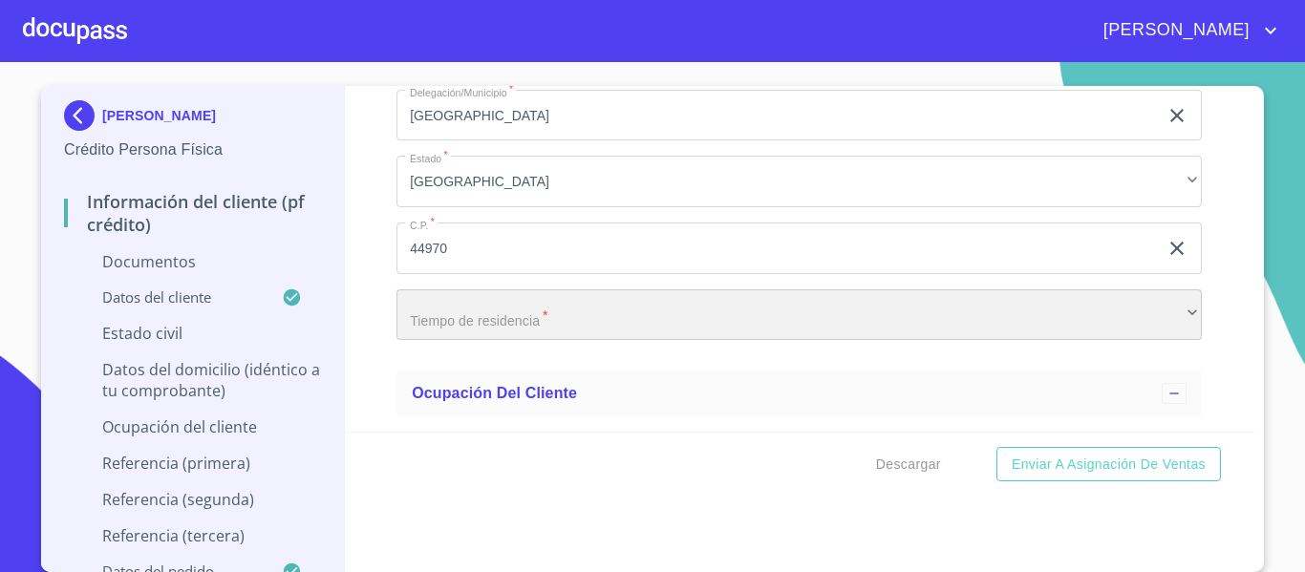
click at [433, 315] on div "​" at bounding box center [798, 315] width 805 height 52
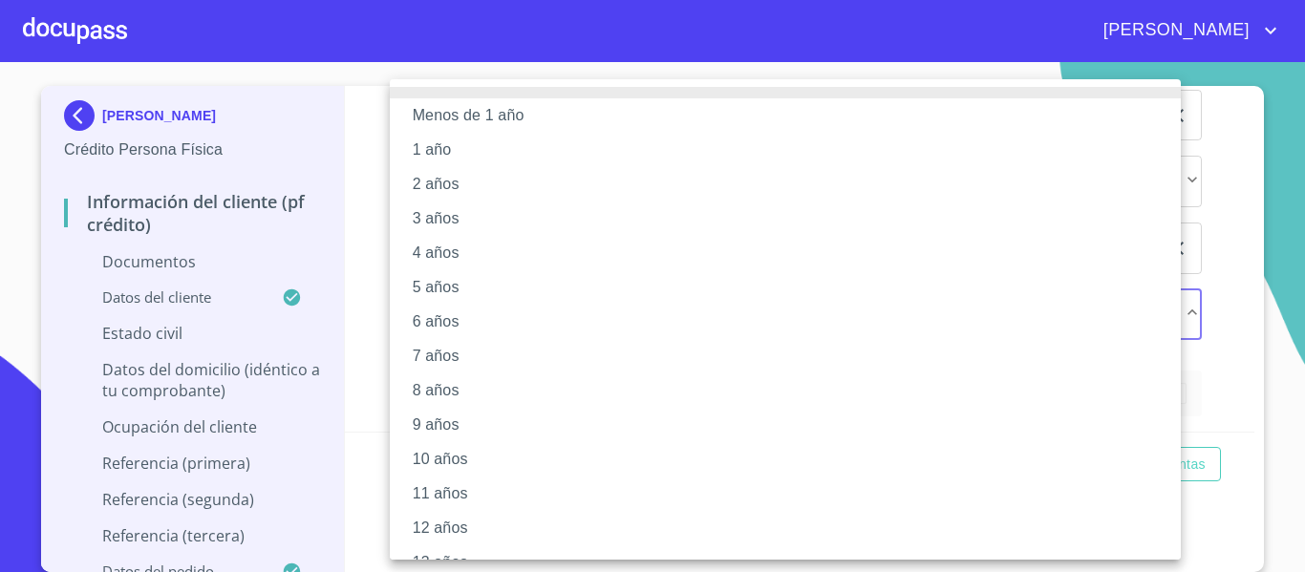
click at [436, 462] on li "10 años" at bounding box center [792, 459] width 805 height 34
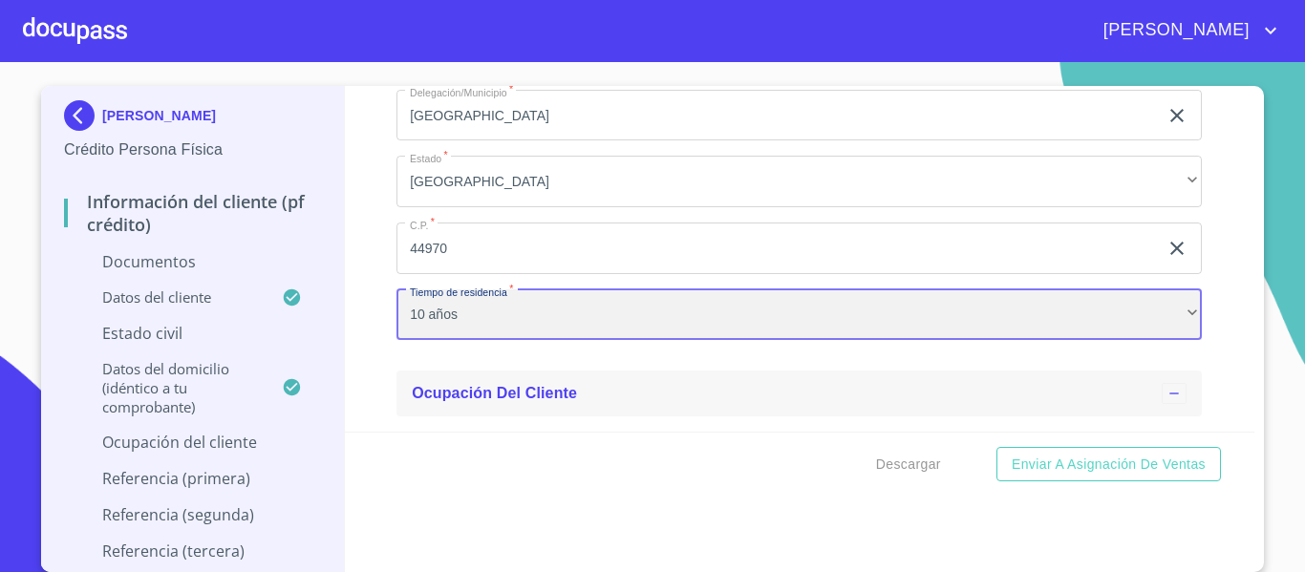
scroll to position [4196, 0]
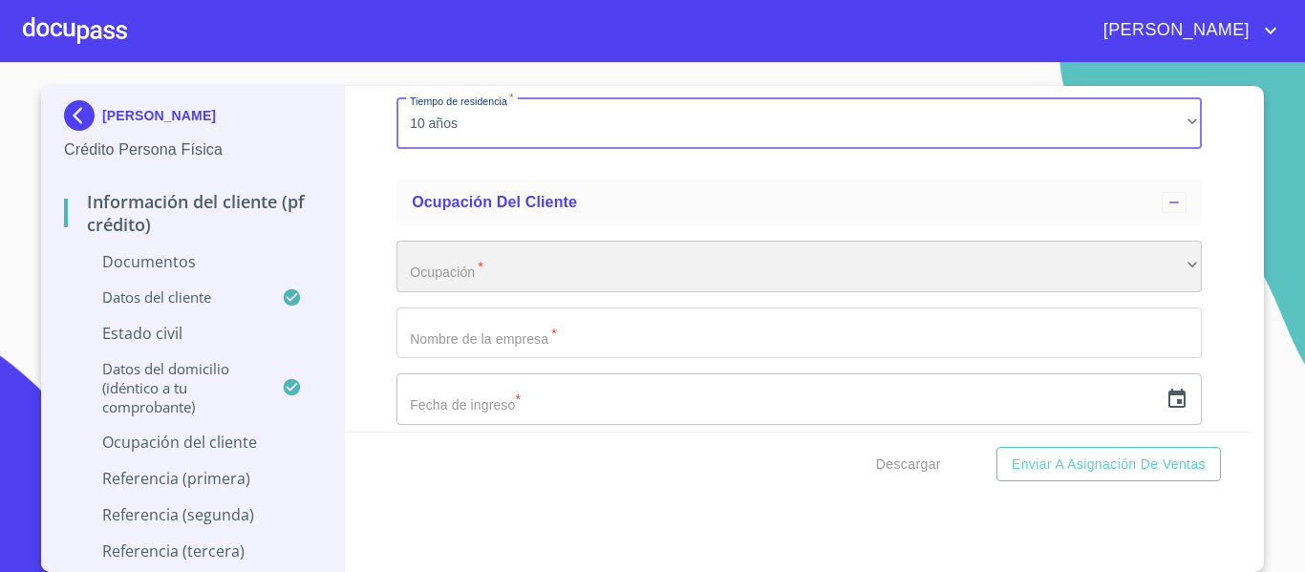
click at [436, 258] on div "​" at bounding box center [798, 267] width 805 height 52
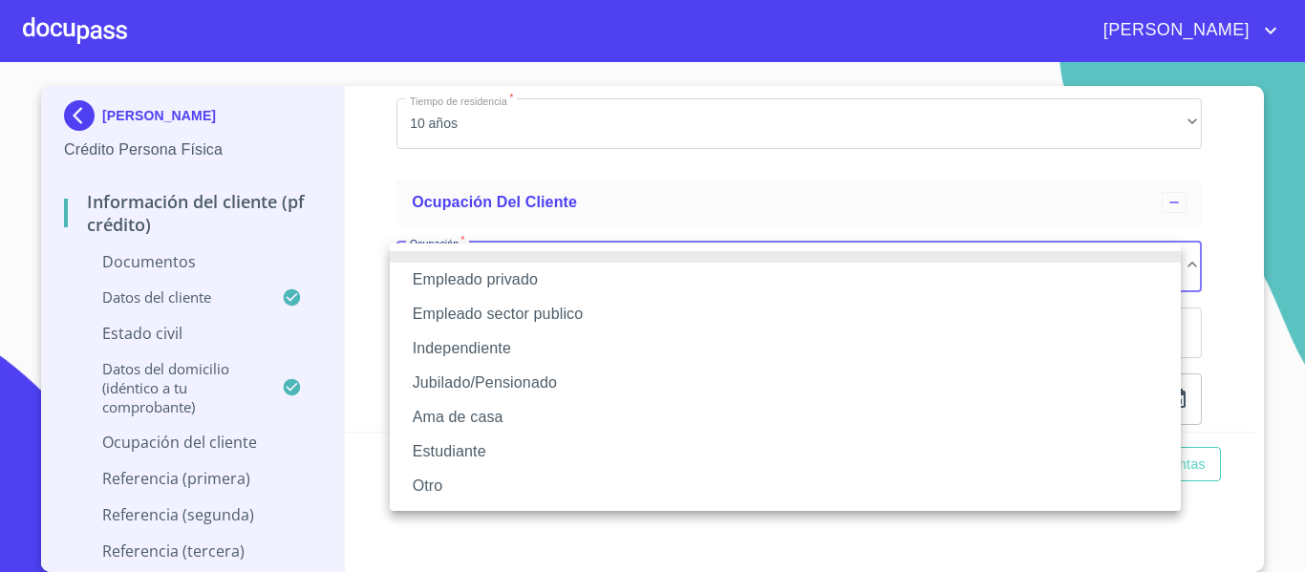
click at [345, 322] on div at bounding box center [652, 286] width 1305 height 572
